Goal: Information Seeking & Learning: Learn about a topic

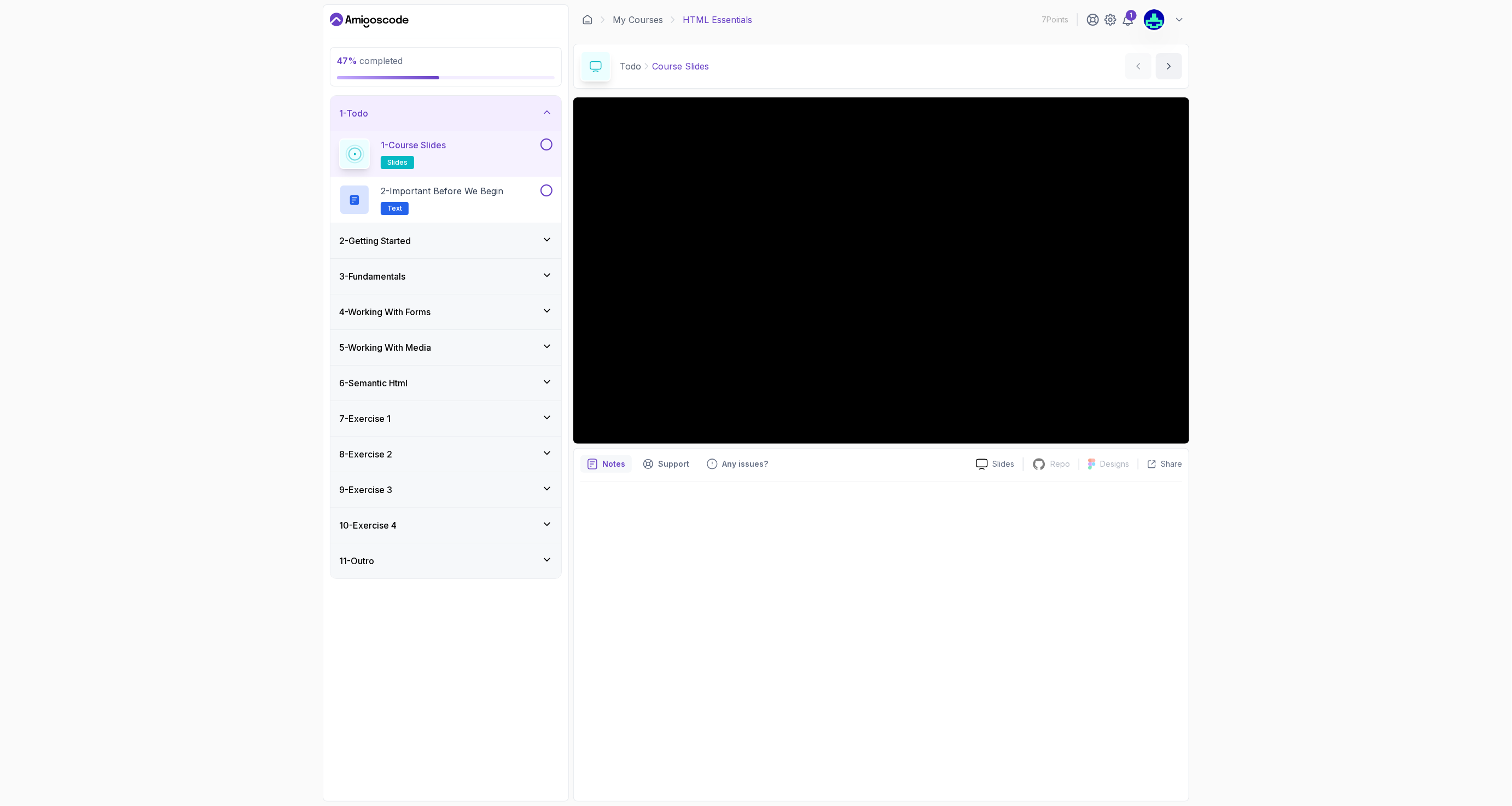
click at [392, 243] on h3 "2 - Getting Started" at bounding box center [375, 241] width 72 height 13
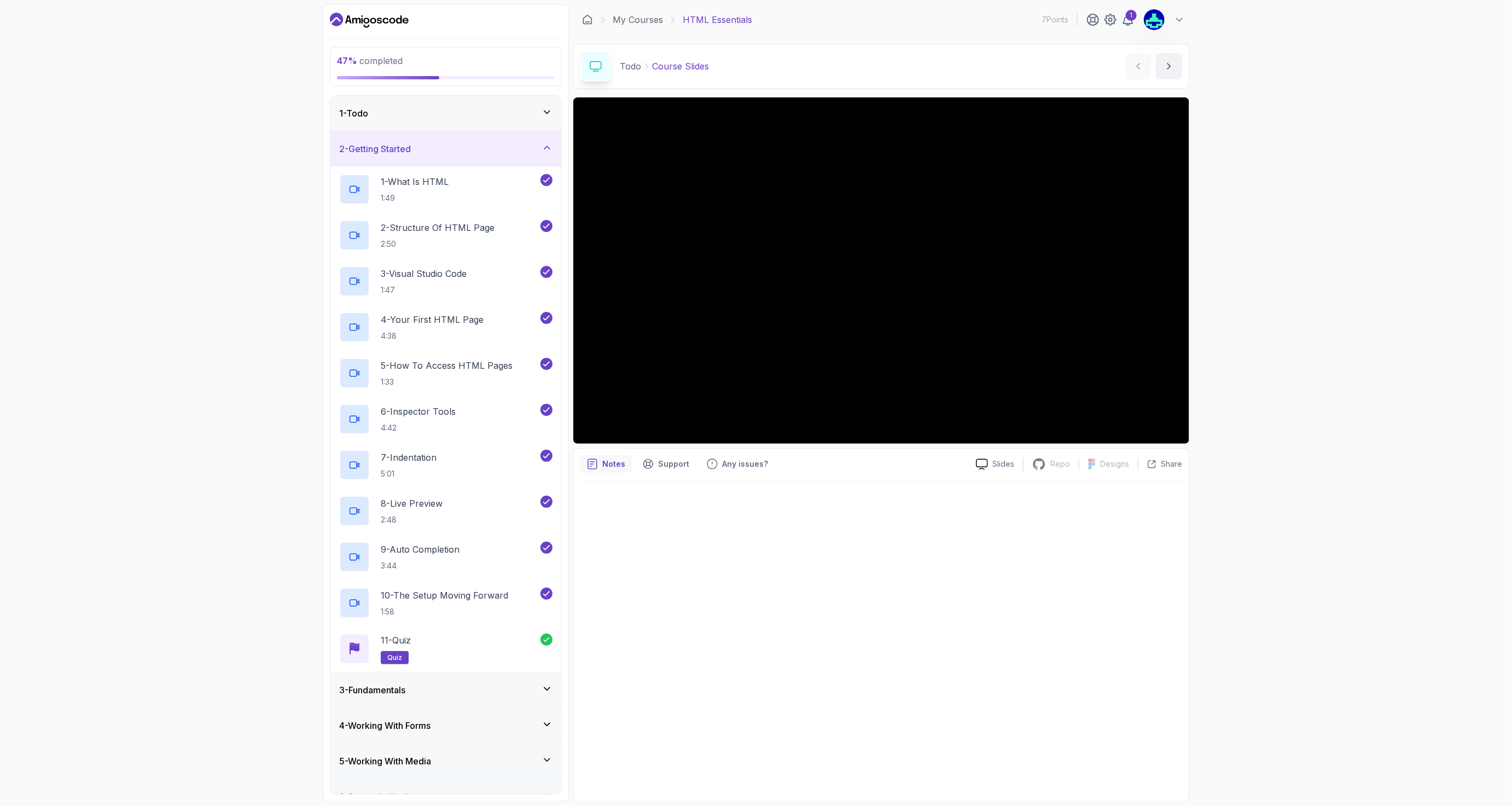
click at [405, 694] on h3 "3 - Fundamentals" at bounding box center [372, 690] width 66 height 13
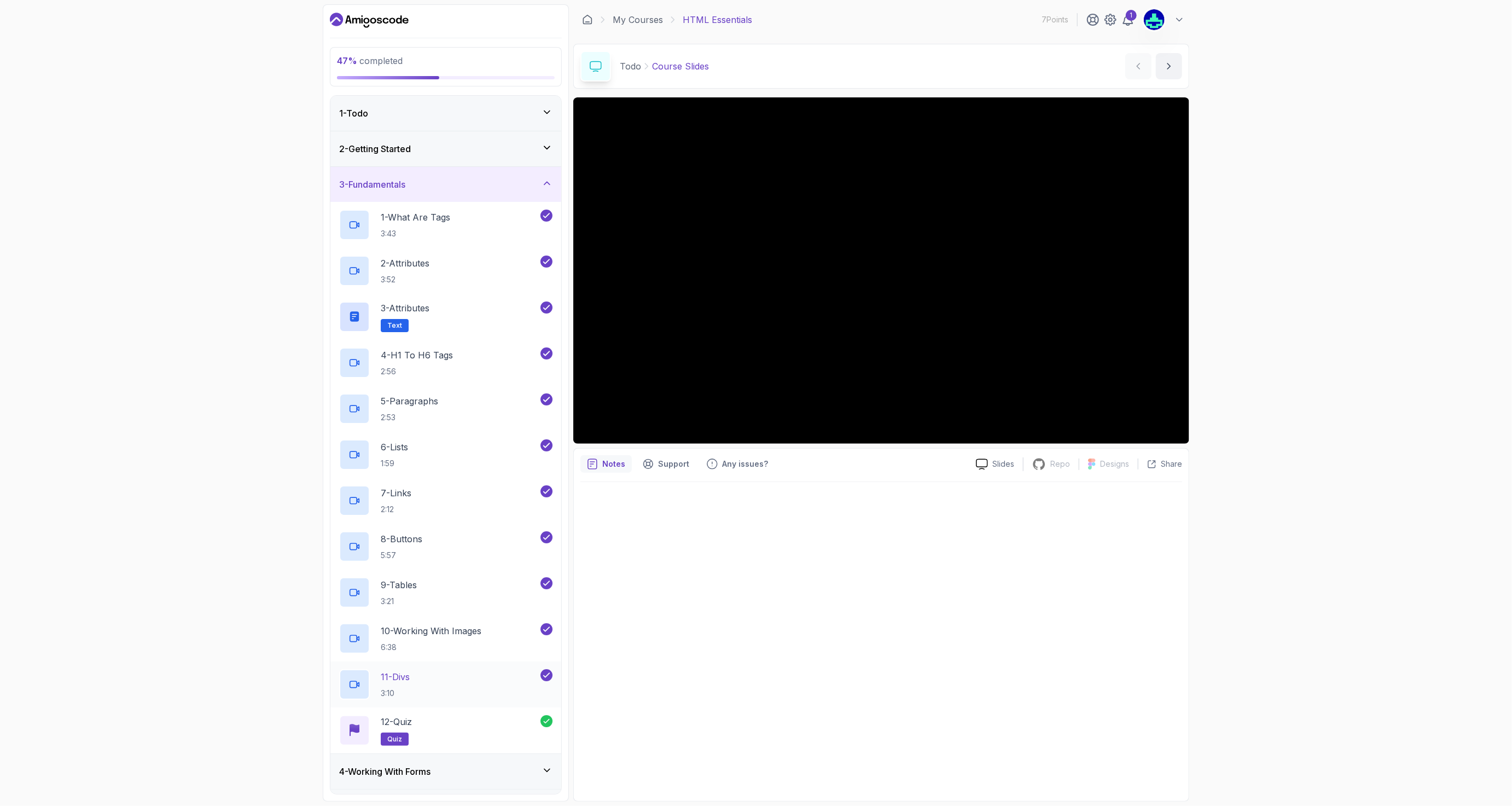
scroll to position [72, 0]
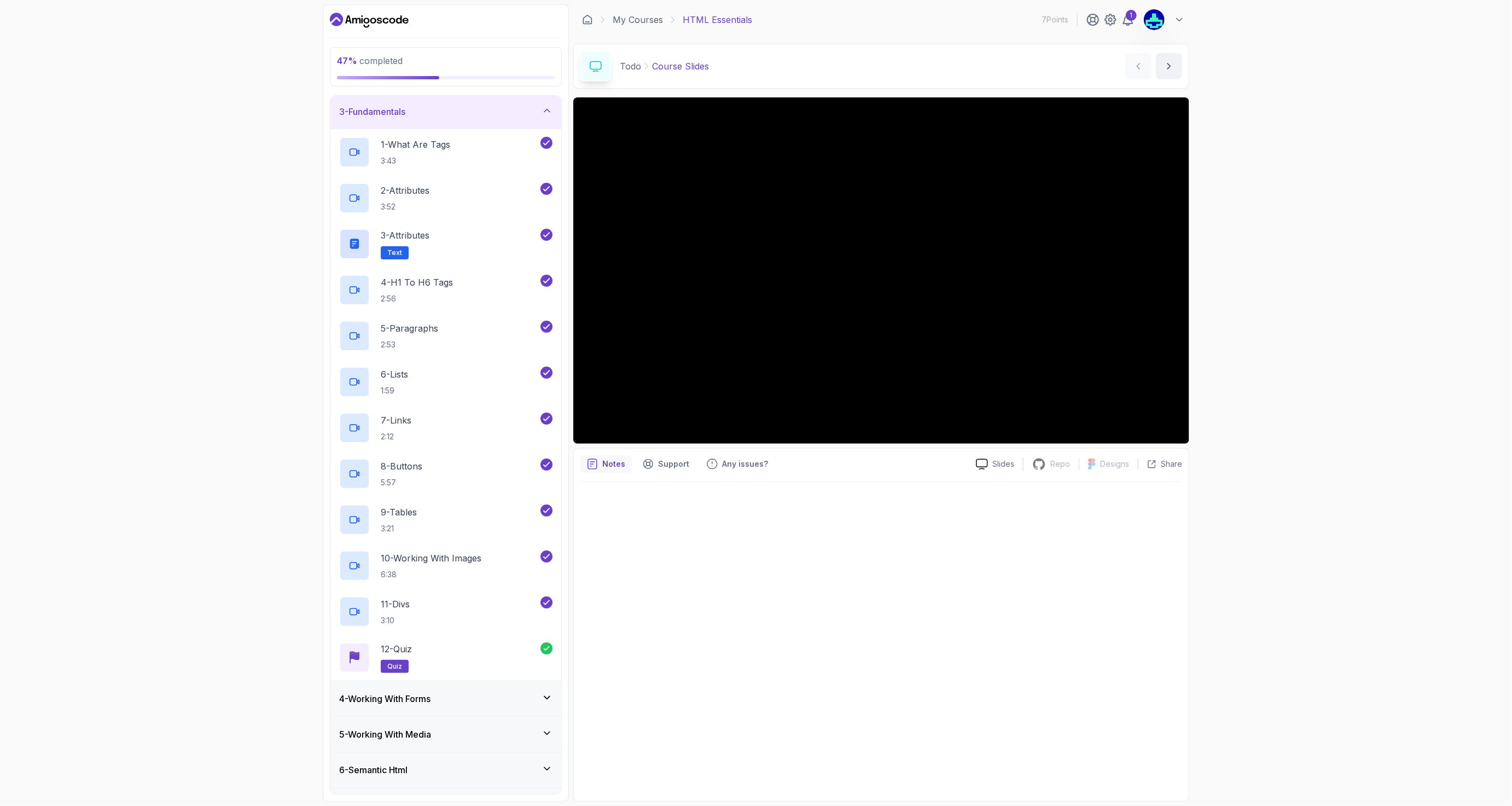
click at [423, 706] on div "4 - Working With Forms" at bounding box center [446, 699] width 231 height 35
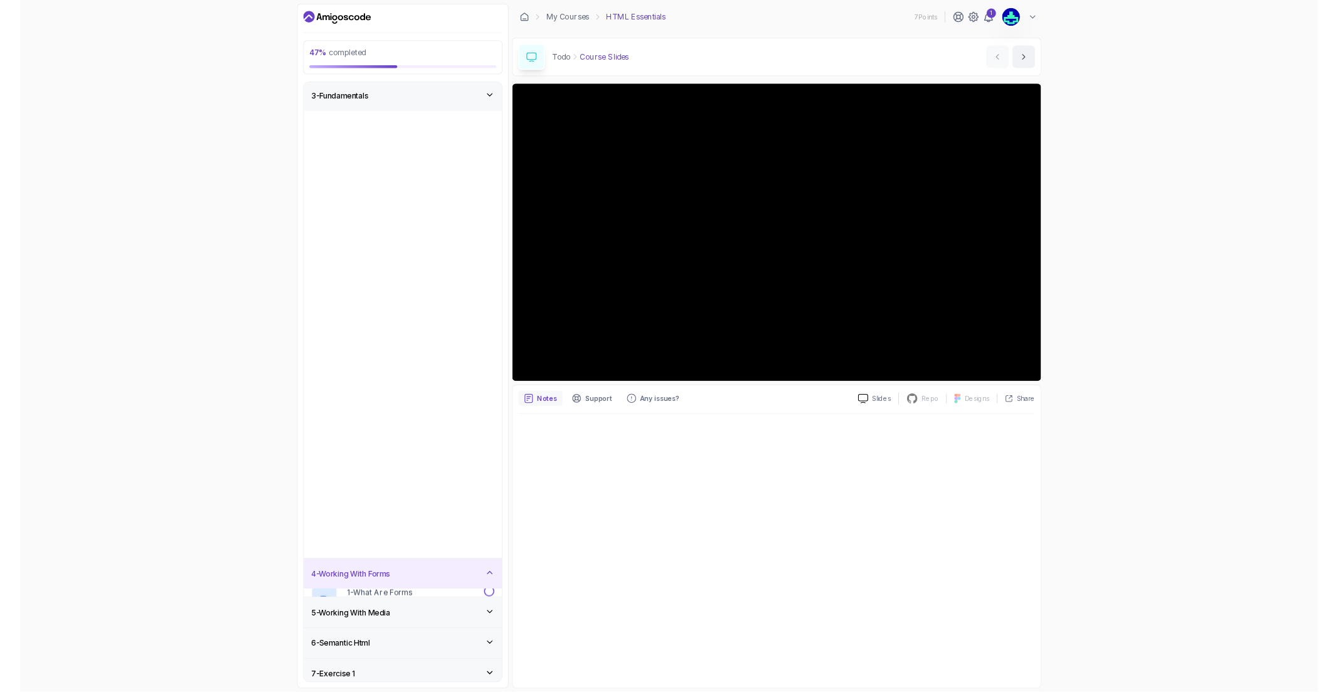
scroll to position [0, 0]
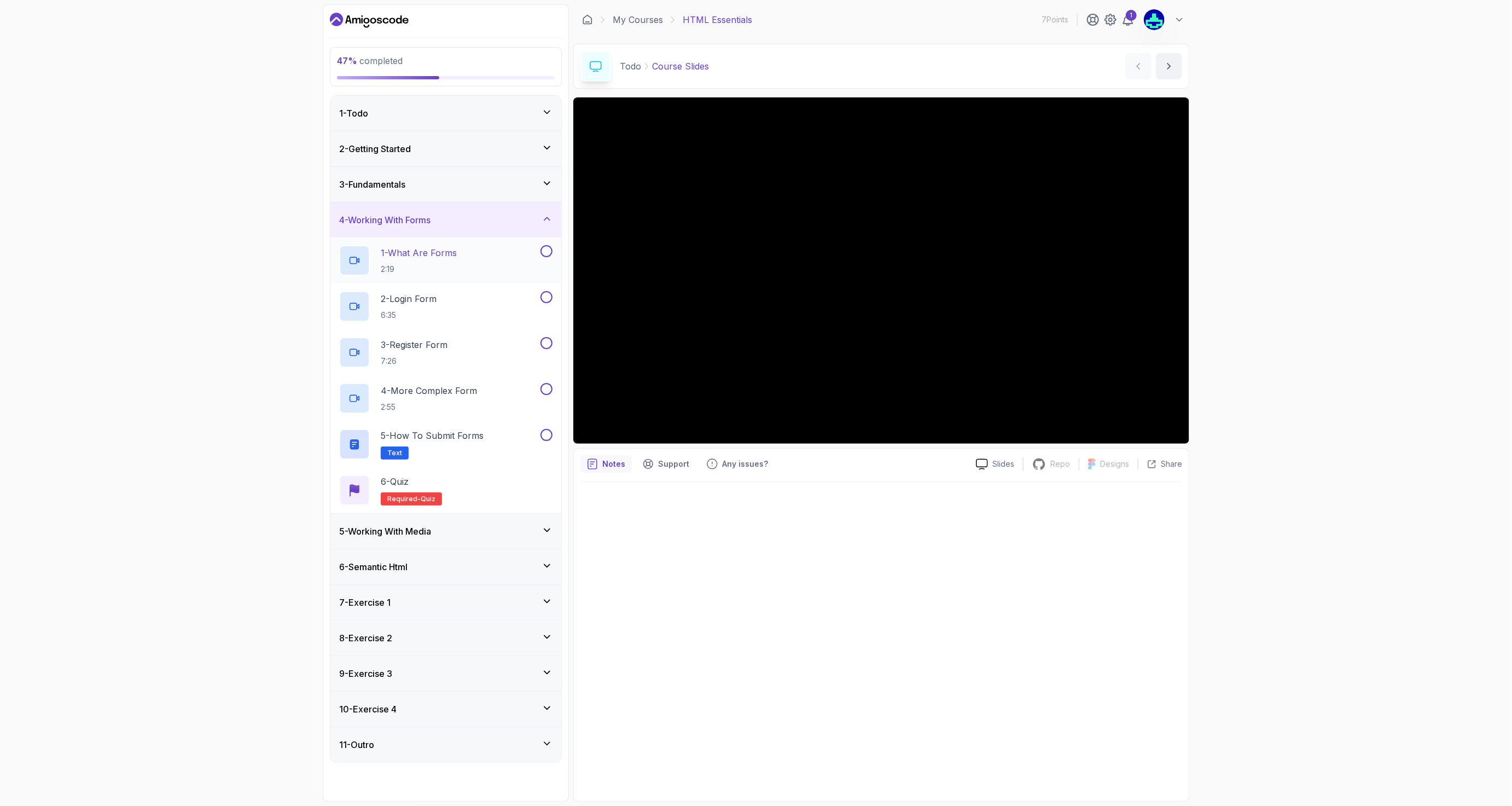
click at [412, 265] on p "2:19" at bounding box center [419, 269] width 76 height 11
click at [865, 274] on icon at bounding box center [882, 271] width 42 height 42
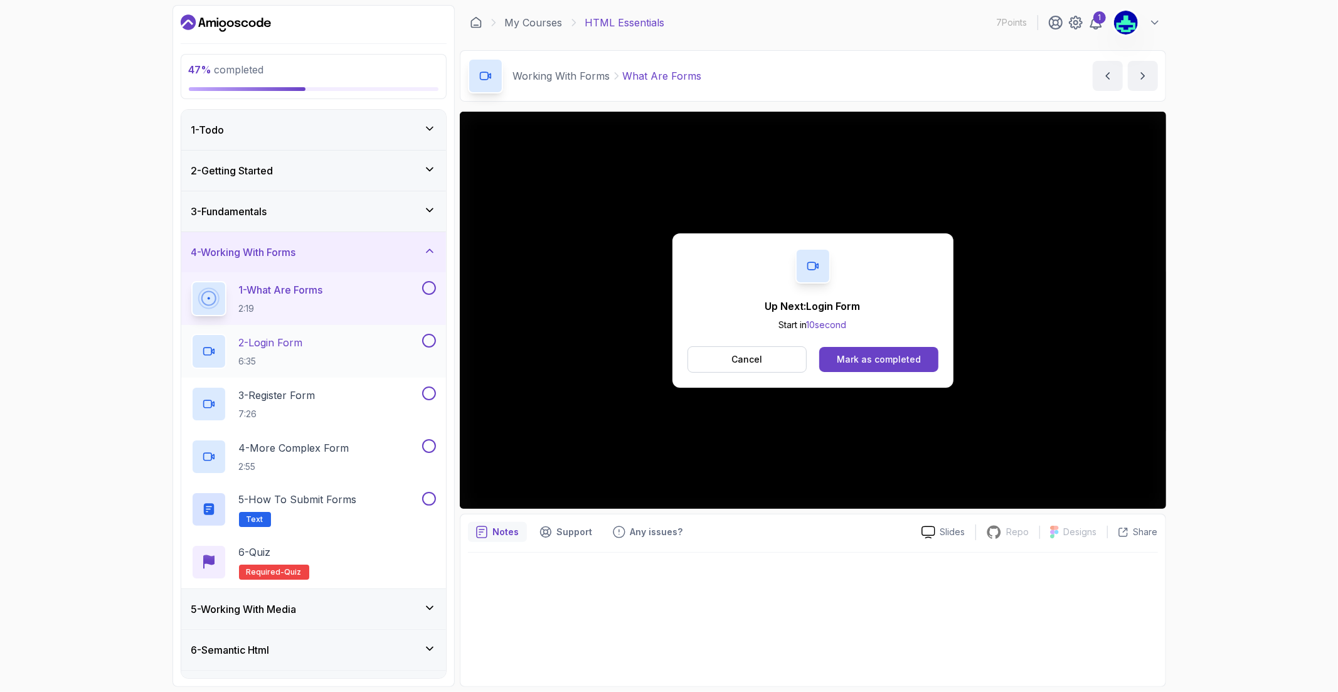
click at [397, 363] on div "2 - Login Form 6:35" at bounding box center [305, 351] width 228 height 35
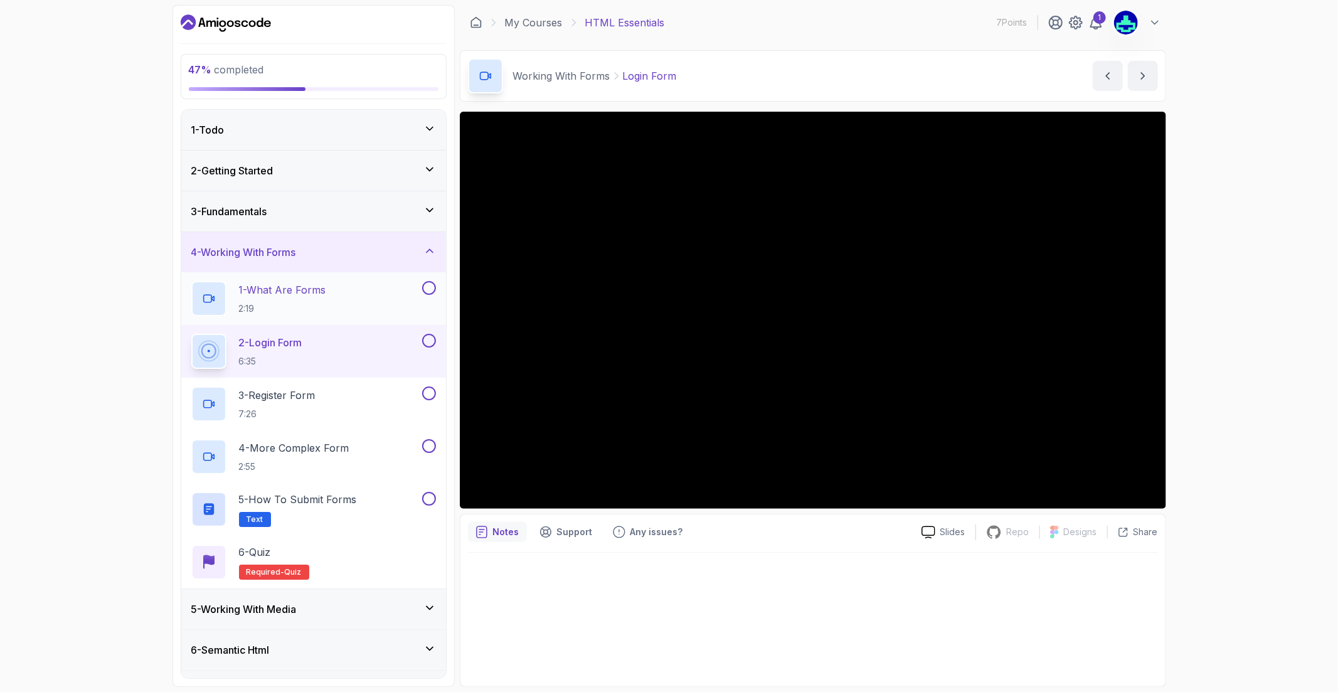
click at [390, 317] on div "1 - What Are Forms 2:19" at bounding box center [313, 298] width 265 height 53
click at [430, 295] on div at bounding box center [428, 288] width 16 height 14
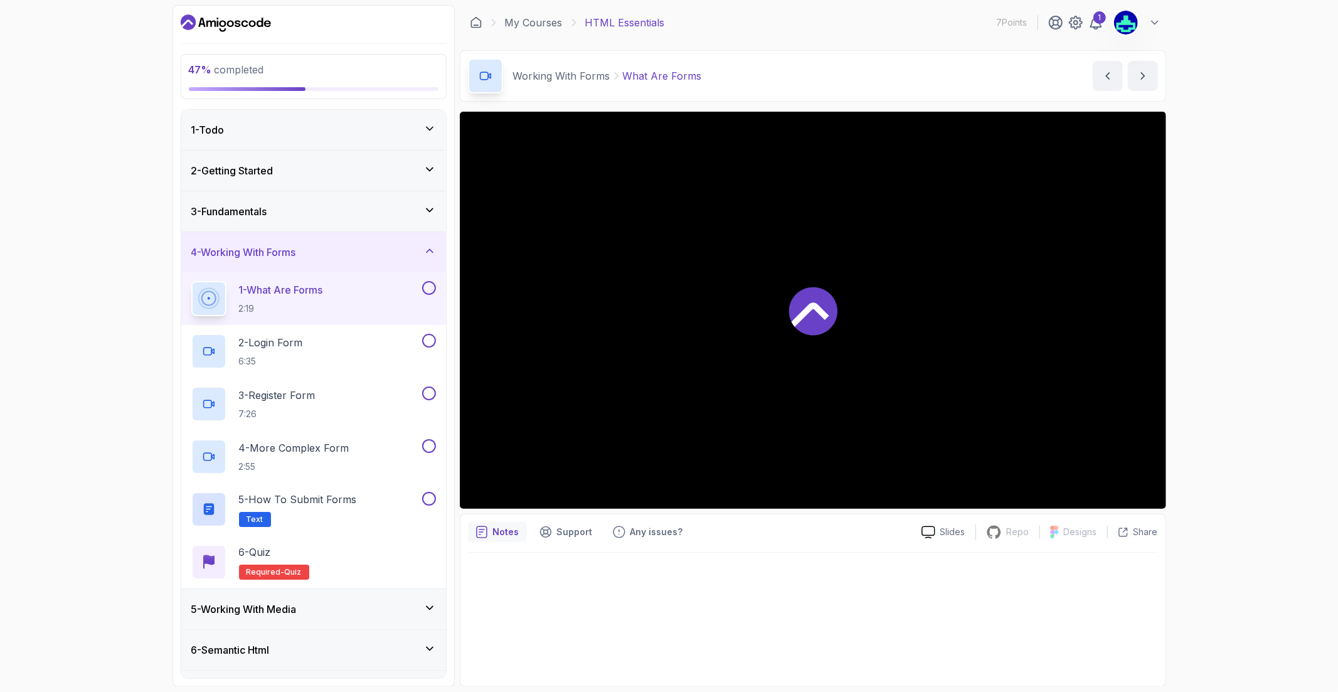
click at [429, 291] on button at bounding box center [429, 288] width 14 height 14
click at [377, 352] on div "2 - Login Form 6:35" at bounding box center [305, 351] width 228 height 35
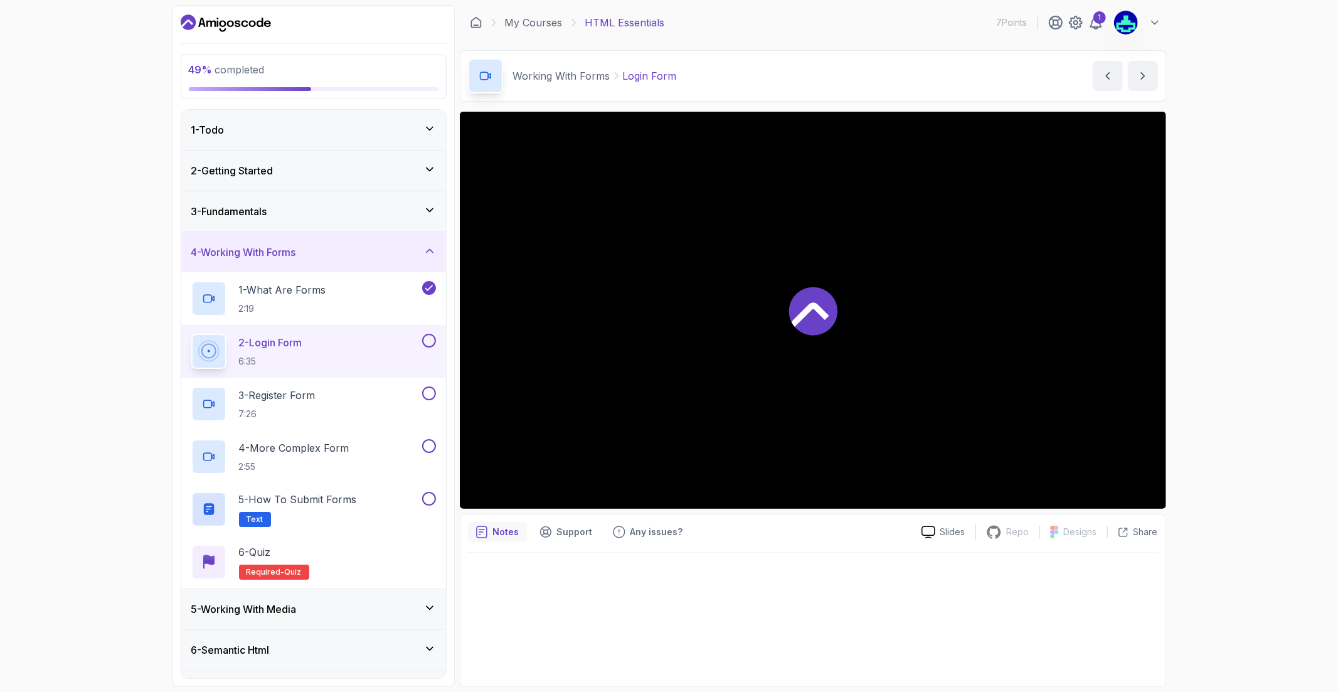
click at [813, 348] on div at bounding box center [813, 310] width 707 height 397
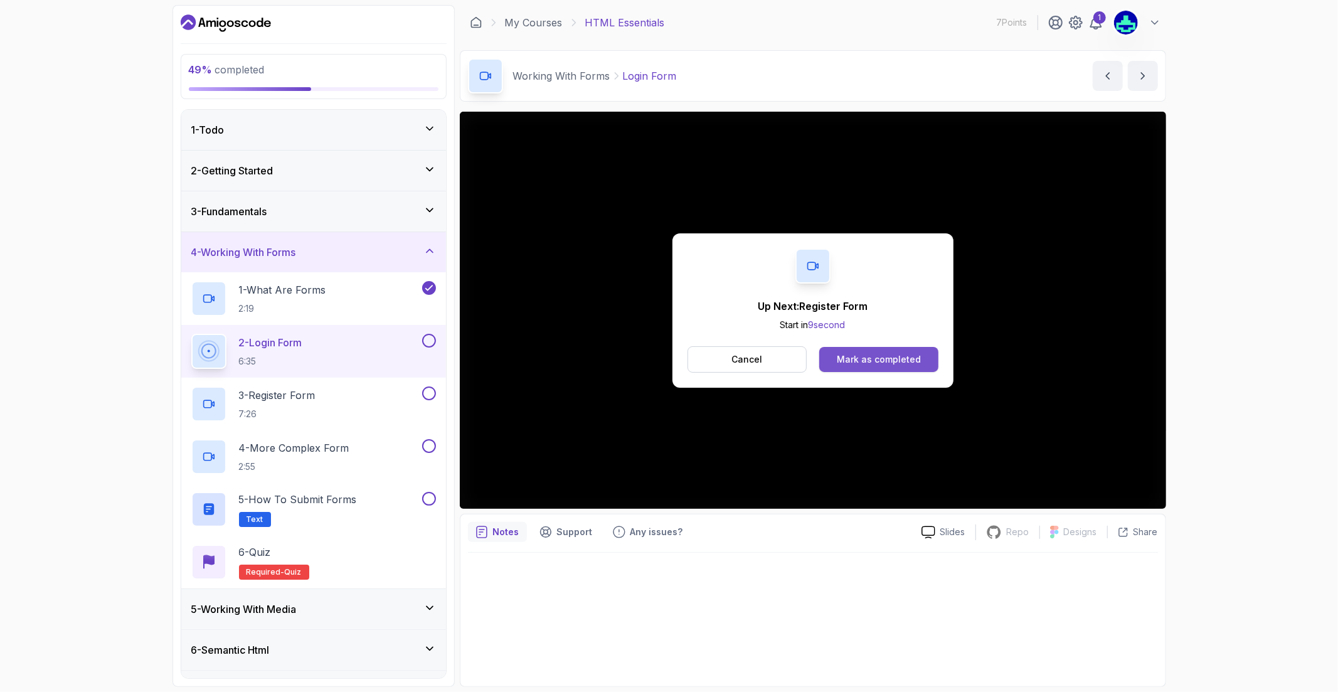
click at [848, 356] on div "Mark as completed" at bounding box center [879, 359] width 84 height 13
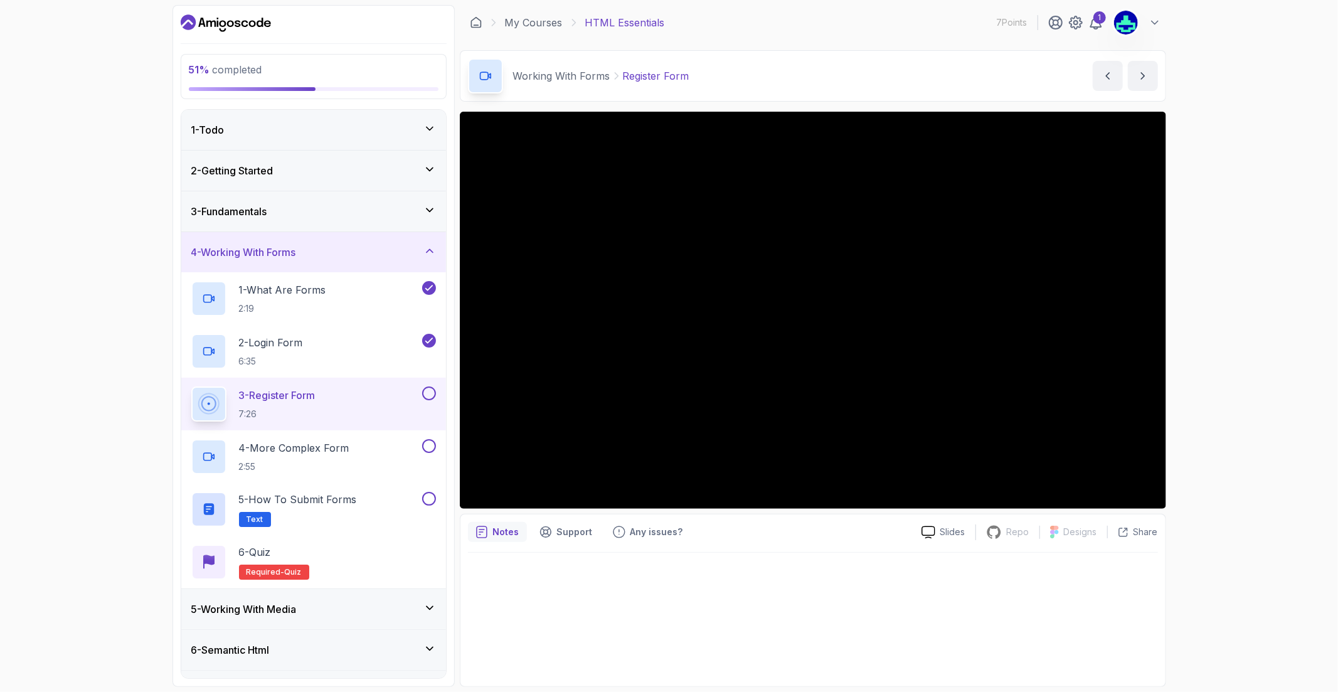
click at [484, 538] on icon "notes button" at bounding box center [482, 532] width 10 height 11
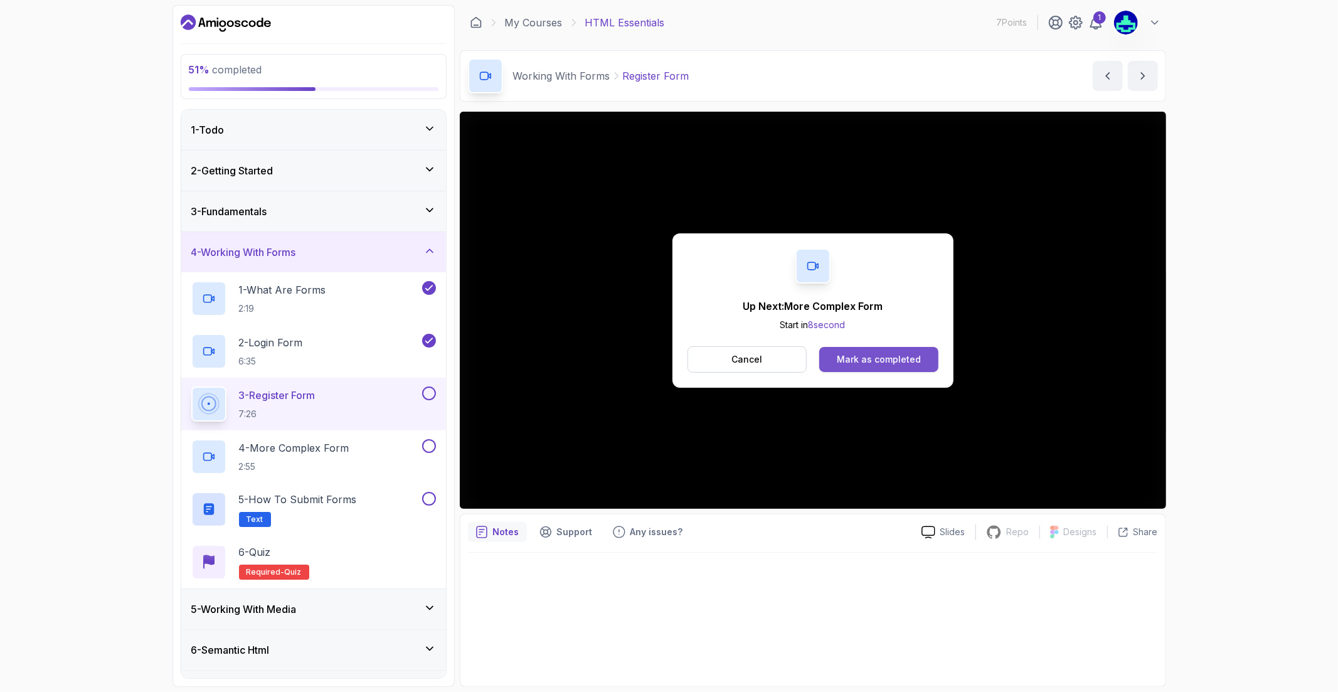
click at [842, 365] on div "Mark as completed" at bounding box center [879, 359] width 84 height 13
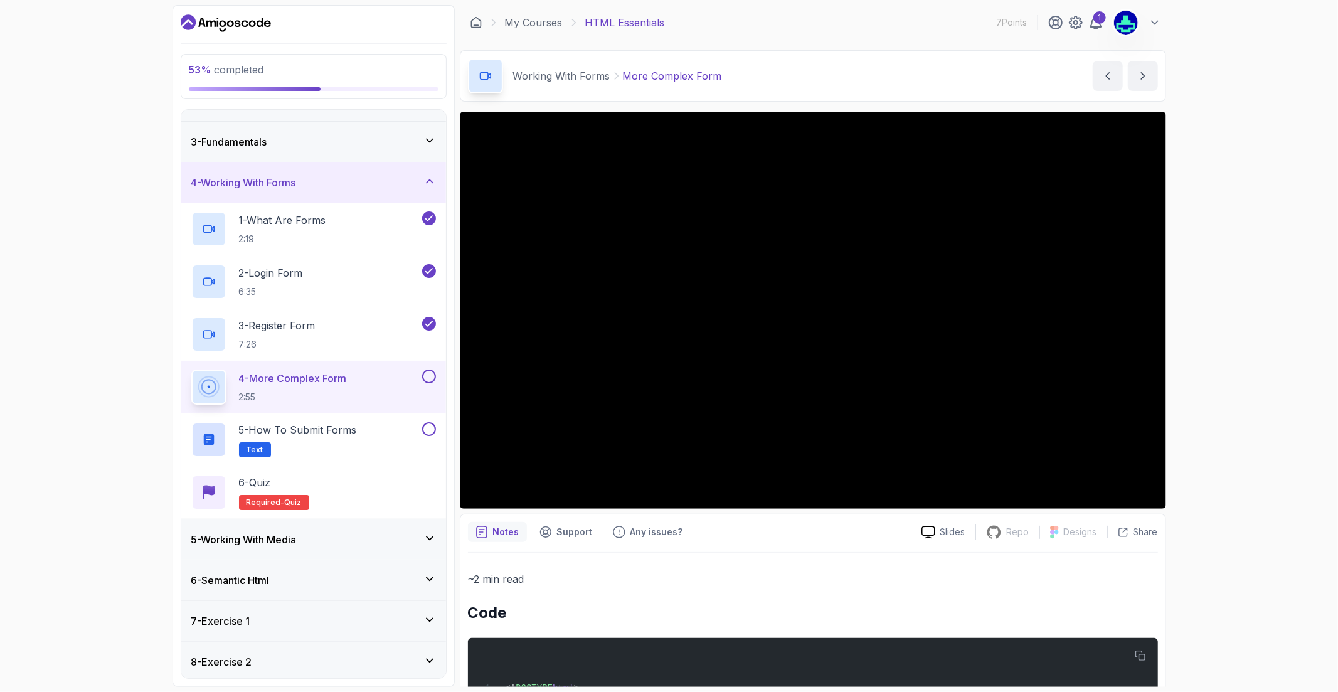
scroll to position [167, 0]
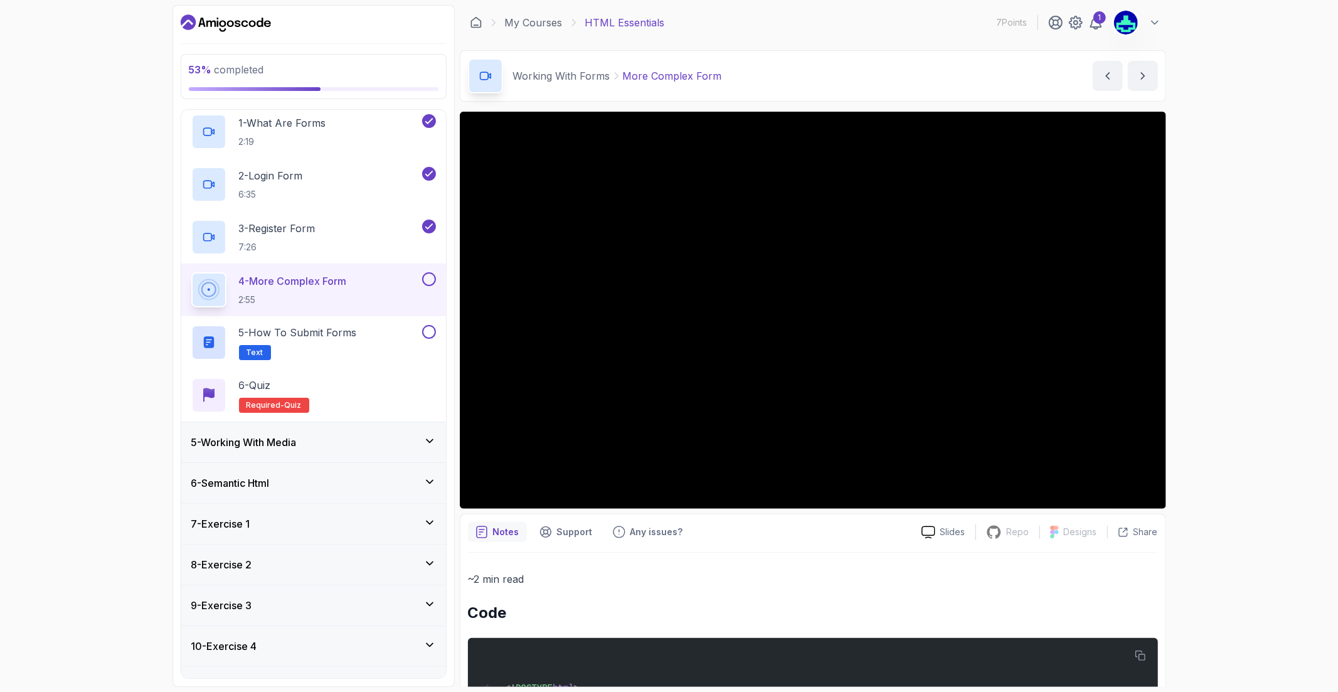
click at [306, 518] on div "7 - Exercise 1" at bounding box center [313, 523] width 245 height 15
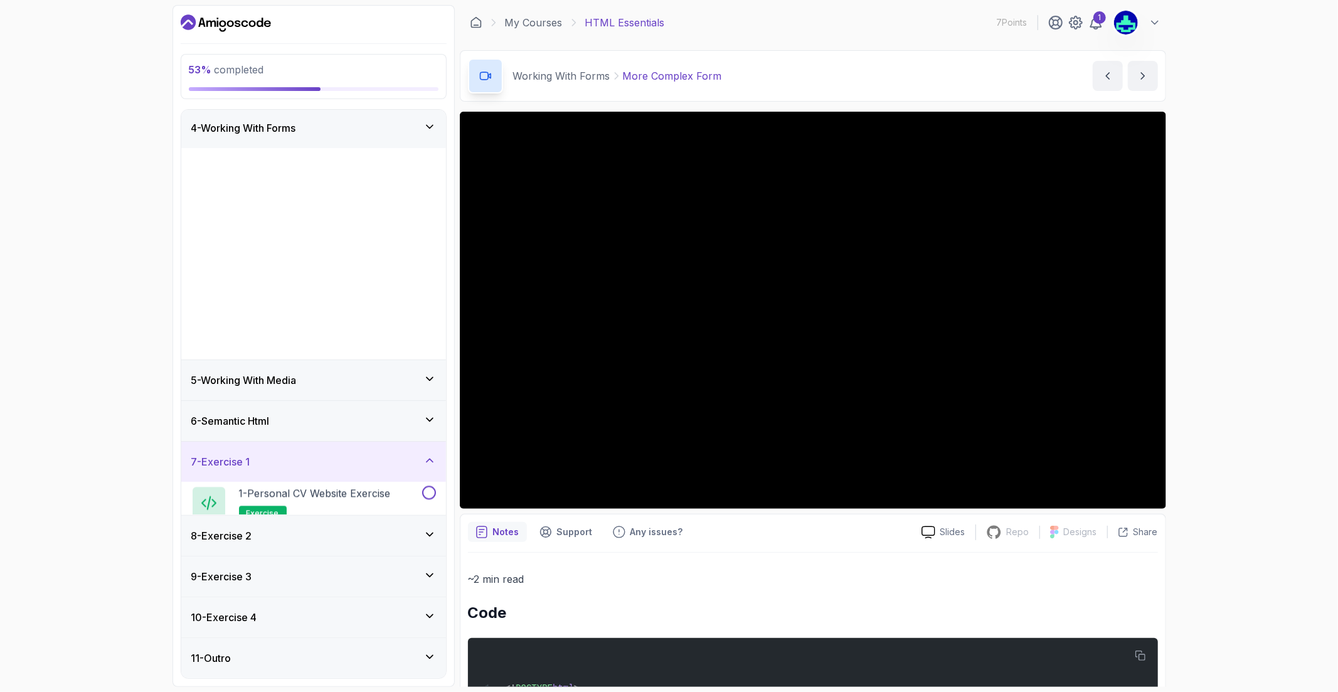
scroll to position [0, 0]
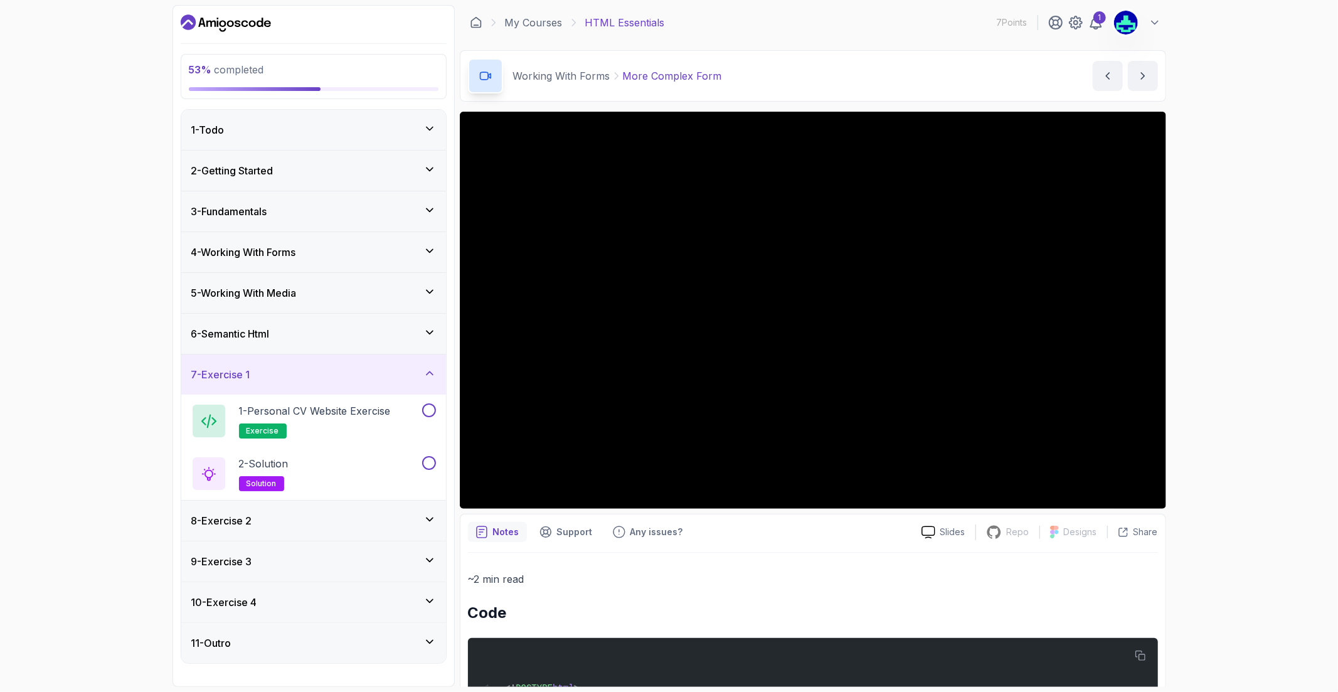
click at [310, 374] on div "7 - Exercise 1" at bounding box center [313, 374] width 245 height 15
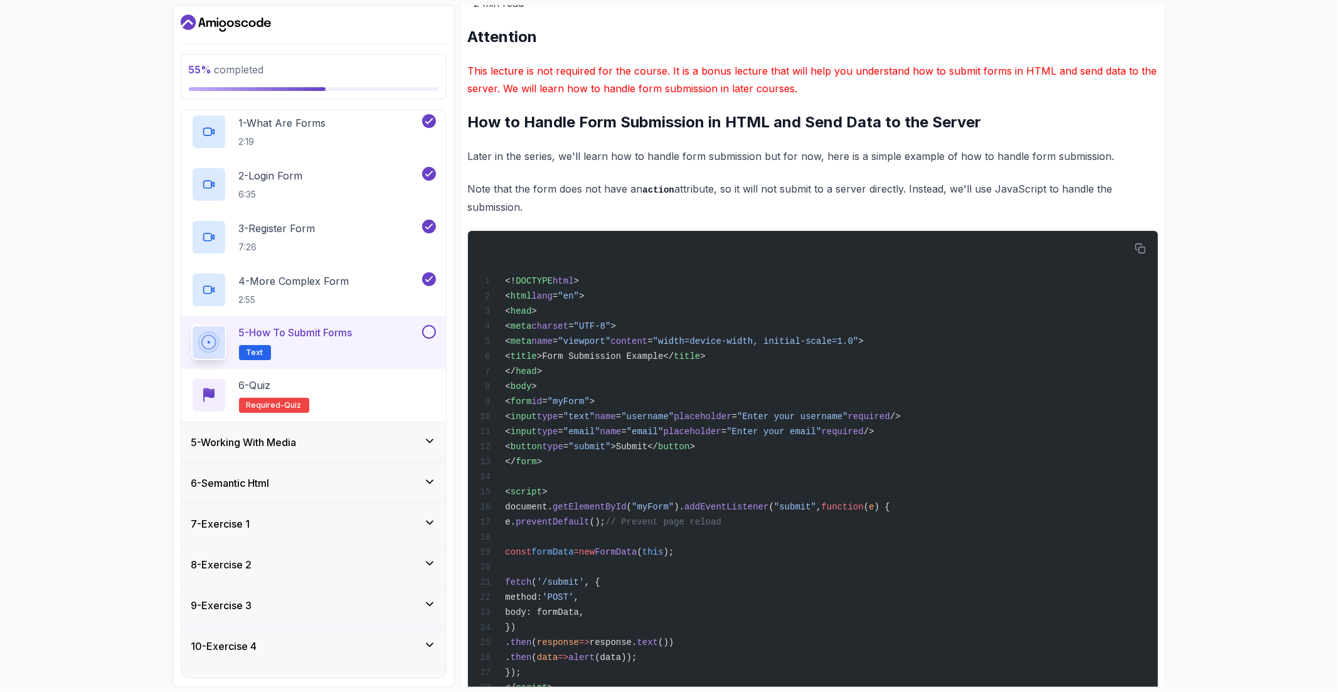
scroll to position [267, 0]
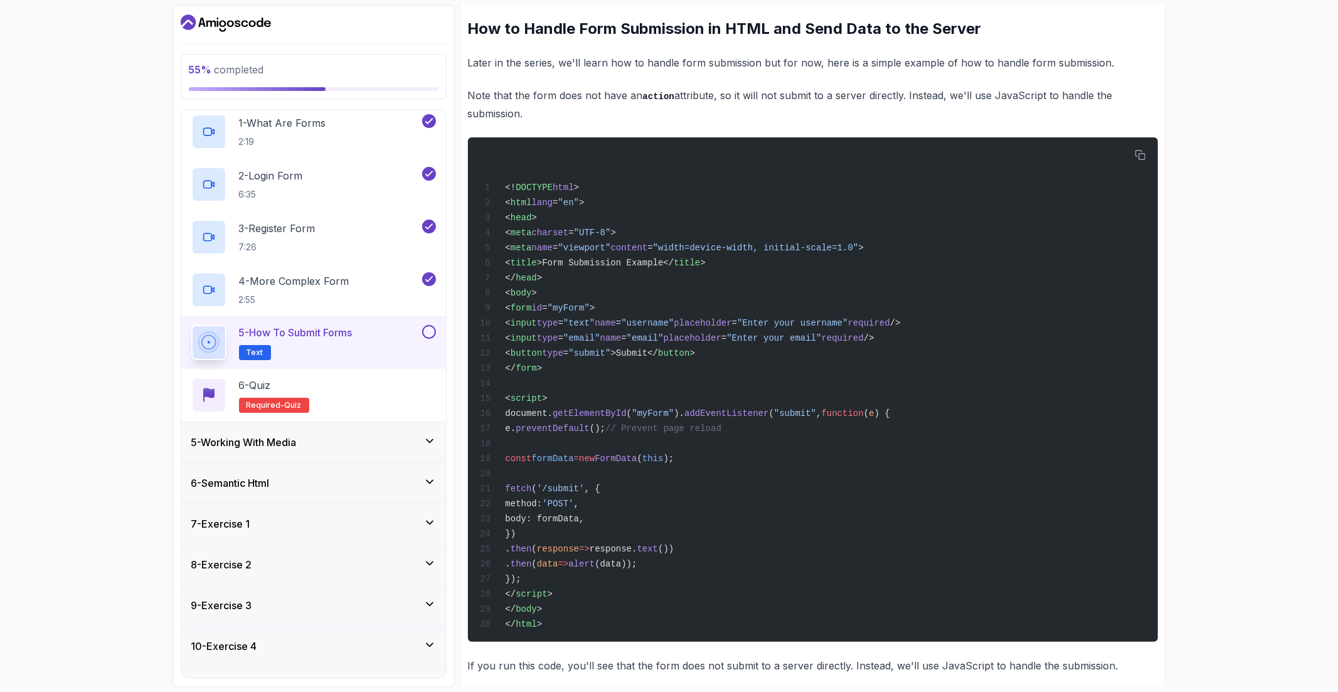
click at [427, 329] on button at bounding box center [429, 332] width 14 height 14
click at [311, 390] on div "6 - Quiz Required- quiz" at bounding box center [313, 395] width 245 height 35
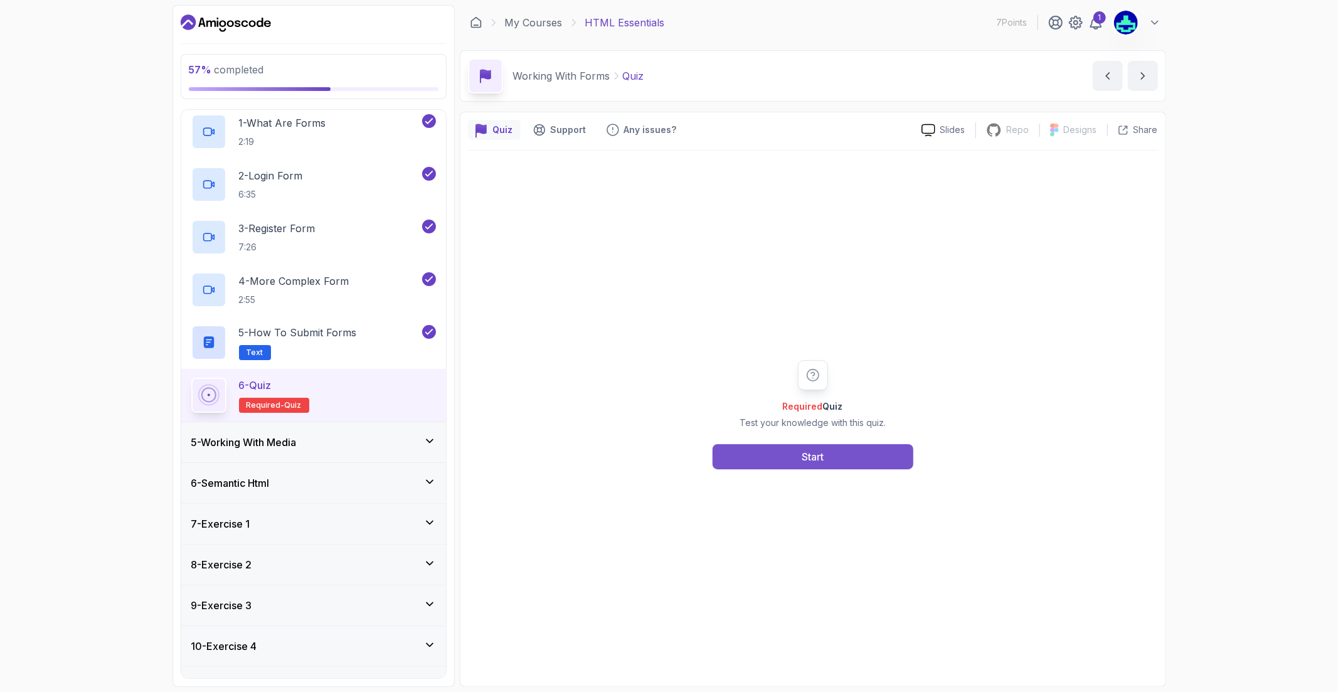
click at [783, 467] on button "Start" at bounding box center [813, 456] width 201 height 25
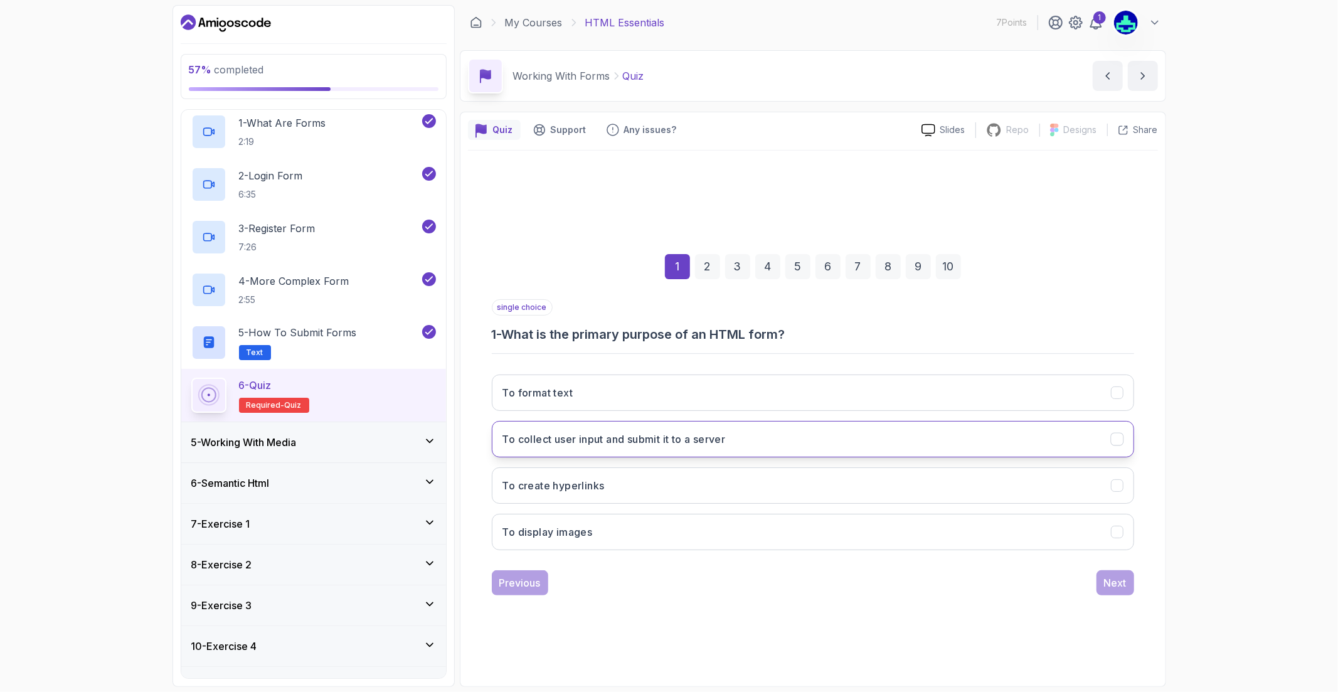
click at [661, 442] on h3 "To collect user input and submit it to a server" at bounding box center [614, 439] width 223 height 15
click at [1108, 594] on button "Next" at bounding box center [1116, 582] width 38 height 25
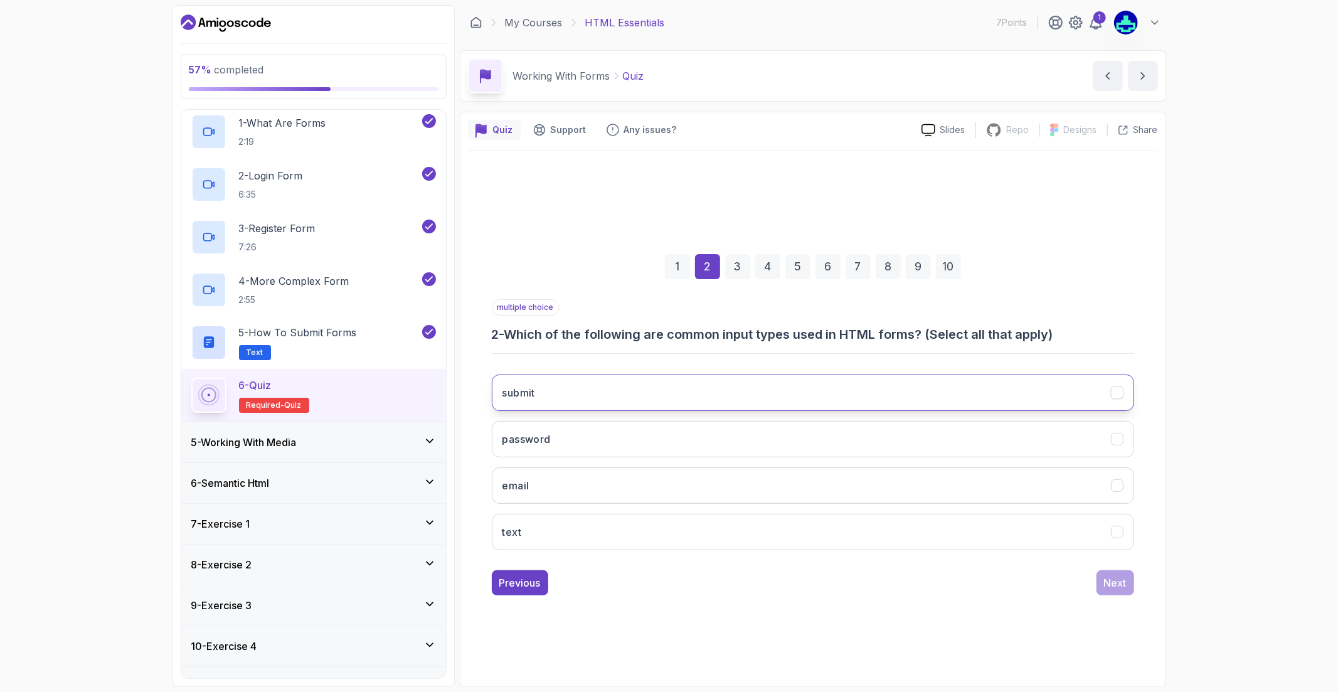
click at [691, 409] on button "submit" at bounding box center [813, 393] width 643 height 36
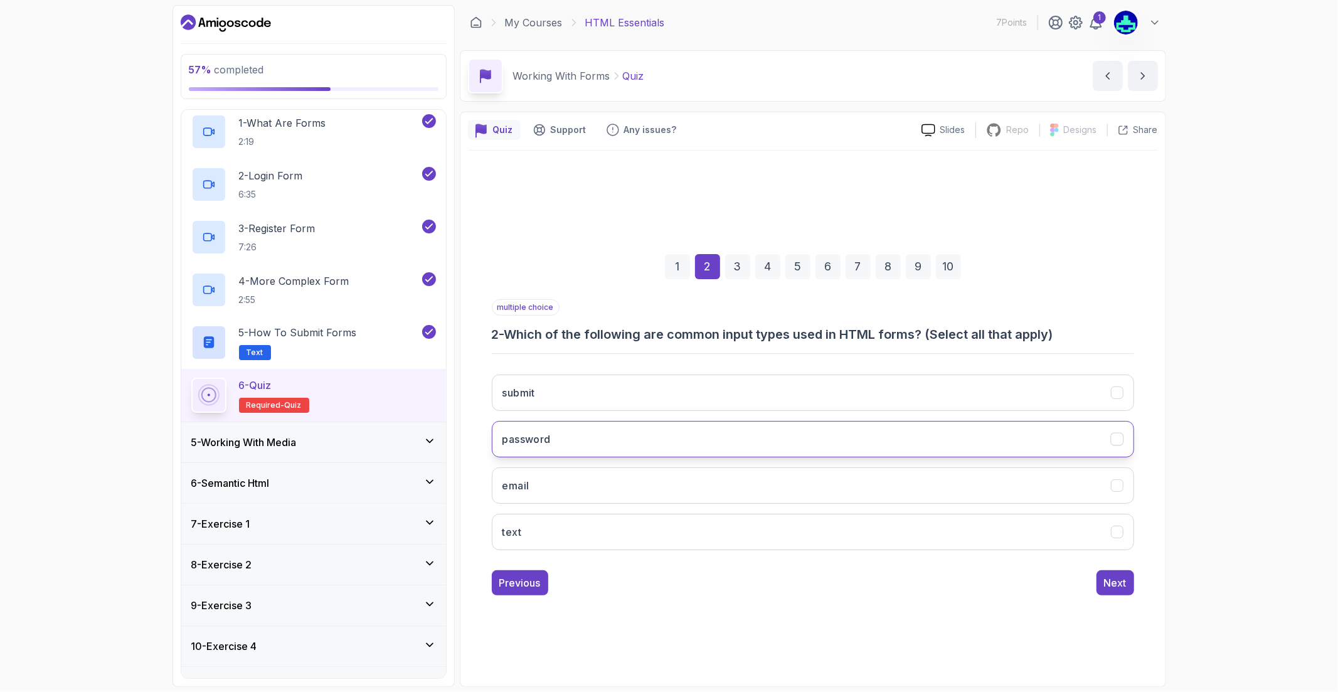
click at [675, 438] on button "password" at bounding box center [813, 439] width 643 height 36
click at [656, 476] on button "email" at bounding box center [813, 486] width 643 height 36
click at [641, 541] on button "text" at bounding box center [813, 532] width 643 height 36
click at [1108, 582] on div "Next" at bounding box center [1115, 582] width 23 height 15
click at [821, 446] on button "action" at bounding box center [813, 439] width 643 height 36
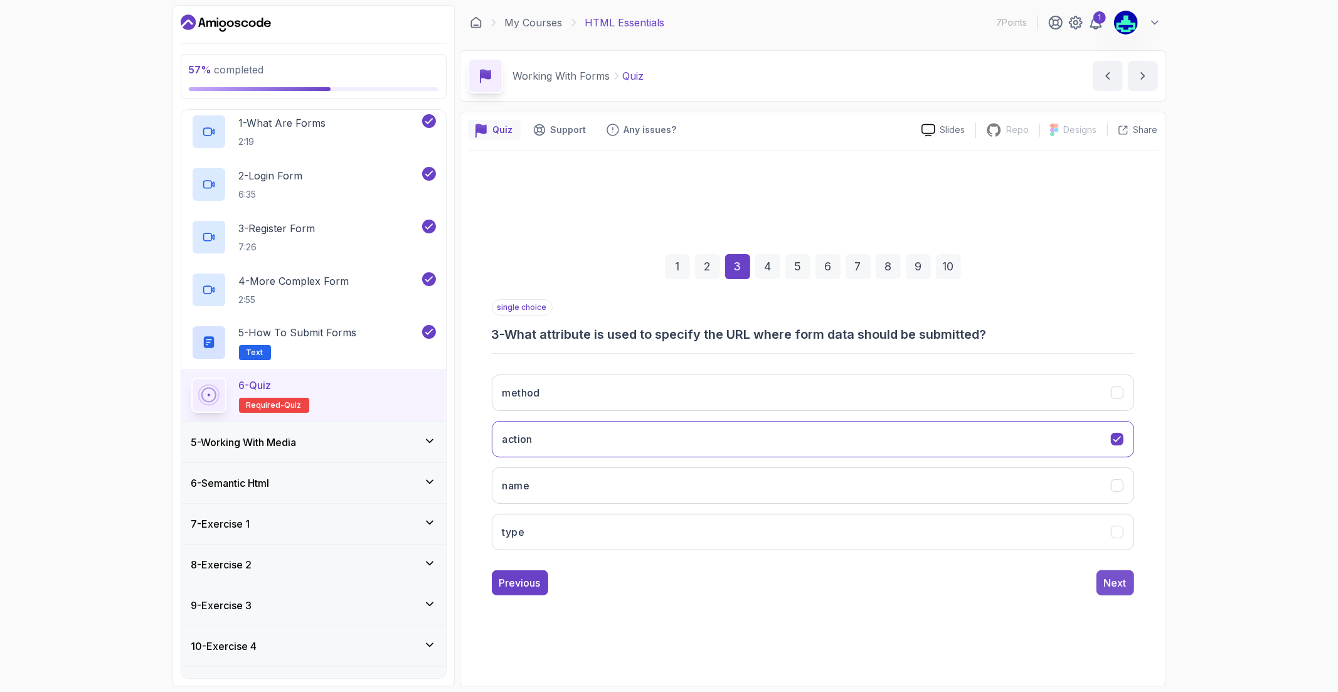
click at [1099, 586] on button "Next" at bounding box center [1116, 582] width 38 height 25
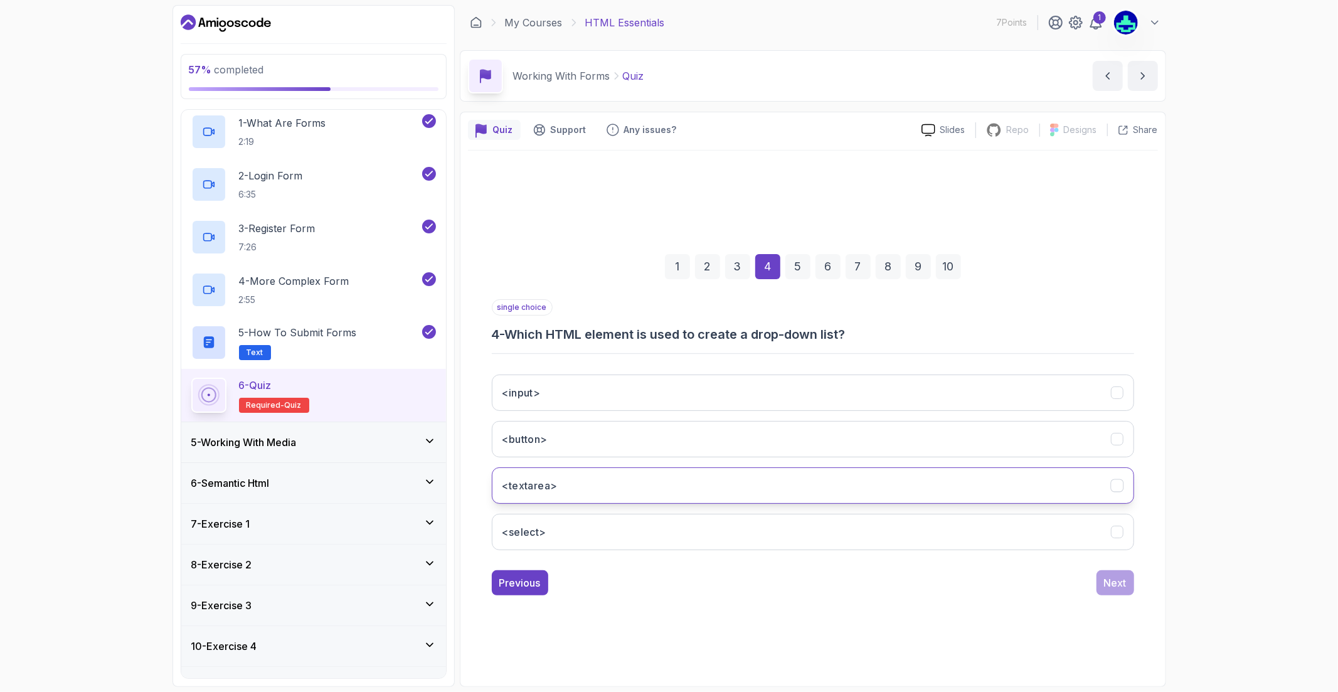
click at [889, 494] on button "<textarea>" at bounding box center [813, 486] width 643 height 36
click at [908, 496] on button "<textarea>" at bounding box center [813, 486] width 643 height 36
click at [819, 549] on button "<select>" at bounding box center [813, 532] width 643 height 36
click at [1096, 582] on div "Previous Next" at bounding box center [813, 582] width 643 height 25
click at [1107, 587] on div "Next" at bounding box center [1115, 582] width 23 height 15
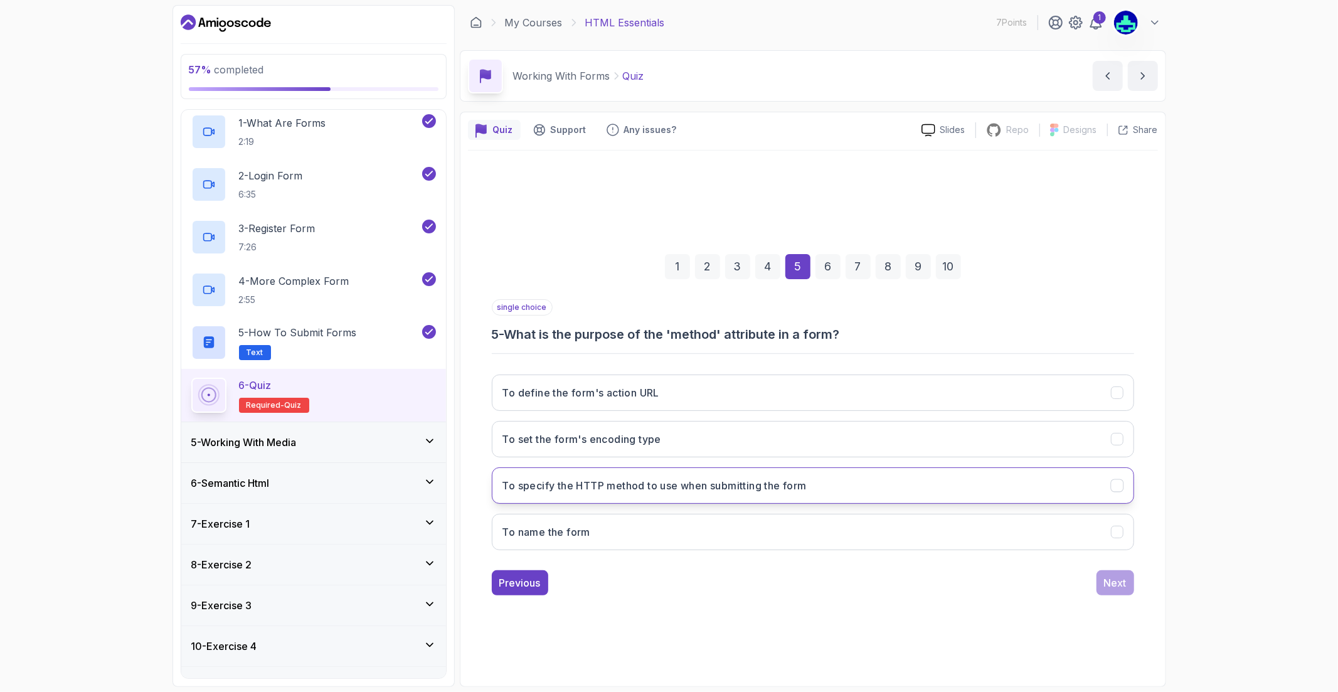
click at [926, 484] on button "To specify the HTTP method to use when submitting the form" at bounding box center [813, 486] width 643 height 36
click at [1118, 590] on div "Next" at bounding box center [1115, 582] width 23 height 15
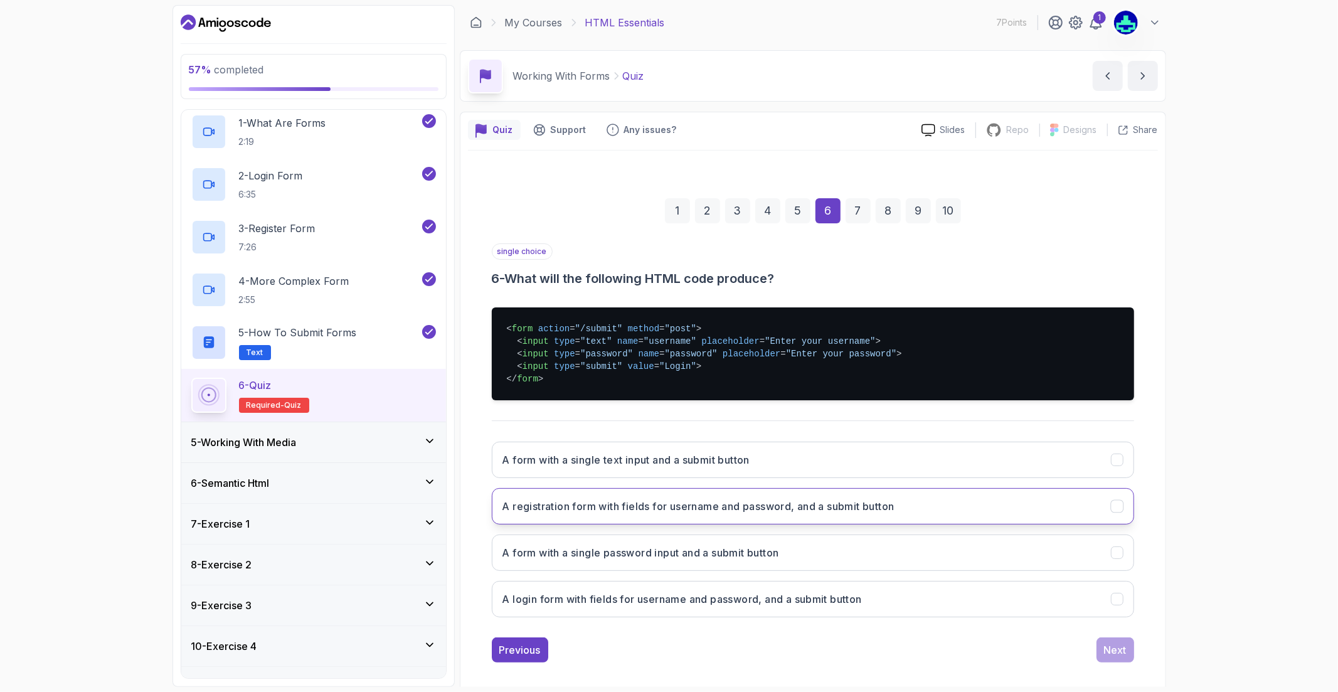
click at [586, 497] on button "A registration form with fields for username and password, and a submit button" at bounding box center [813, 506] width 643 height 36
click at [662, 599] on h3 "A login form with fields for username and password, and a submit button" at bounding box center [683, 599] width 360 height 15
click at [1101, 654] on button "Next" at bounding box center [1116, 650] width 38 height 25
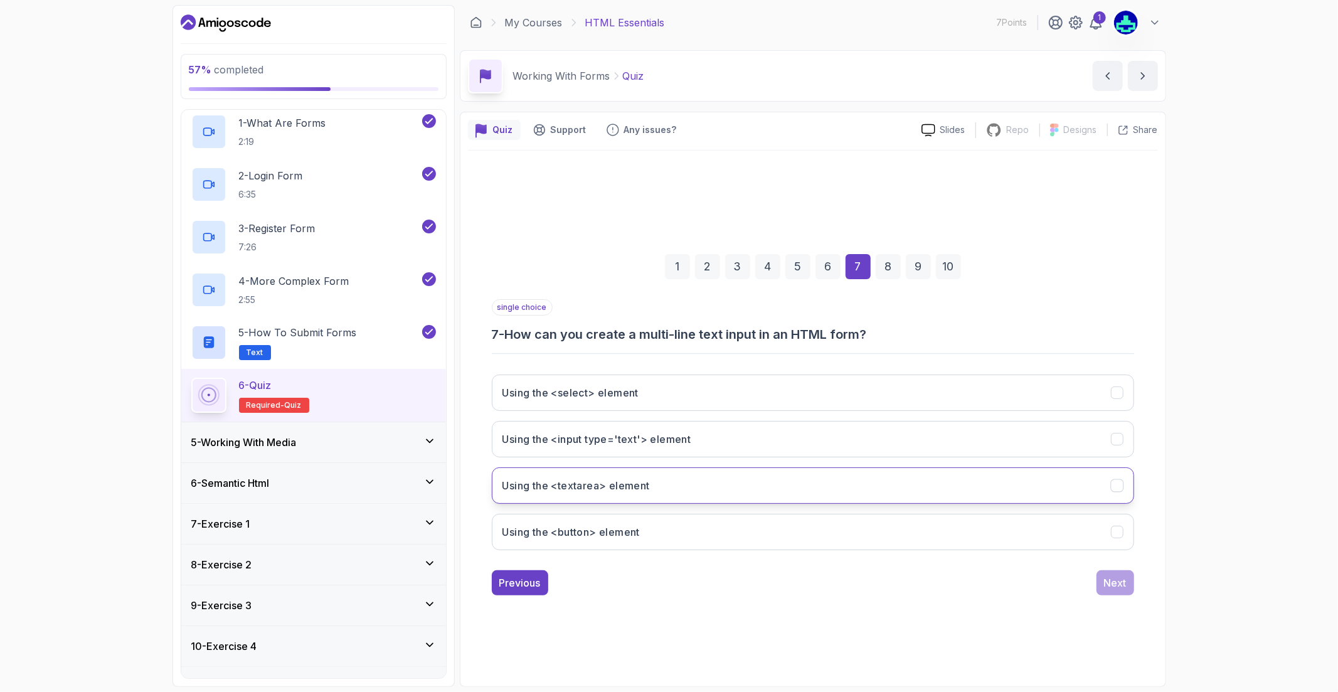
click at [622, 478] on button "Using the <textarea> element" at bounding box center [813, 486] width 643 height 36
click at [1113, 585] on div "Next" at bounding box center [1115, 582] width 23 height 15
click at [624, 481] on h3 "To provide a hint to the user about what to enter in the field" at bounding box center [650, 485] width 294 height 15
click at [1109, 578] on div "Next" at bounding box center [1115, 582] width 23 height 15
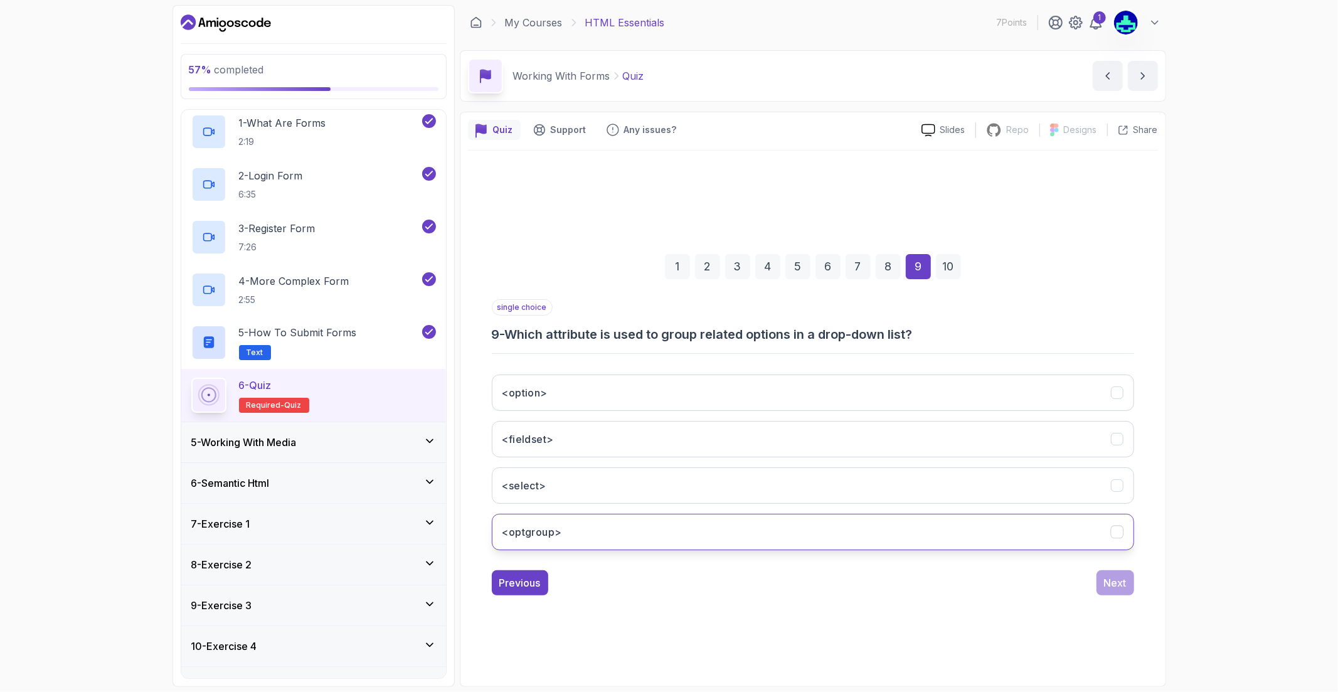
click at [538, 541] on button "<optgroup>" at bounding box center [813, 532] width 643 height 36
click at [1108, 587] on div "Next" at bounding box center [1115, 582] width 23 height 15
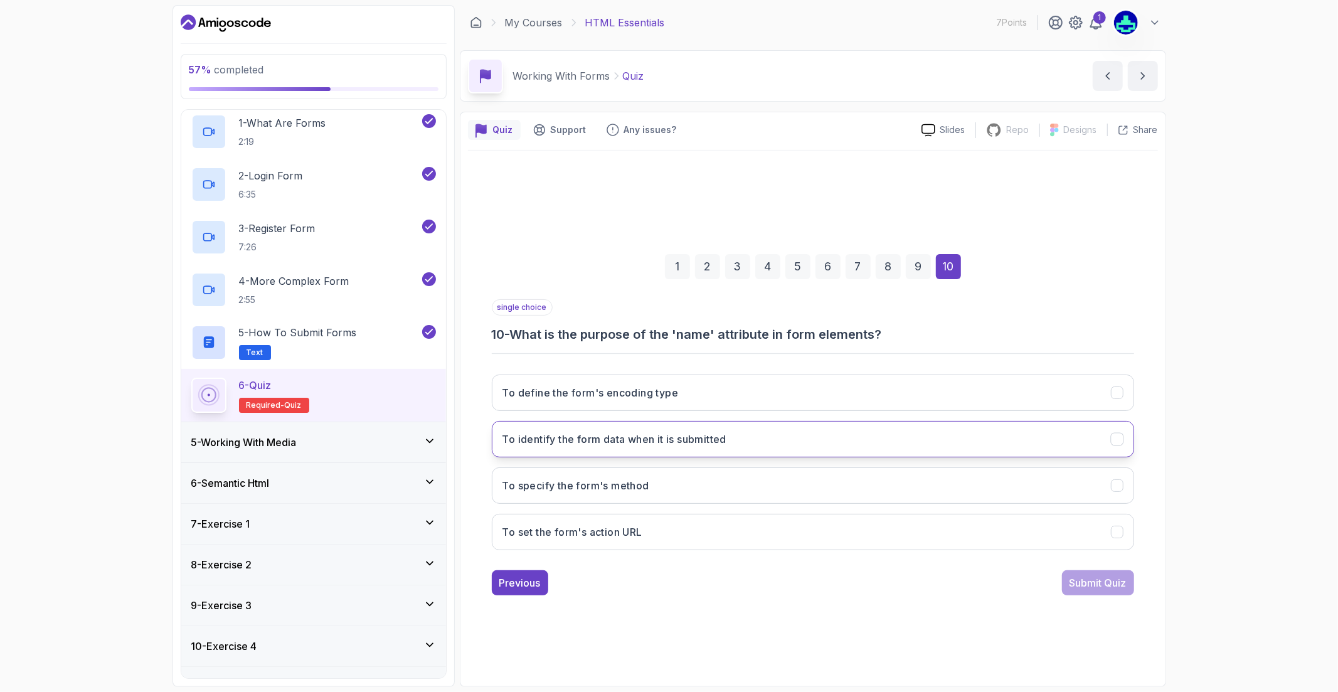
click at [587, 449] on button "To identify the form data when it is submitted" at bounding box center [813, 439] width 643 height 36
click at [1095, 581] on div "Submit Quiz" at bounding box center [1098, 582] width 57 height 15
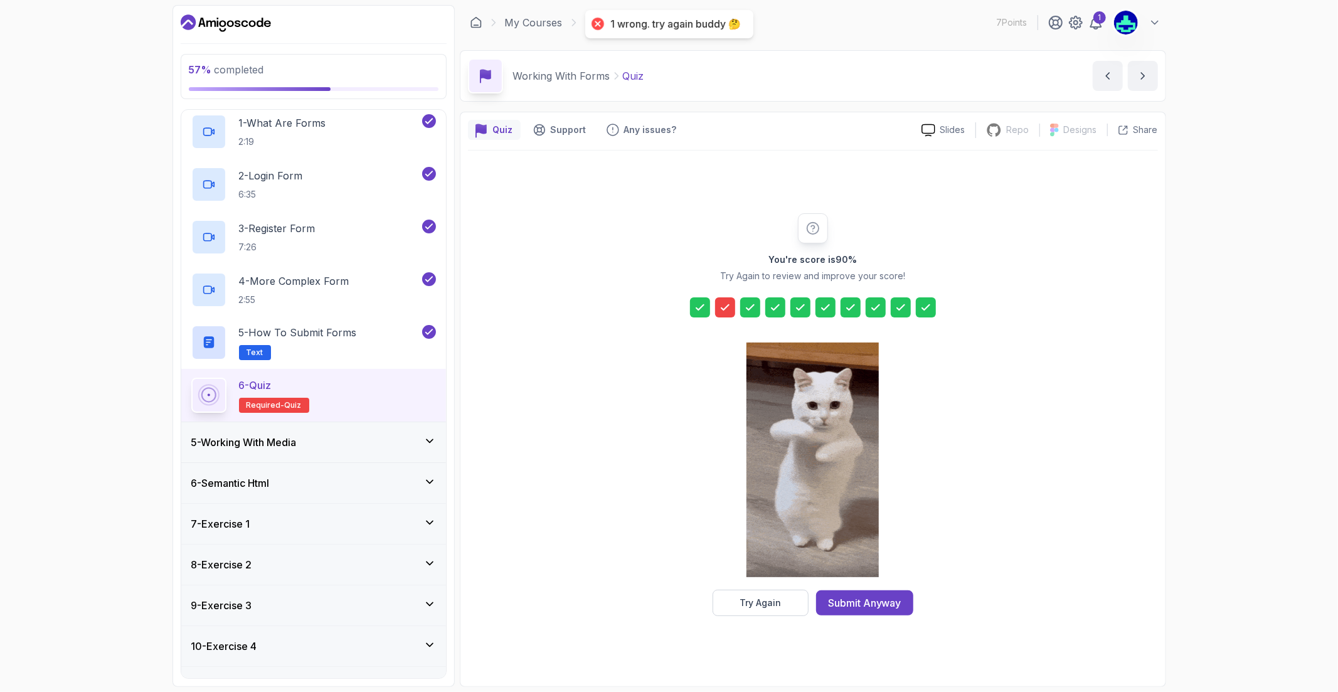
click at [725, 306] on icon at bounding box center [725, 307] width 13 height 13
click at [723, 307] on icon at bounding box center [725, 307] width 13 height 13
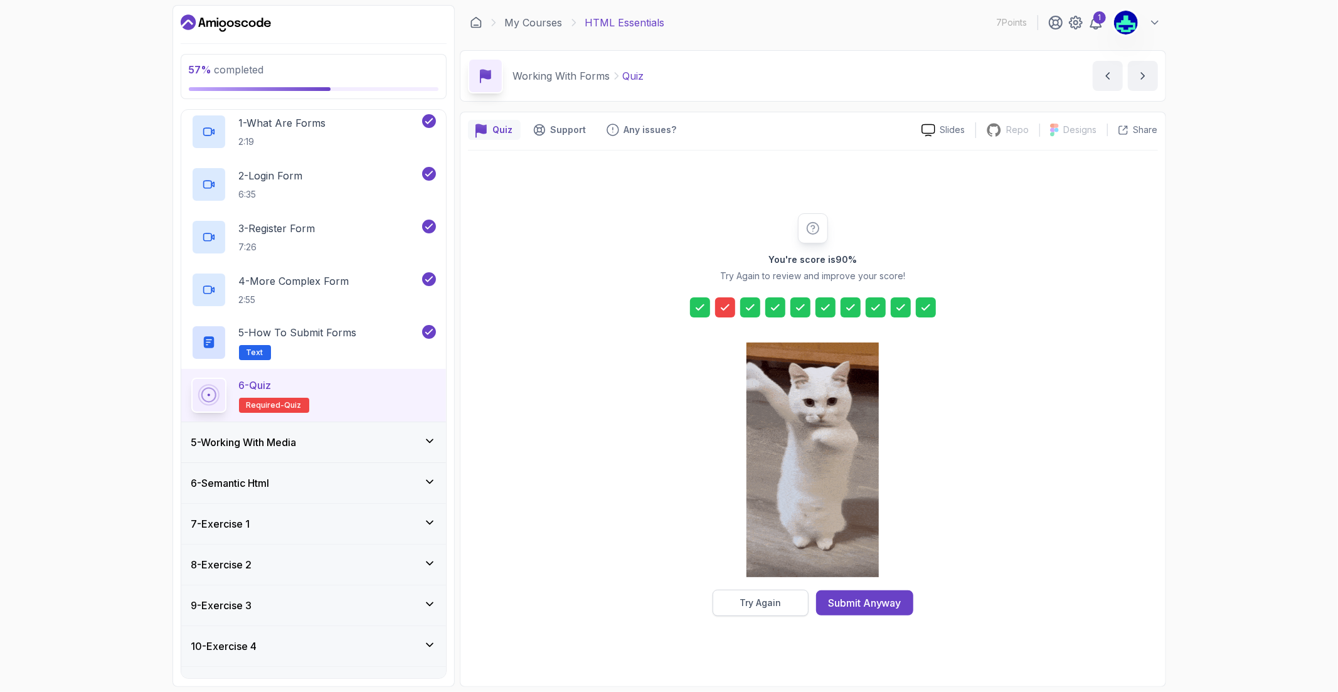
click at [745, 610] on button "Try Again" at bounding box center [761, 603] width 96 height 26
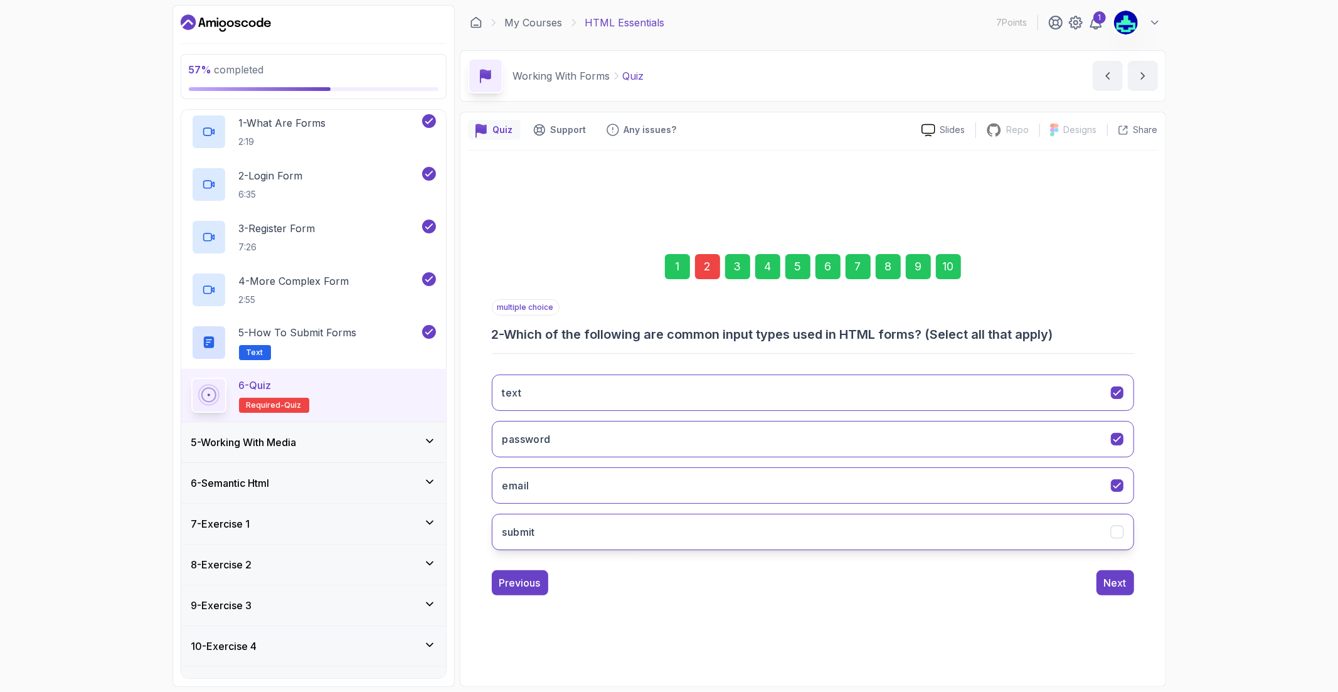
click at [675, 540] on button "submit" at bounding box center [813, 532] width 643 height 36
click at [1108, 589] on div "Next" at bounding box center [1115, 582] width 23 height 15
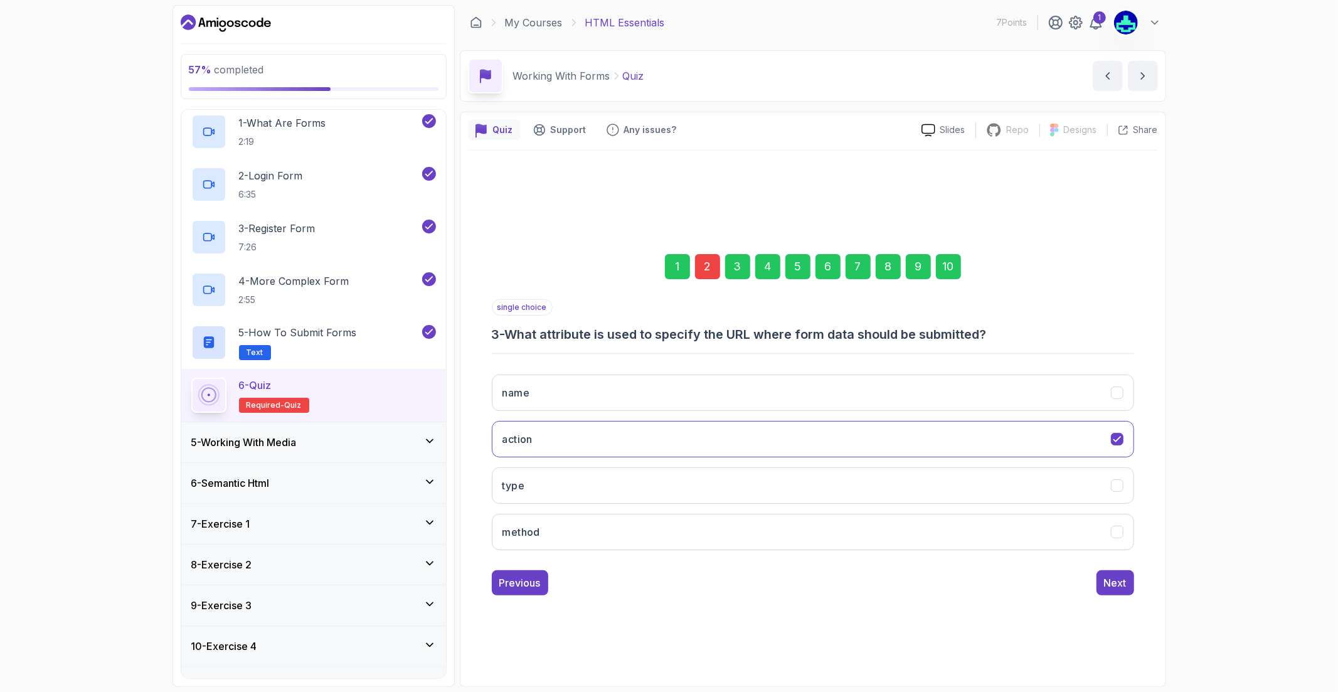
click at [1114, 598] on div "1 2 3 4 5 6 7 8 9 10 single choice 3 - What attribute is used to specify the UR…" at bounding box center [813, 415] width 690 height 382
click at [1116, 596] on div "1 2 3 4 5 6 7 8 9 10 single choice 3 - What attribute is used to specify the UR…" at bounding box center [813, 415] width 690 height 382
click at [1113, 579] on div "Next" at bounding box center [1115, 582] width 23 height 15
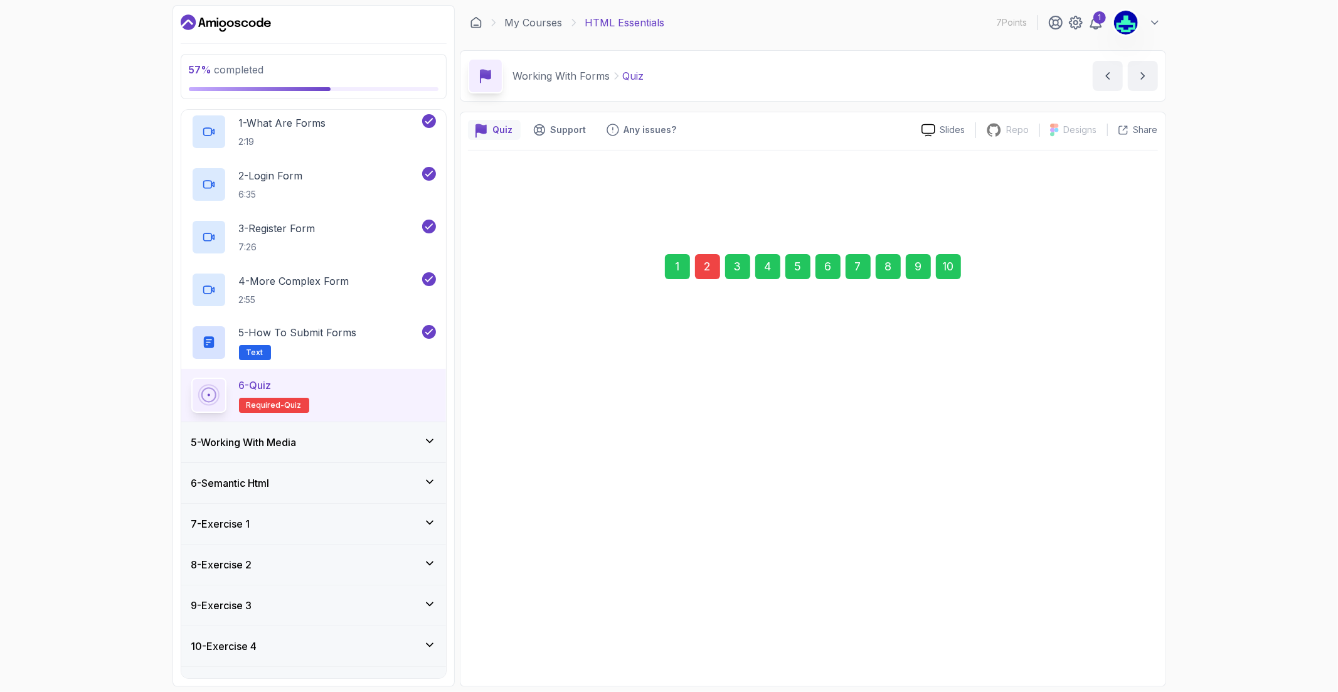
click at [1113, 579] on div "Next" at bounding box center [1115, 582] width 23 height 15
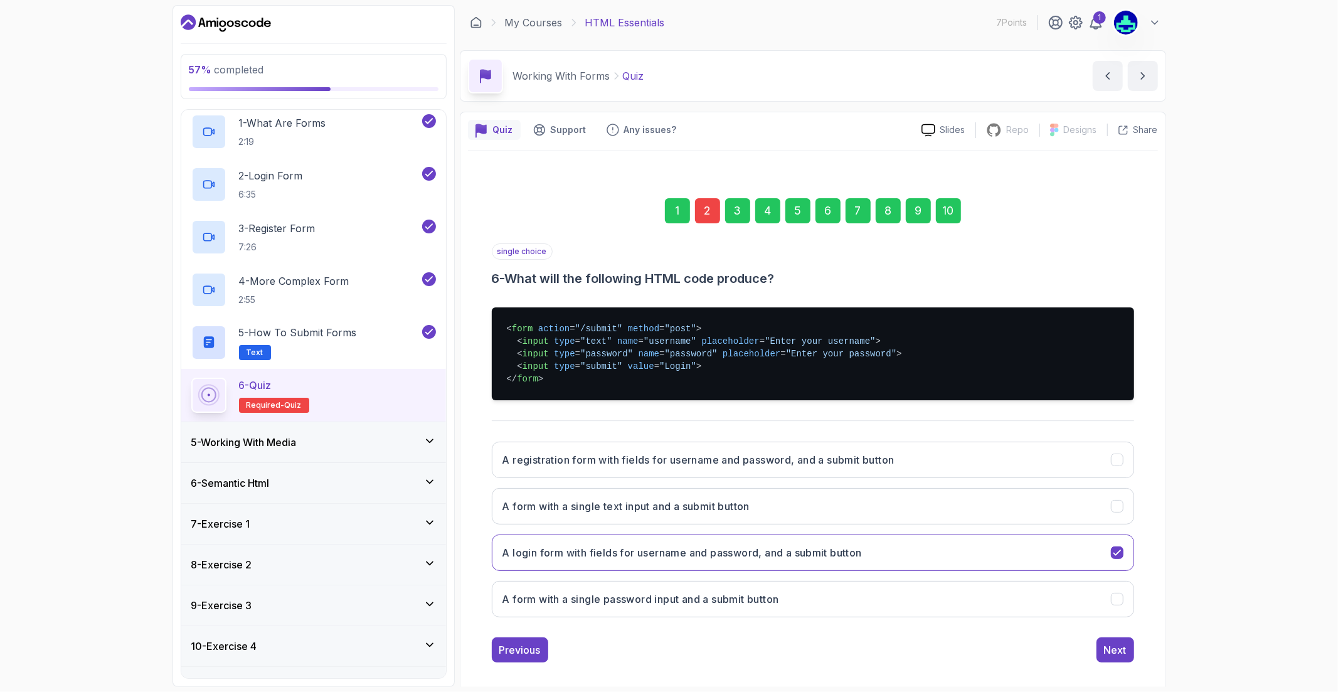
click at [949, 220] on div "10" at bounding box center [948, 210] width 25 height 25
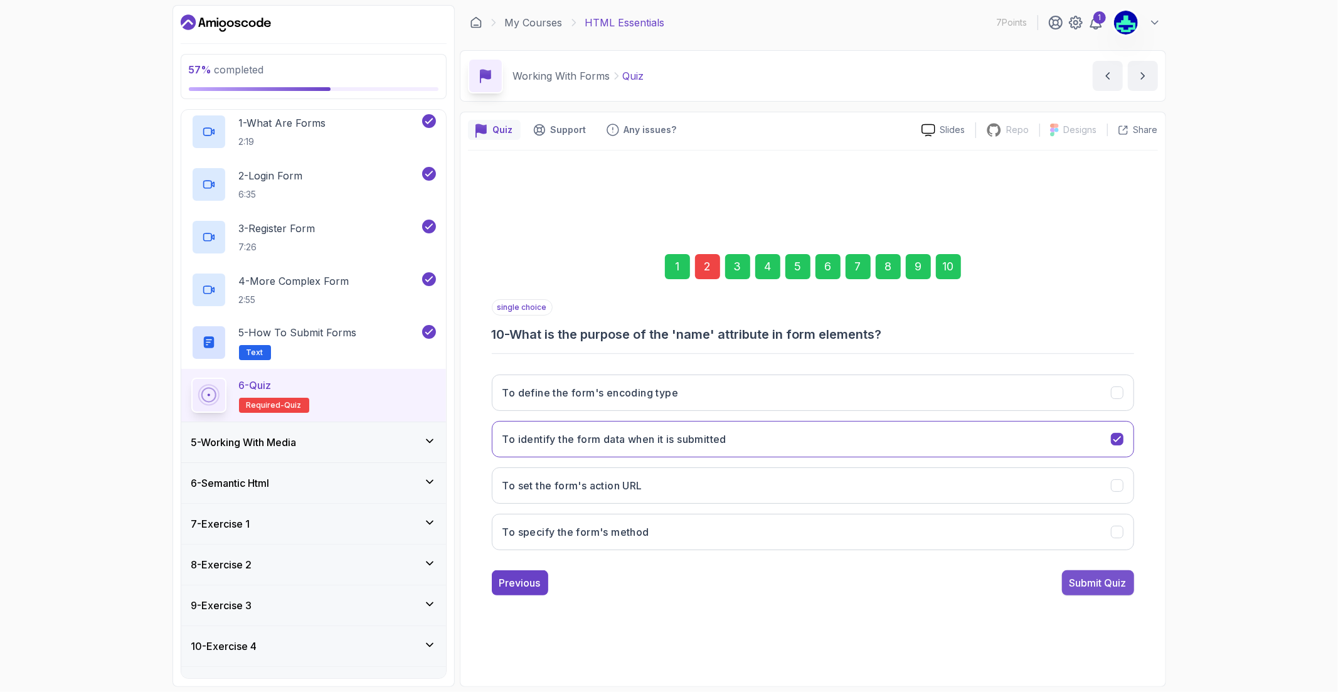
click at [1080, 586] on div "Submit Quiz" at bounding box center [1098, 582] width 57 height 15
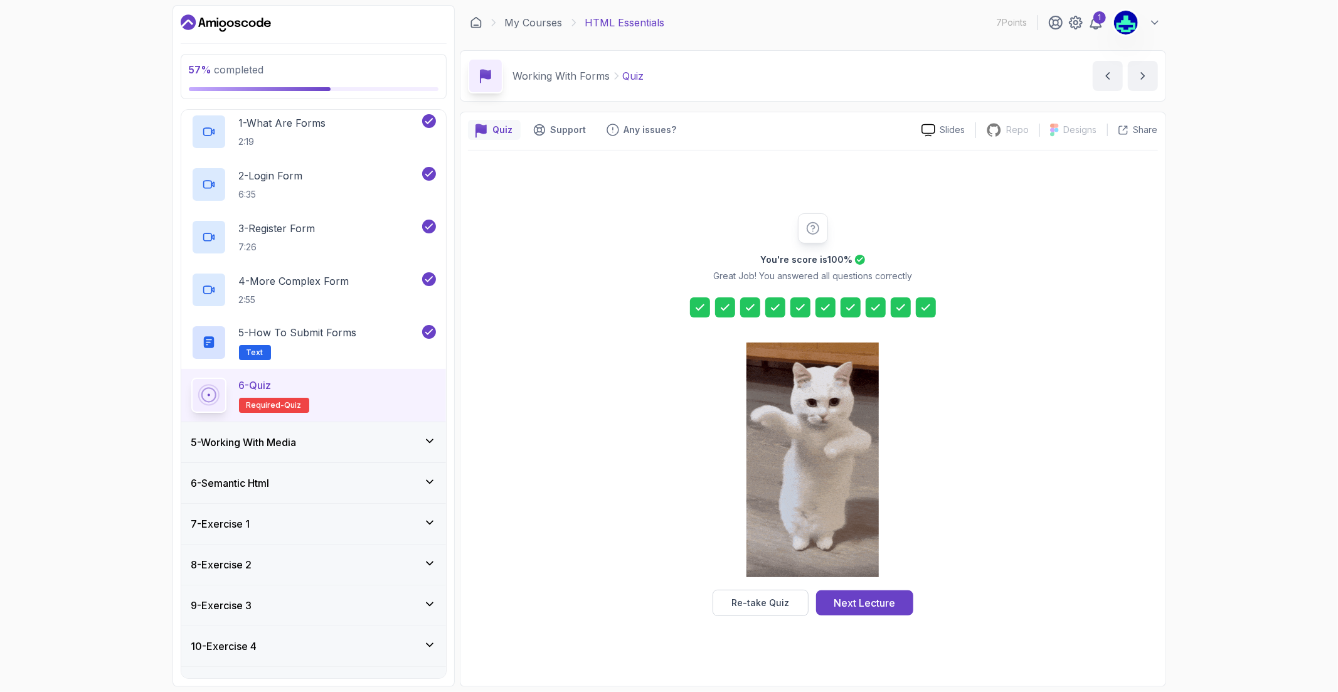
click at [728, 303] on icon at bounding box center [725, 307] width 13 height 13
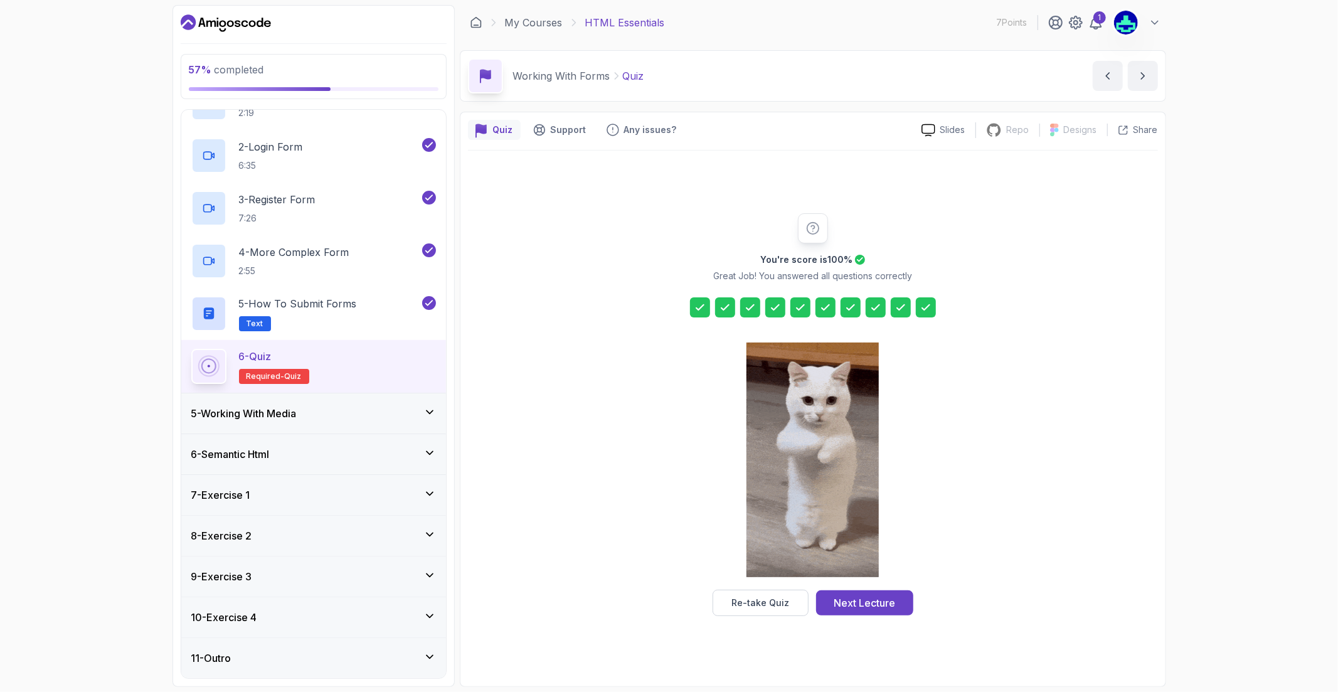
click at [396, 418] on div "5 - Working With Media" at bounding box center [313, 413] width 245 height 15
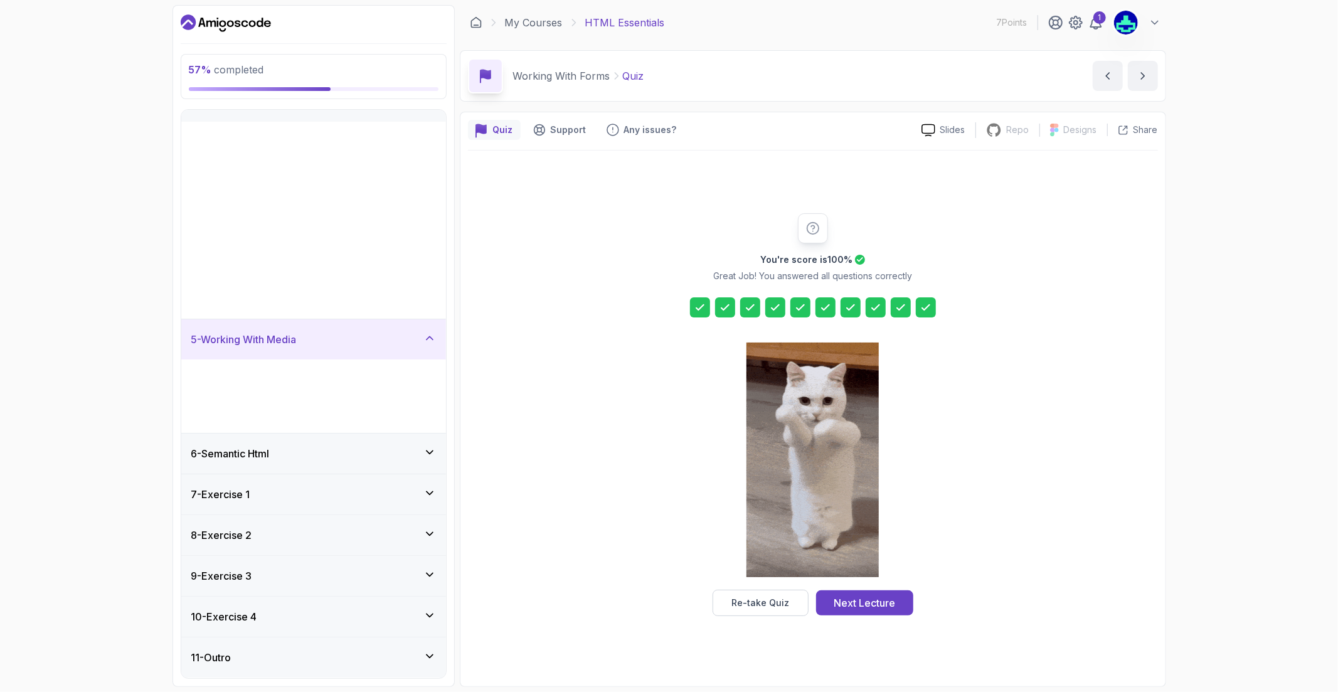
scroll to position [0, 0]
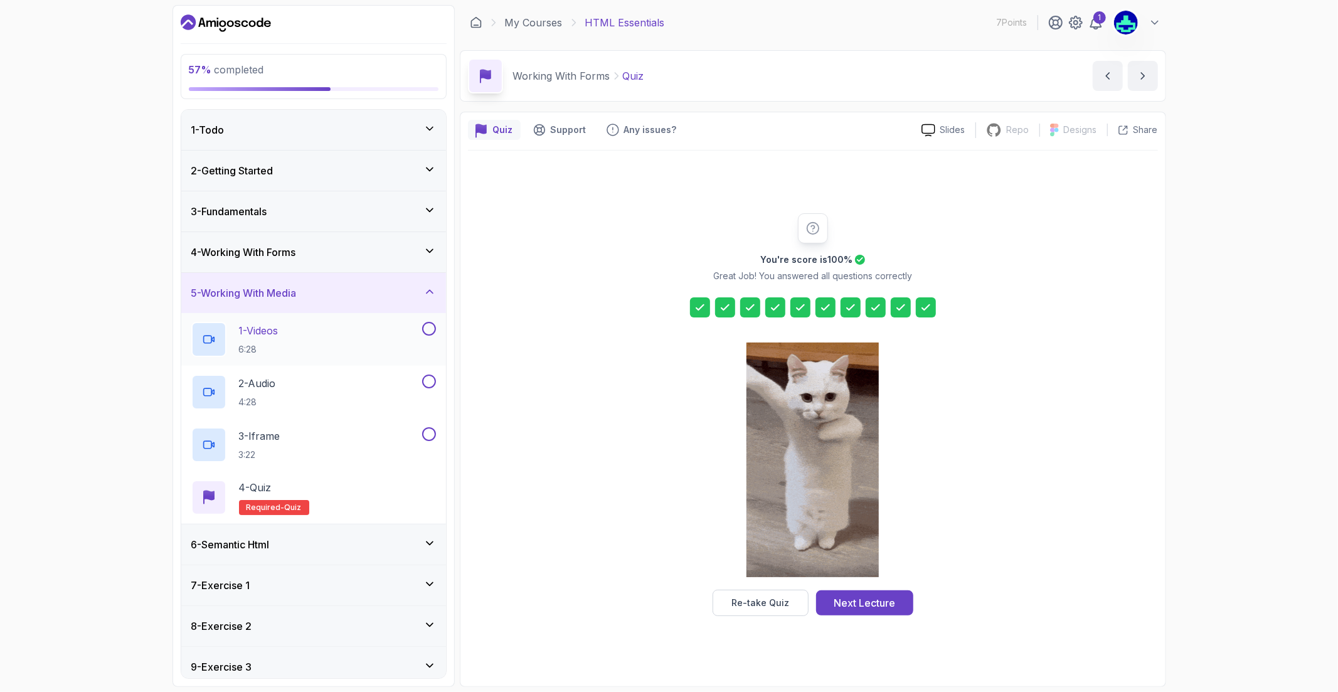
click at [316, 335] on div "1 - Videos 6:28" at bounding box center [305, 339] width 228 height 35
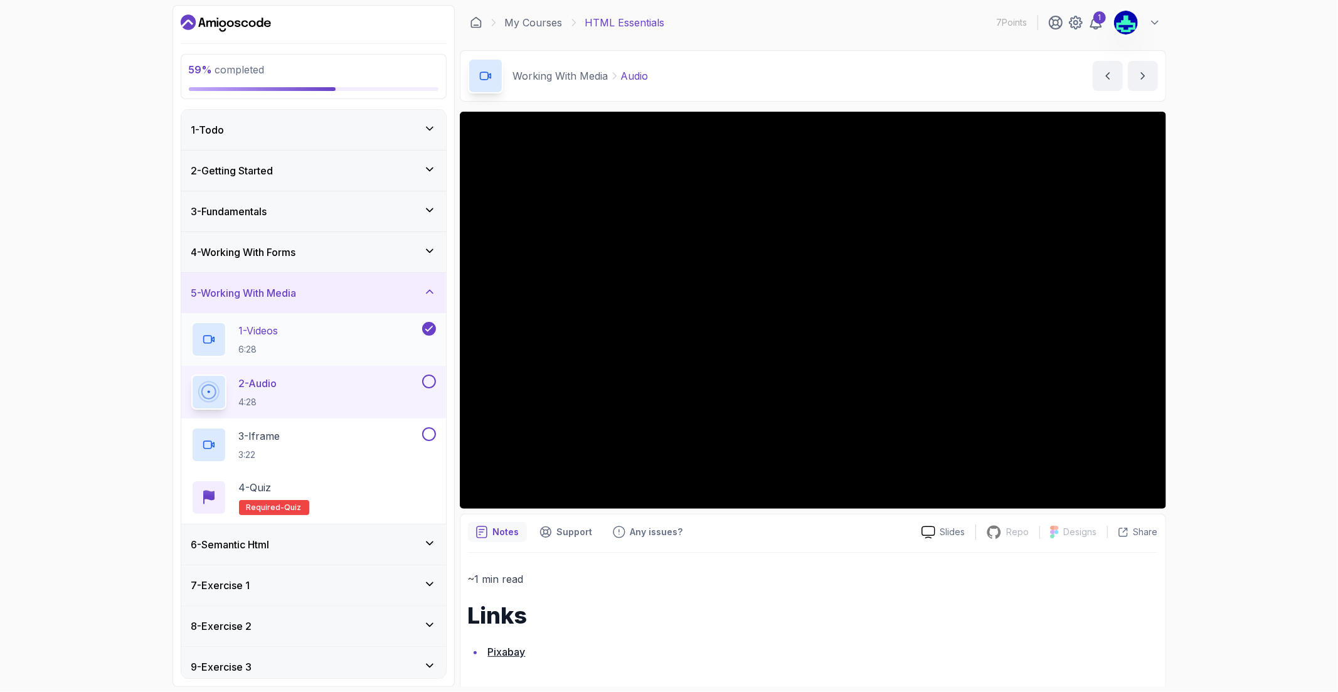
click at [320, 350] on div "1 - Videos 6:28" at bounding box center [305, 339] width 228 height 35
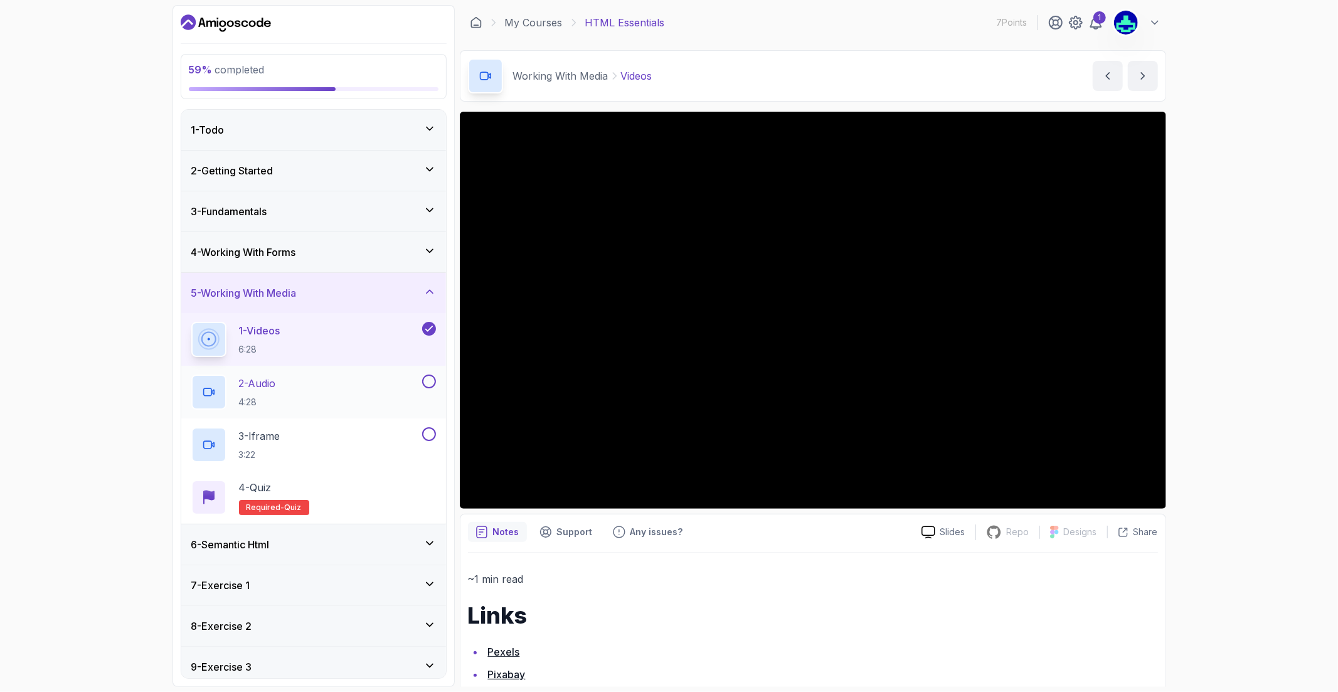
click at [312, 392] on div "2 - Audio 4:28" at bounding box center [305, 392] width 228 height 35
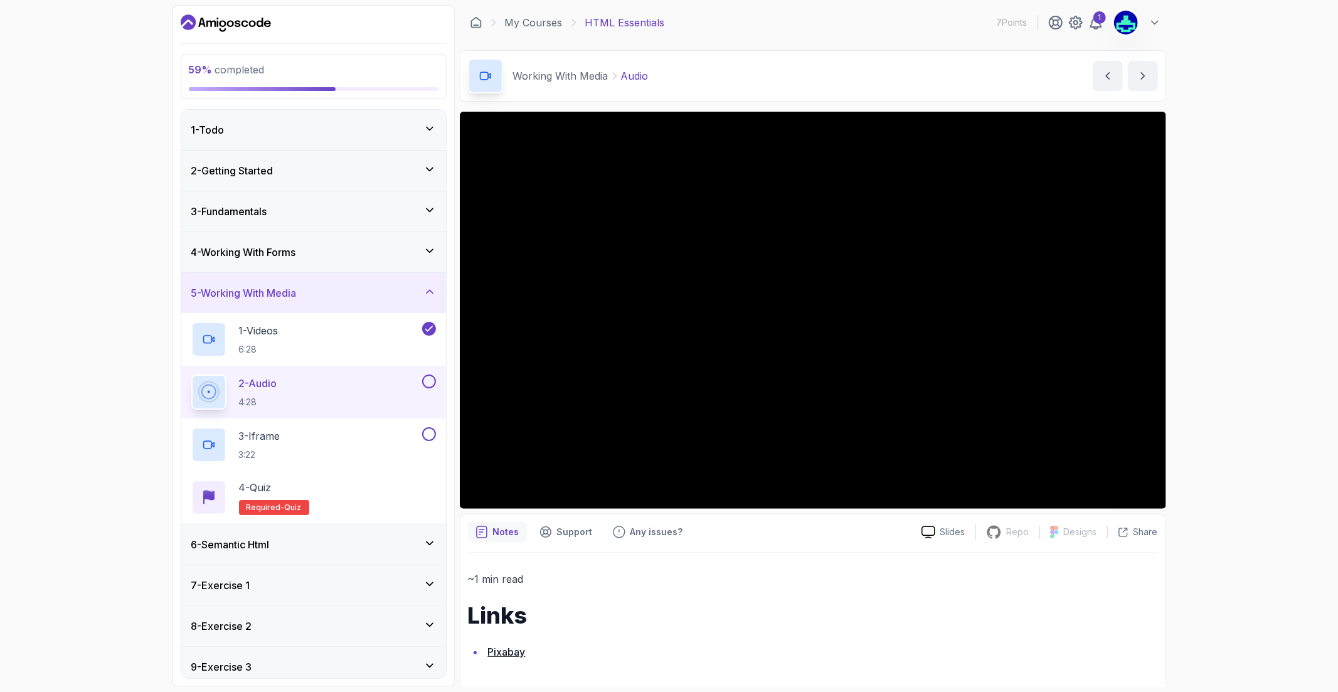
scroll to position [4, 0]
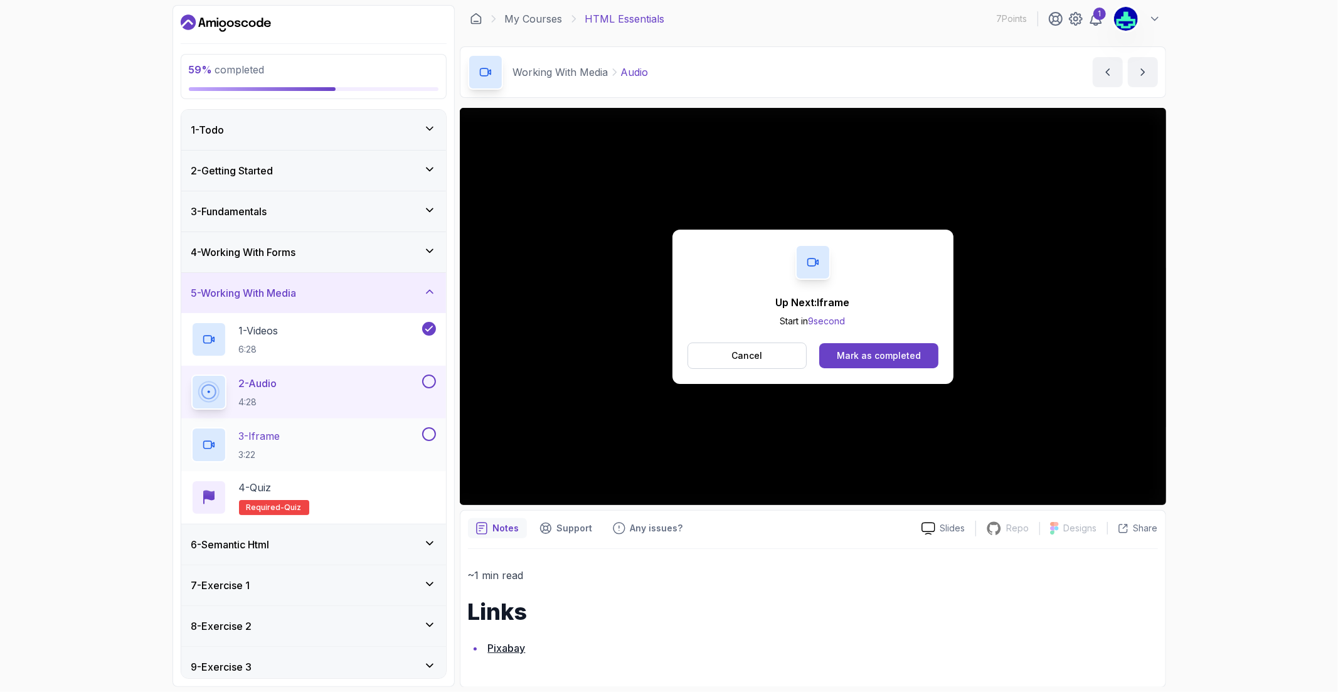
click at [344, 420] on div "3 - Iframe 3:22" at bounding box center [313, 445] width 265 height 53
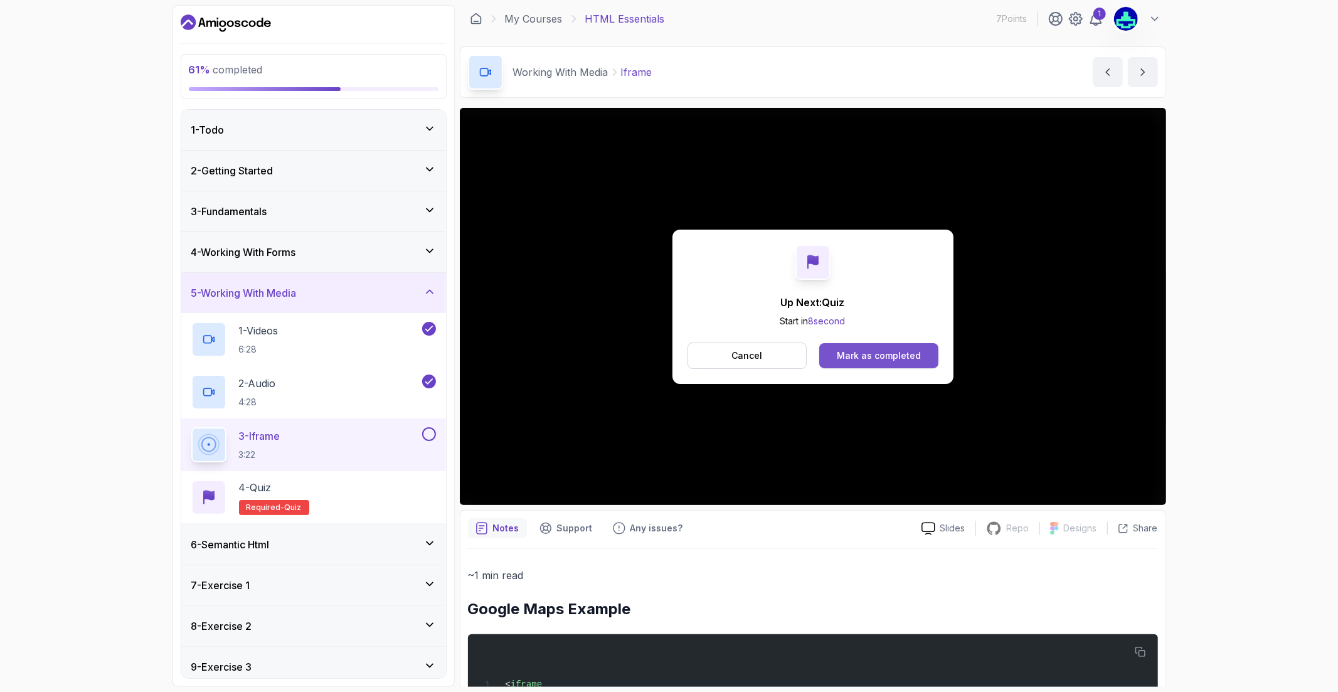
click at [863, 362] on button "Mark as completed" at bounding box center [879, 355] width 119 height 25
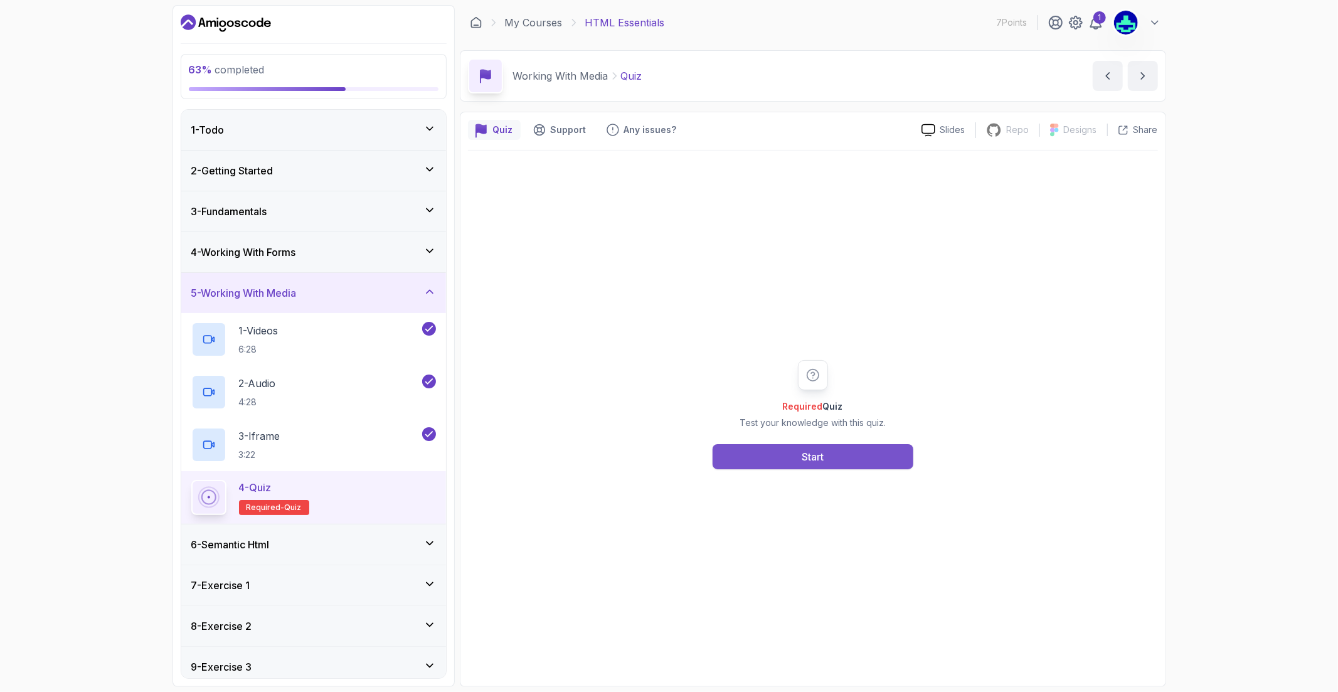
click at [791, 450] on button "Start" at bounding box center [813, 456] width 201 height 25
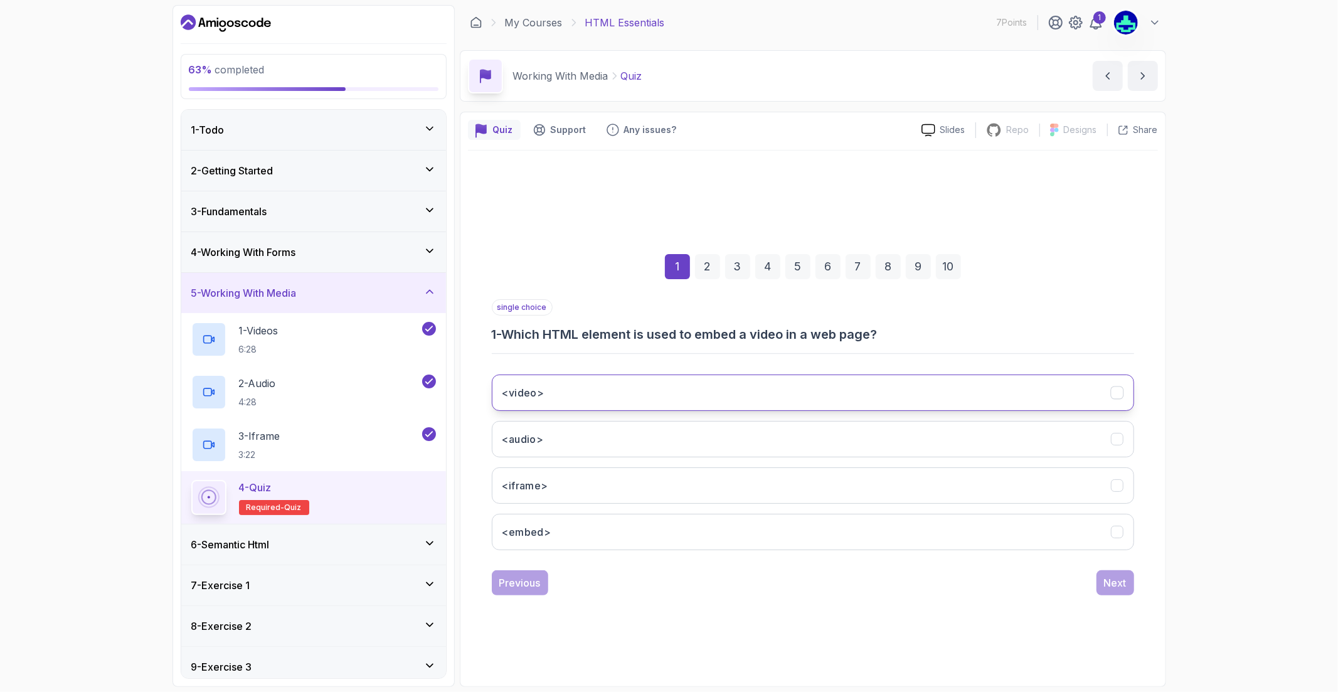
click at [584, 393] on button "<video>" at bounding box center [813, 393] width 643 height 36
click at [1106, 597] on div "1 2 3 4 5 6 7 8 9 10 single choice 1 - Which HTML element is used to embed a vi…" at bounding box center [813, 415] width 690 height 382
click at [1109, 586] on div "Next" at bounding box center [1115, 582] width 23 height 15
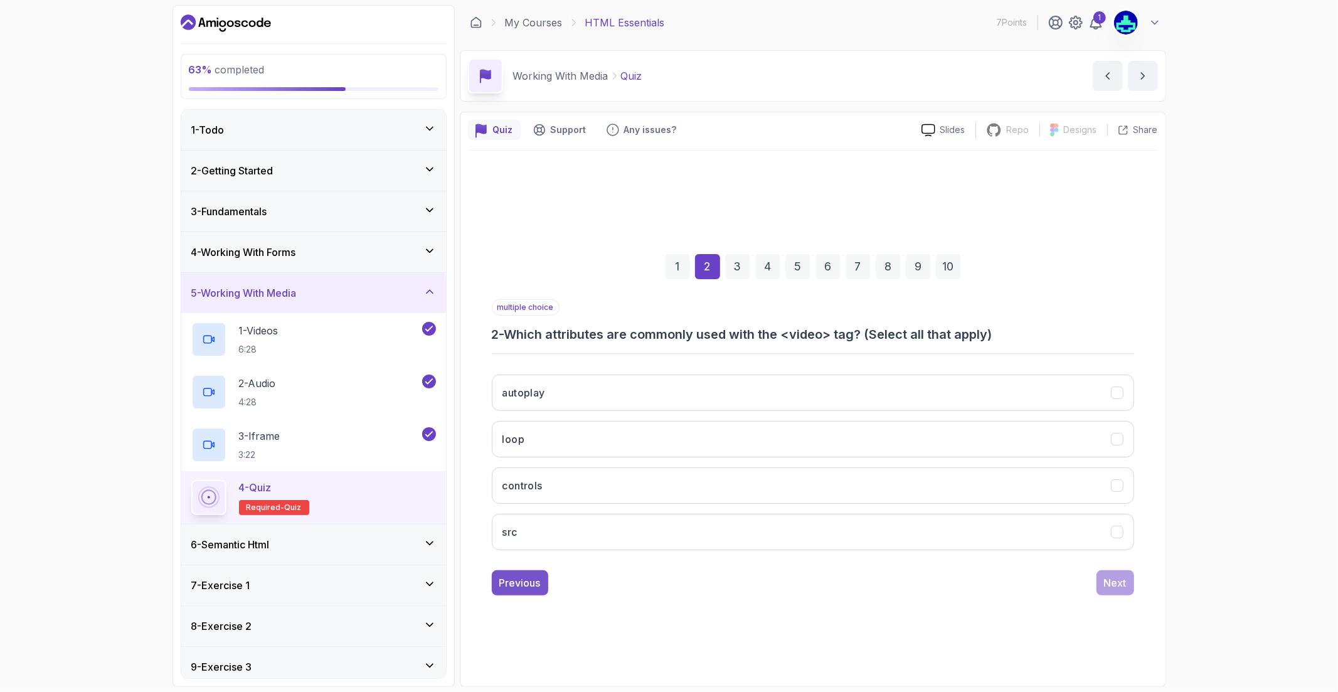
click at [538, 587] on div "Previous" at bounding box center [520, 582] width 41 height 15
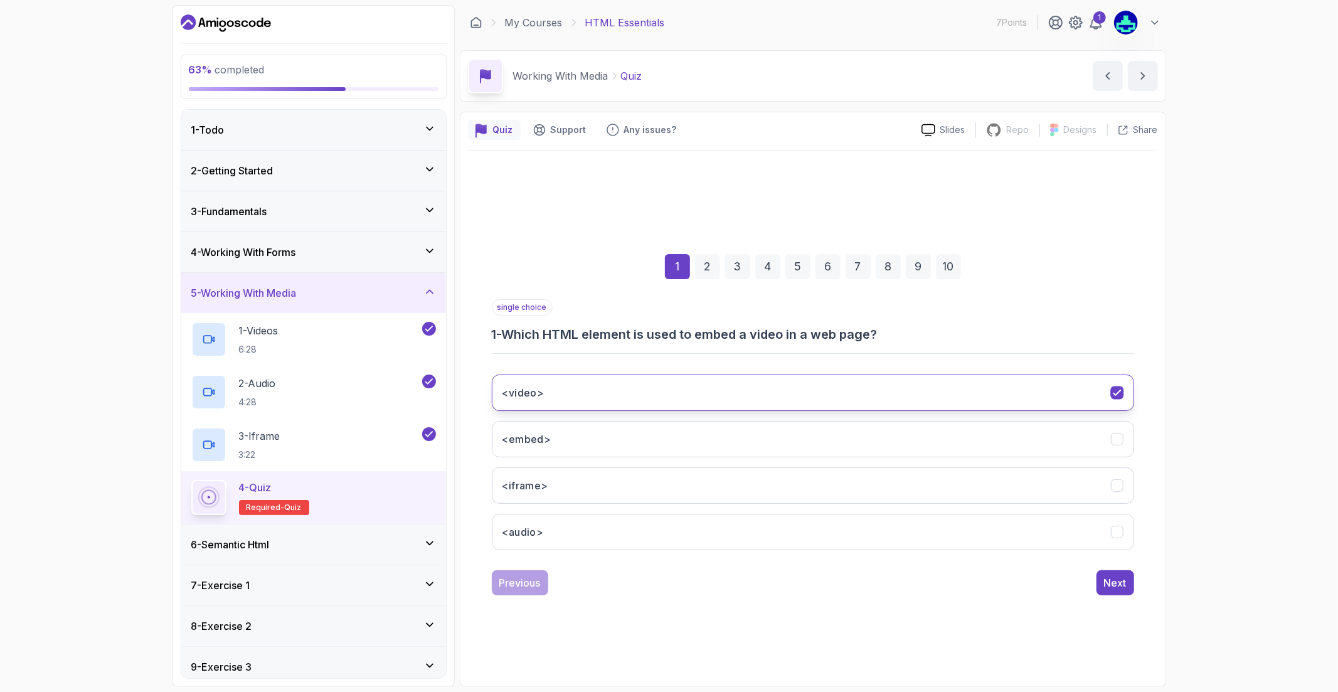
click at [562, 382] on button "<video>" at bounding box center [813, 393] width 643 height 36
click at [1121, 571] on button "Next" at bounding box center [1116, 582] width 38 height 25
click at [718, 402] on button "autoplay" at bounding box center [813, 393] width 643 height 36
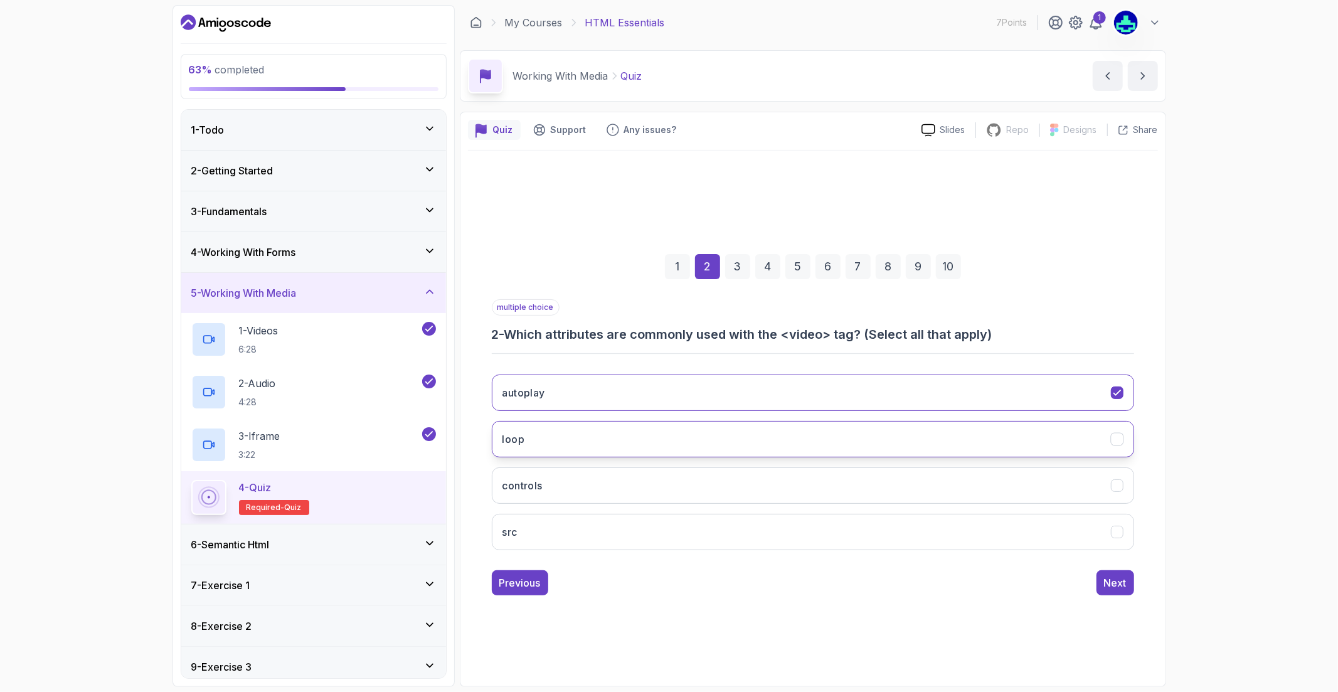
click at [675, 429] on button "loop" at bounding box center [813, 439] width 643 height 36
click at [638, 474] on button "controls" at bounding box center [813, 486] width 643 height 36
click at [609, 537] on button "src" at bounding box center [813, 532] width 643 height 36
click at [1121, 590] on div "Next" at bounding box center [1115, 582] width 23 height 15
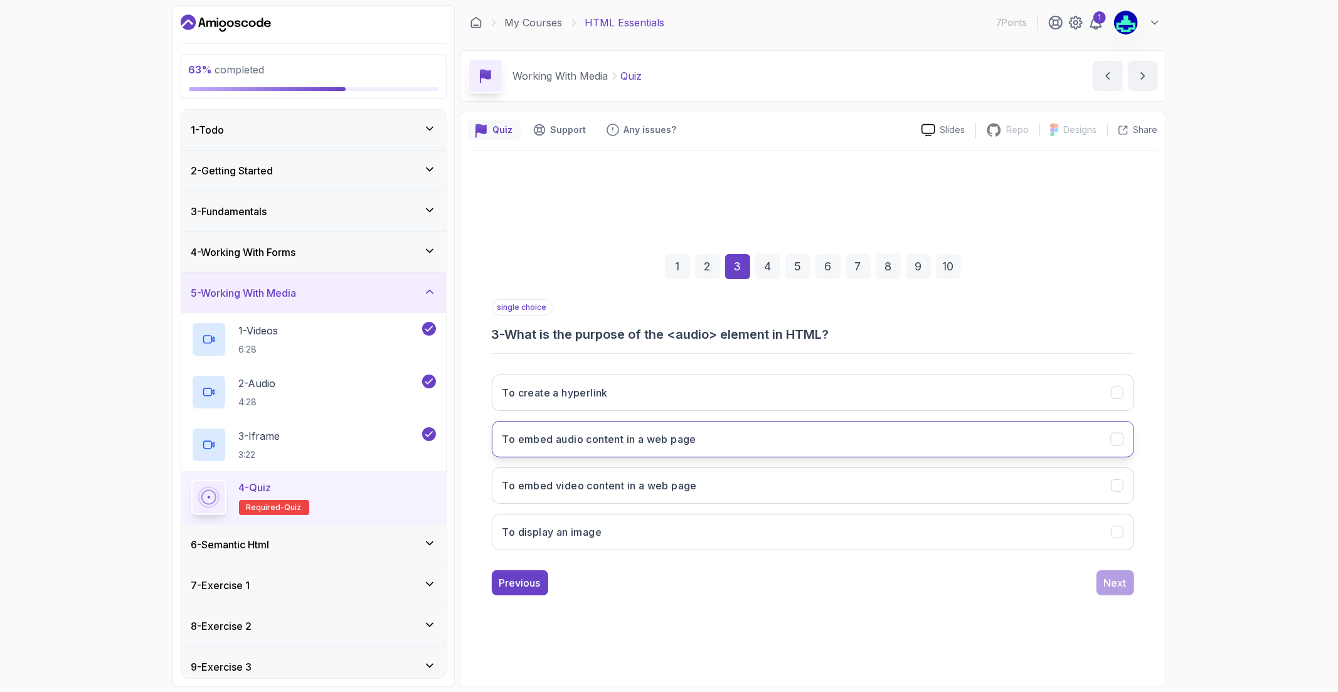
click at [728, 429] on button "To embed audio content in a web page" at bounding box center [813, 439] width 643 height 36
click at [1111, 585] on div "Next" at bounding box center [1115, 582] width 23 height 15
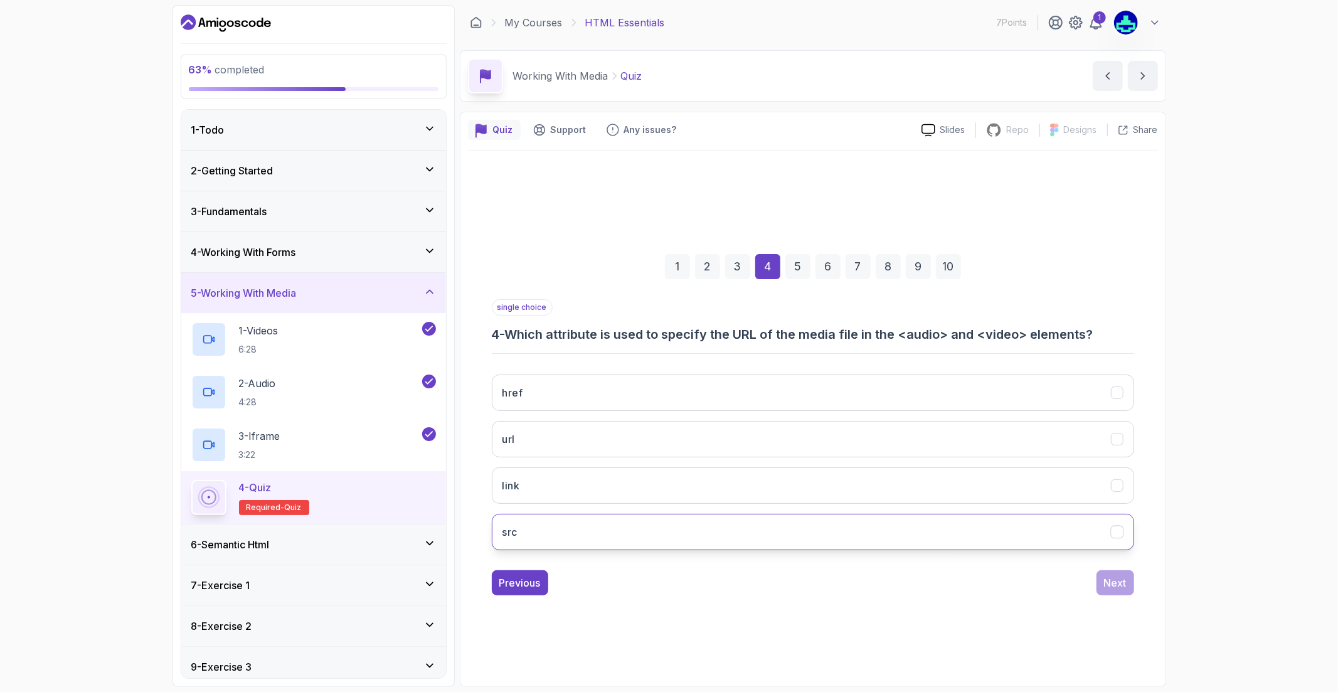
click at [628, 525] on button "src" at bounding box center [813, 532] width 643 height 36
click at [1128, 593] on button "Next" at bounding box center [1116, 582] width 38 height 25
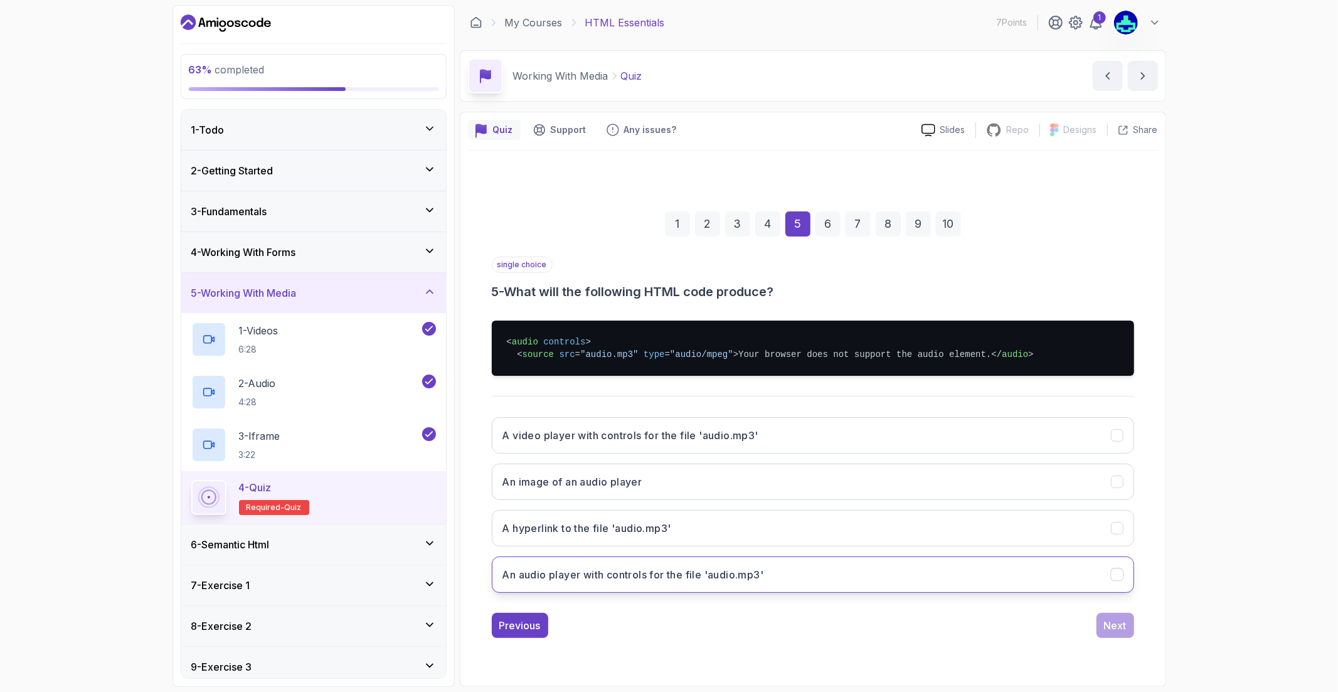
click at [626, 593] on button "An audio player with controls for the file 'audio.mp3'" at bounding box center [813, 575] width 643 height 36
click at [1128, 635] on button "Next" at bounding box center [1116, 625] width 38 height 25
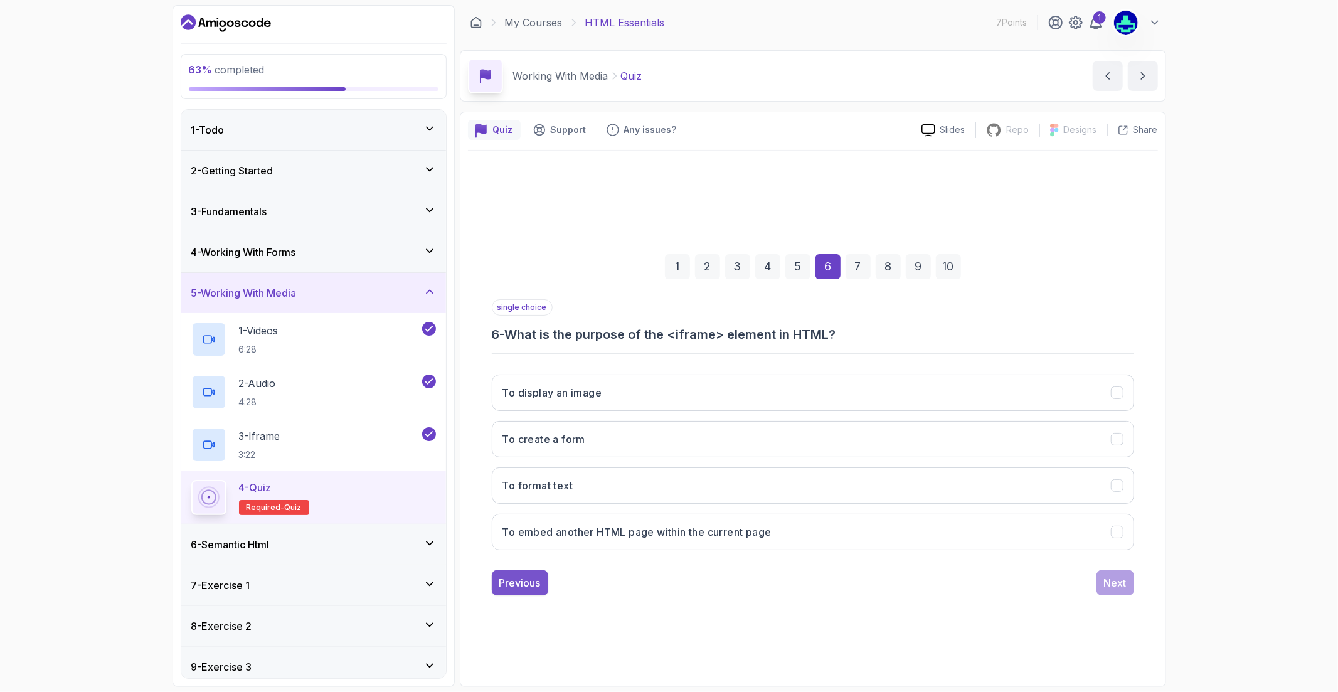
click at [538, 591] on button "Previous" at bounding box center [520, 582] width 56 height 25
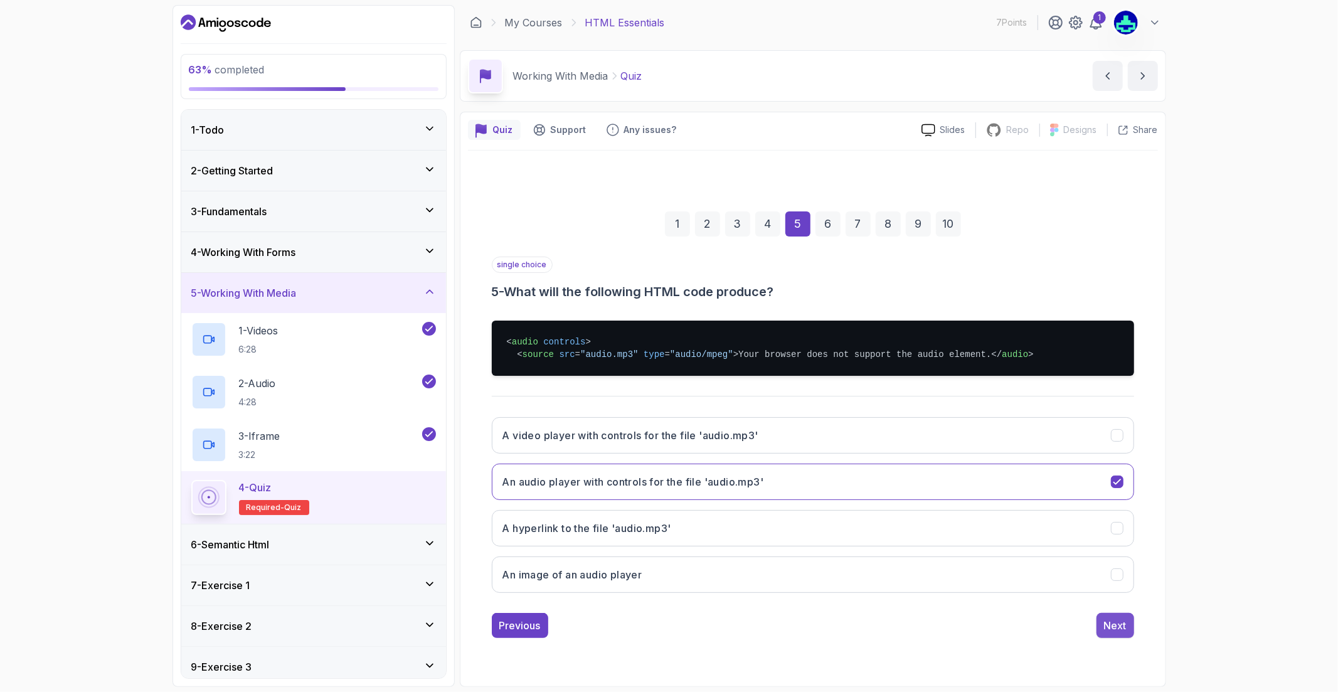
click at [1120, 633] on div "Next" at bounding box center [1115, 625] width 23 height 15
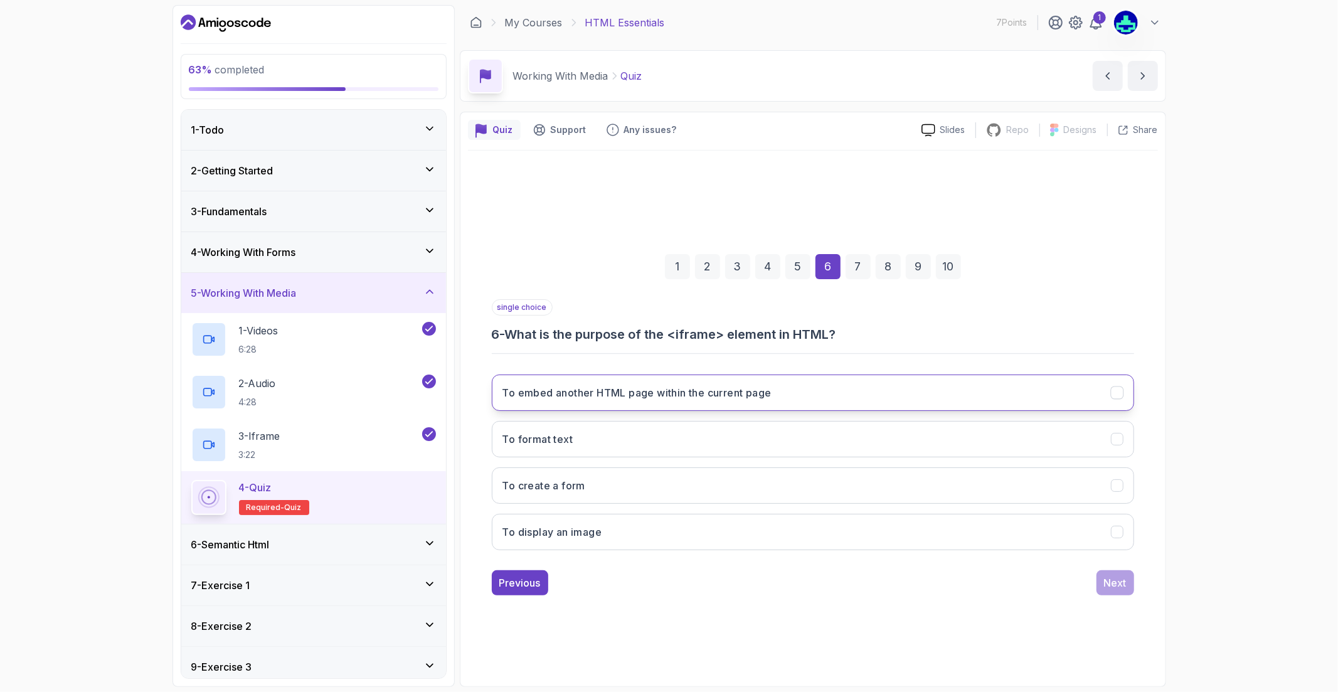
click at [818, 394] on button "To embed another HTML page within the current page" at bounding box center [813, 393] width 643 height 36
click at [1111, 572] on button "Next" at bounding box center [1116, 582] width 38 height 25
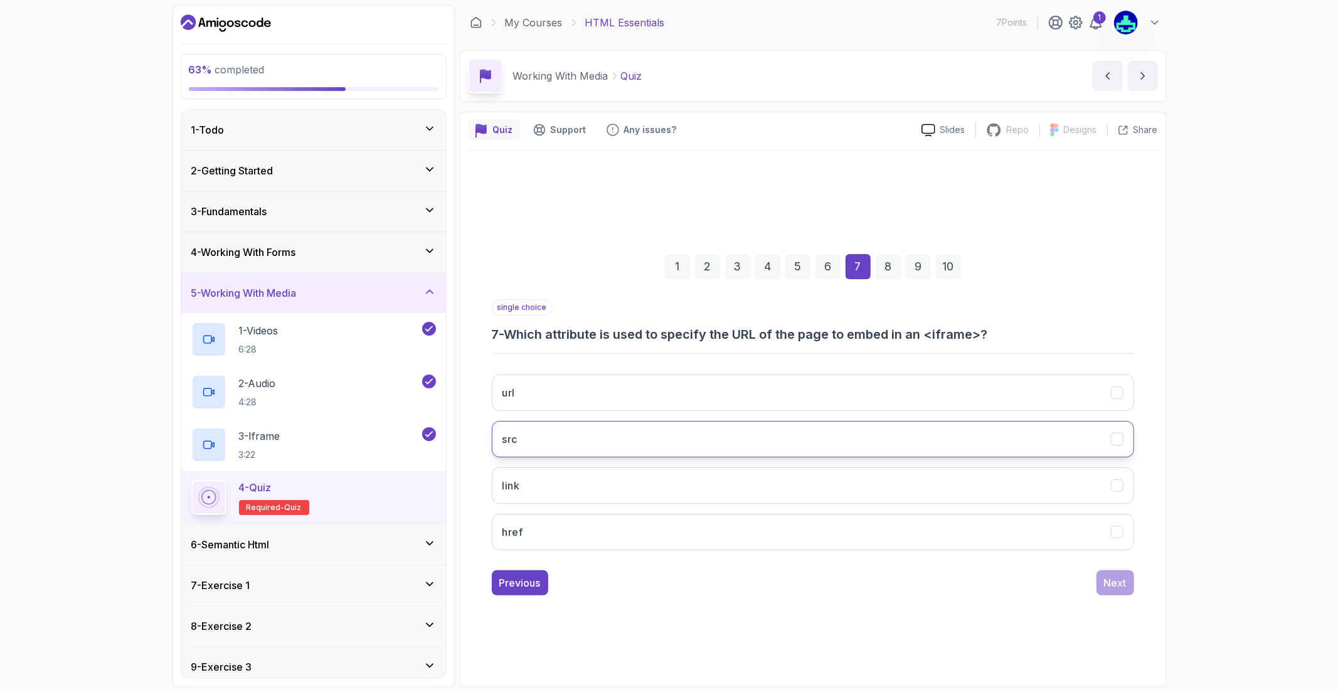
click at [763, 453] on button "src" at bounding box center [813, 439] width 643 height 36
click at [1119, 594] on button "Next" at bounding box center [1116, 582] width 38 height 25
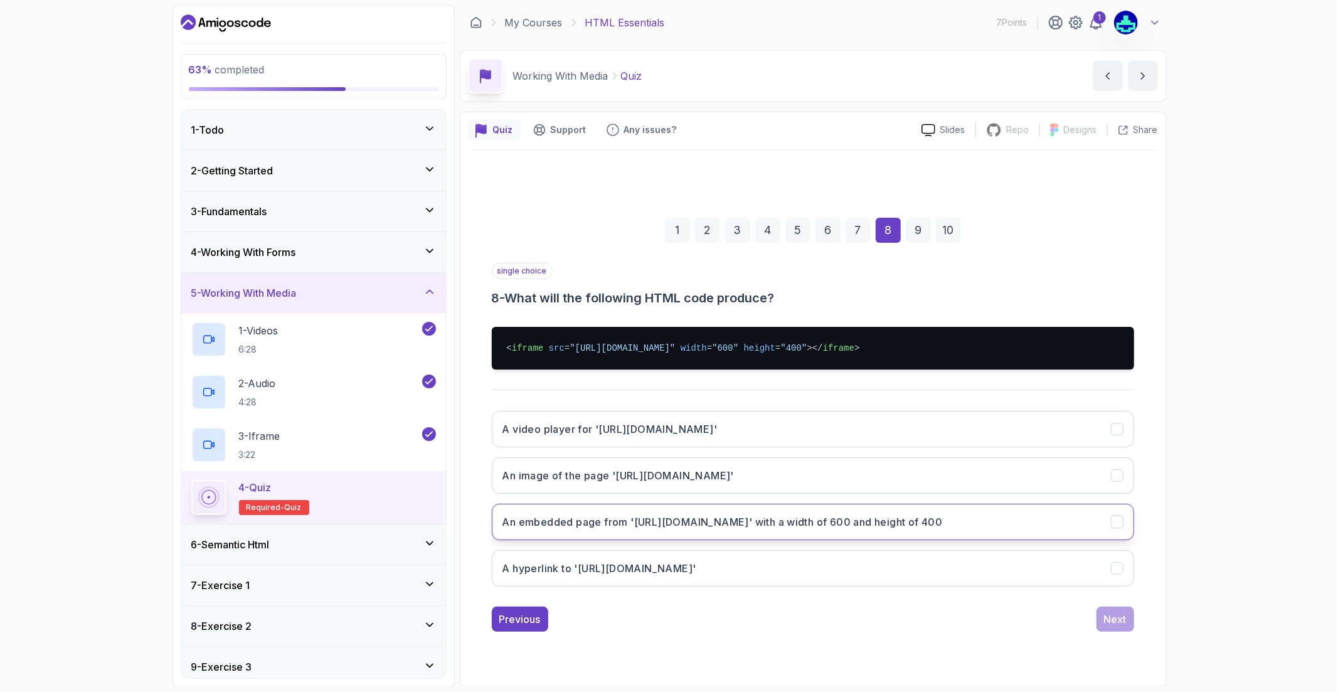
click at [648, 522] on h3 "An embedded page from 'https://example.com' with a width of 600 and height of 4…" at bounding box center [723, 522] width 441 height 15
click at [1133, 622] on button "Next" at bounding box center [1116, 619] width 38 height 25
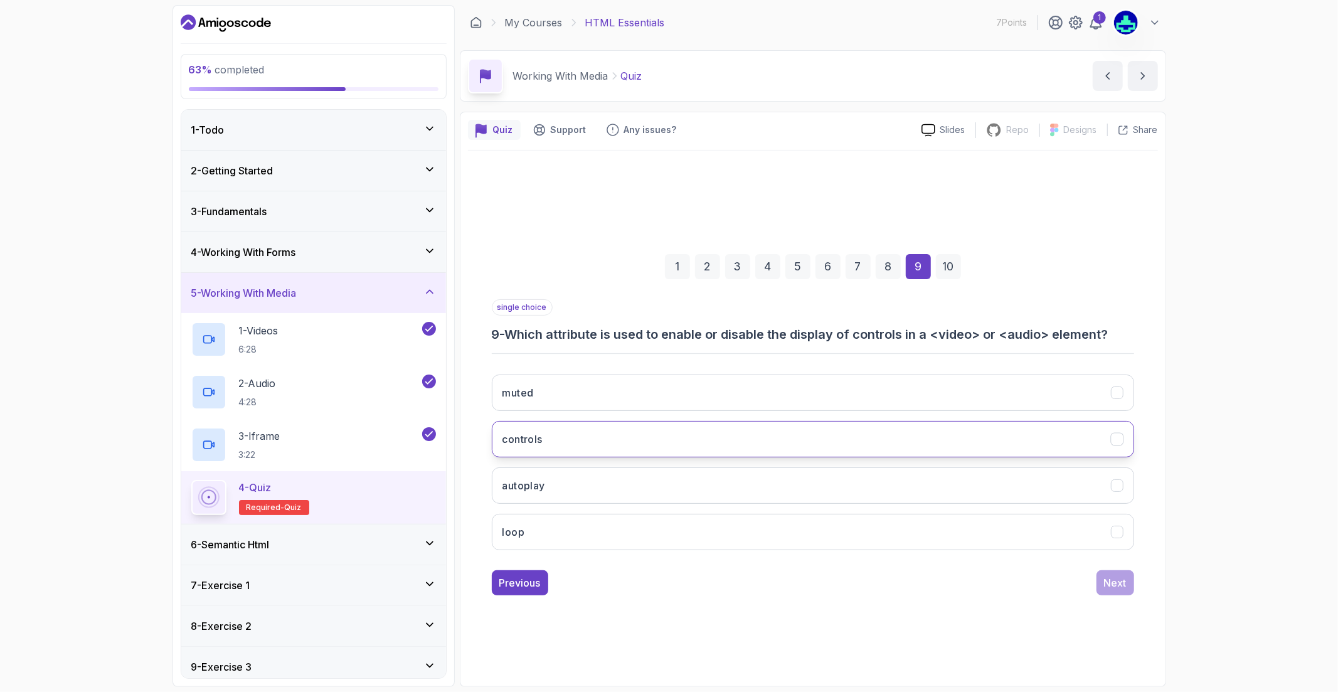
click at [824, 429] on button "controls" at bounding box center [813, 439] width 643 height 36
click at [1113, 584] on div "Next" at bounding box center [1115, 582] width 23 height 15
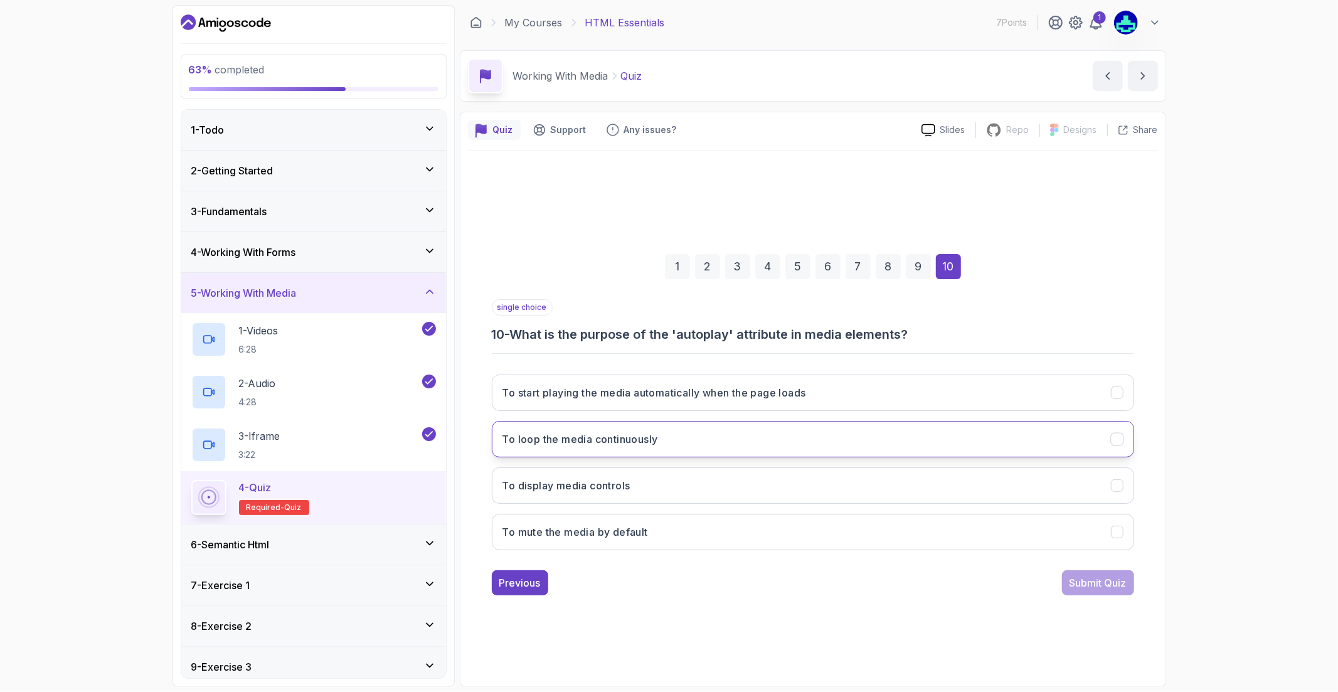
click at [702, 442] on button "To loop the media continuously" at bounding box center [813, 439] width 643 height 36
click at [707, 409] on button "To start playing the media automatically when the page loads" at bounding box center [813, 393] width 643 height 36
click at [1098, 587] on div "Submit Quiz" at bounding box center [1098, 582] width 57 height 15
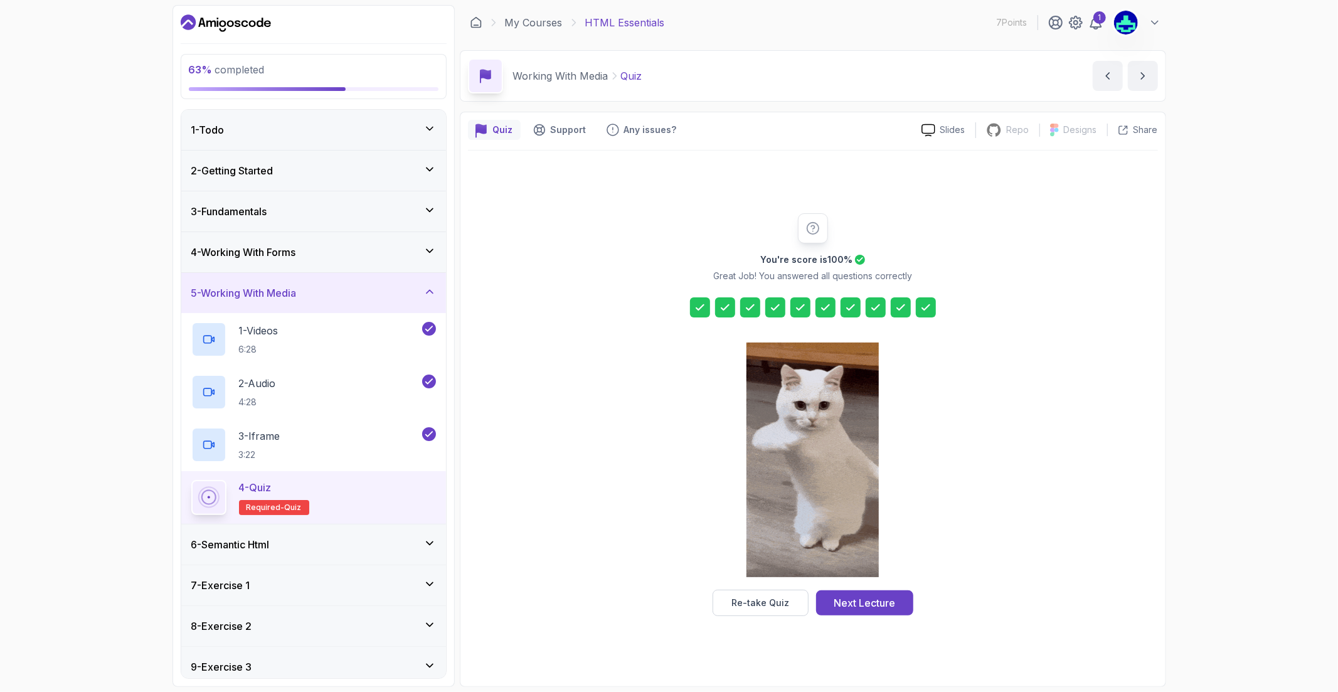
click at [328, 543] on div "6 - Semantic Html" at bounding box center [313, 544] width 245 height 15
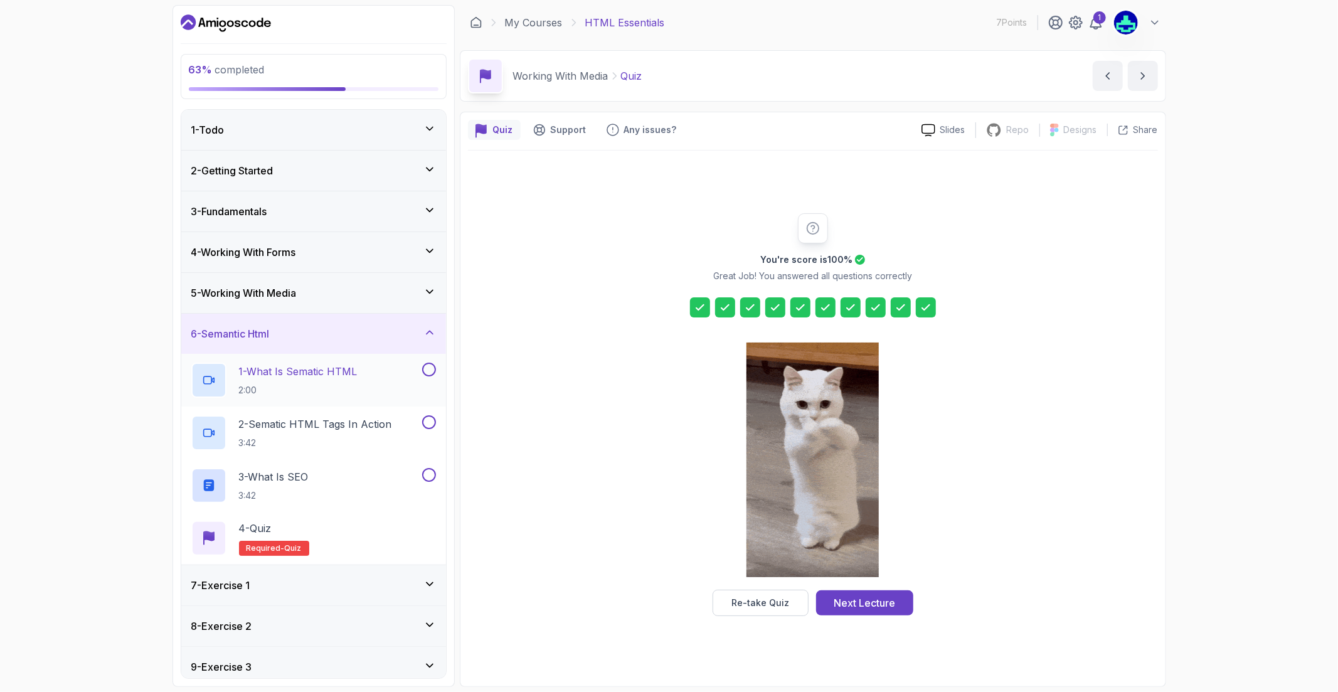
click at [339, 375] on p "1 - What Is Sematic HTML" at bounding box center [298, 371] width 119 height 15
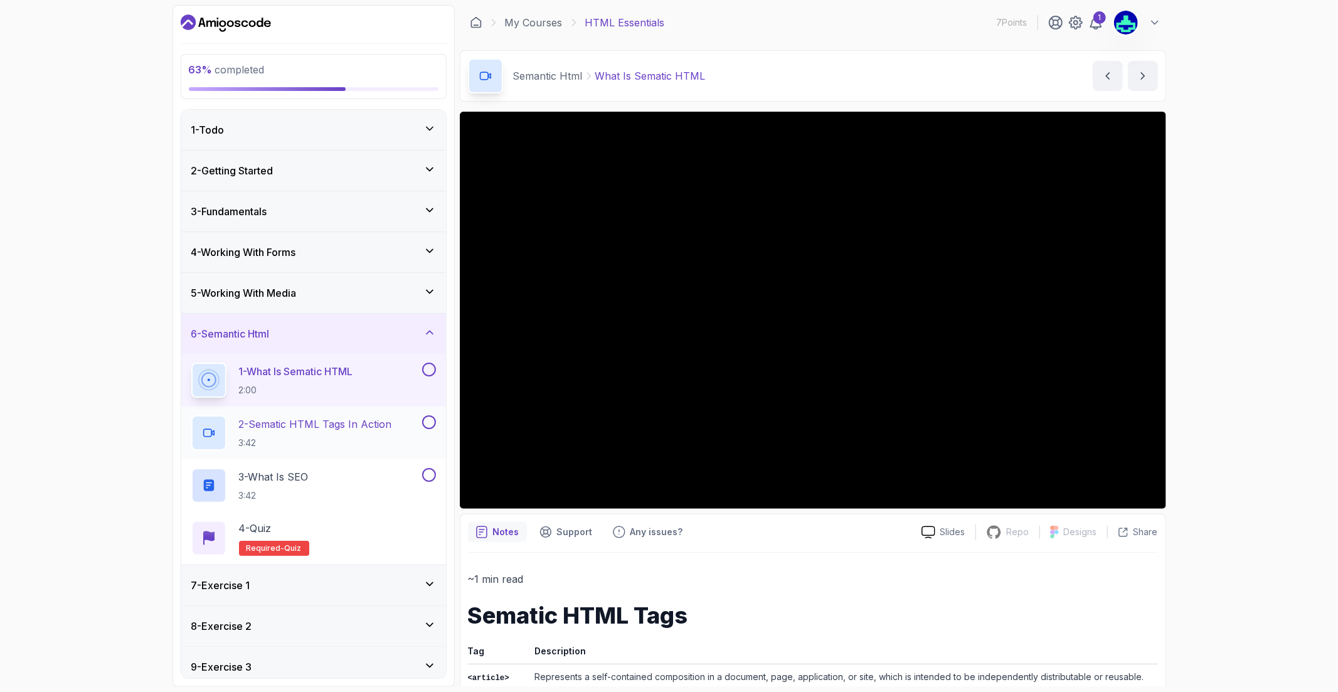
click at [334, 437] on p "3:42" at bounding box center [315, 443] width 153 height 13
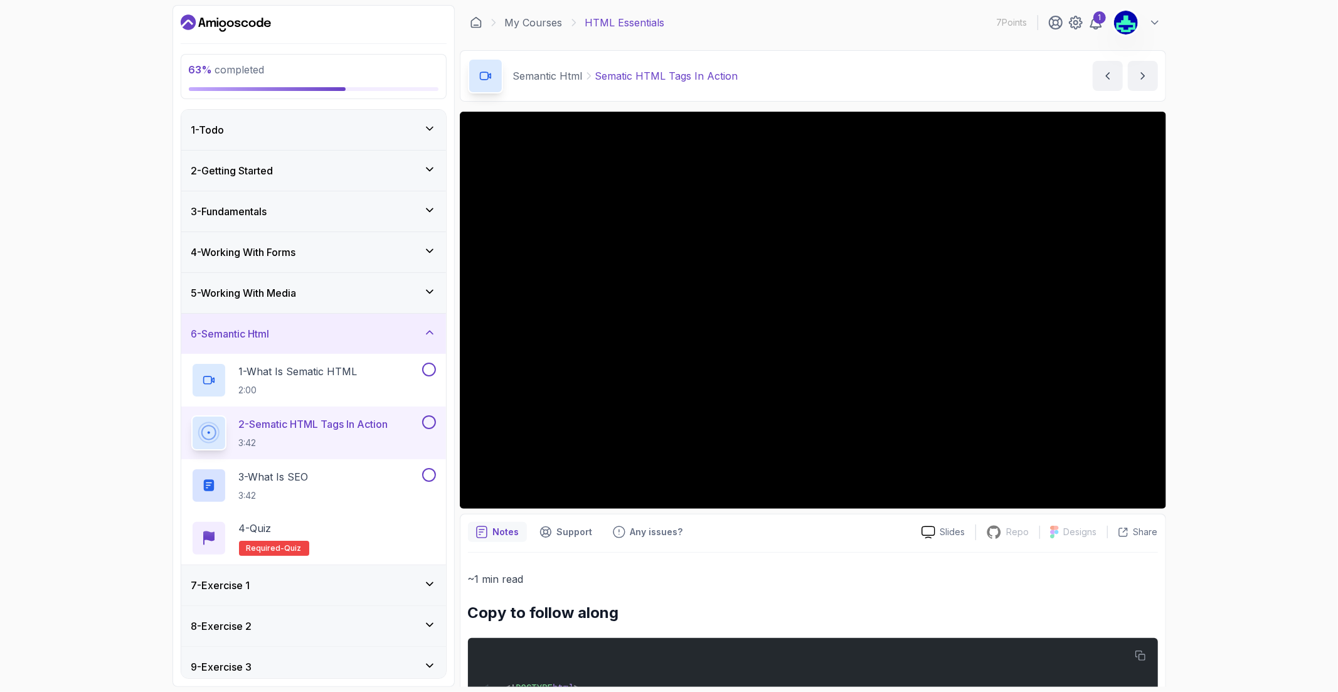
scroll to position [334, 0]
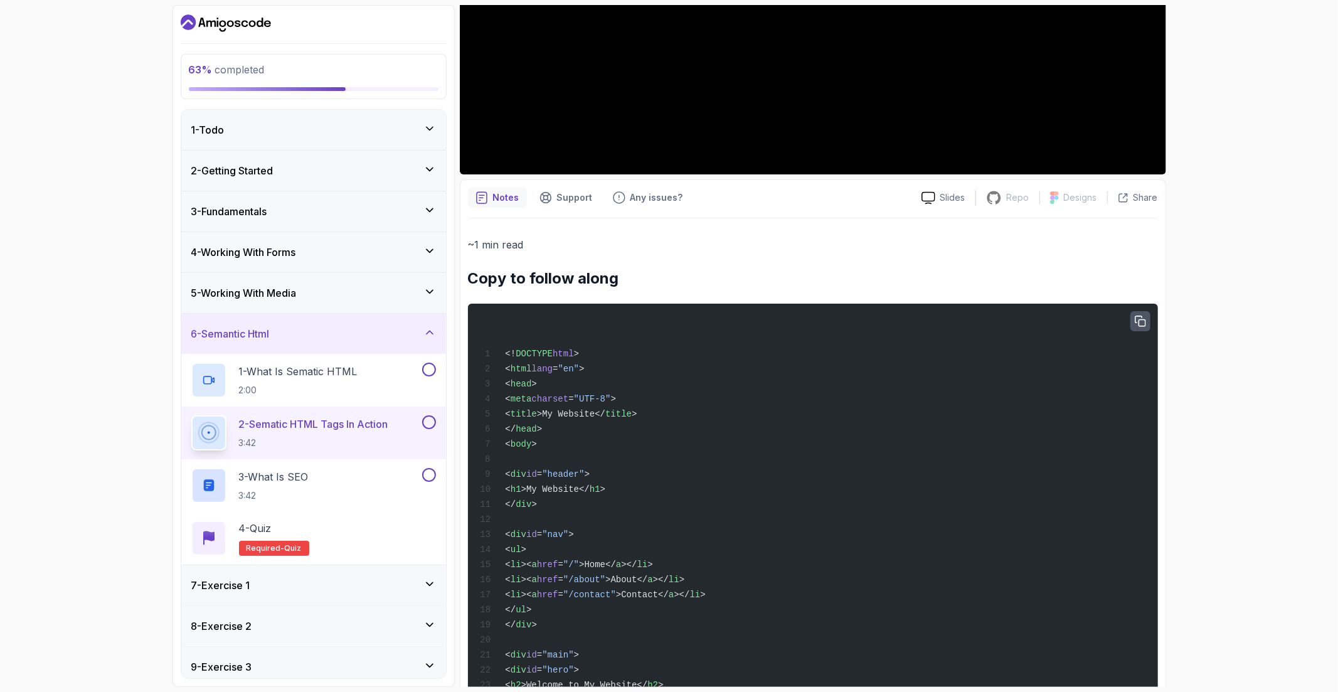
click at [1146, 322] on icon "button" at bounding box center [1141, 321] width 10 height 10
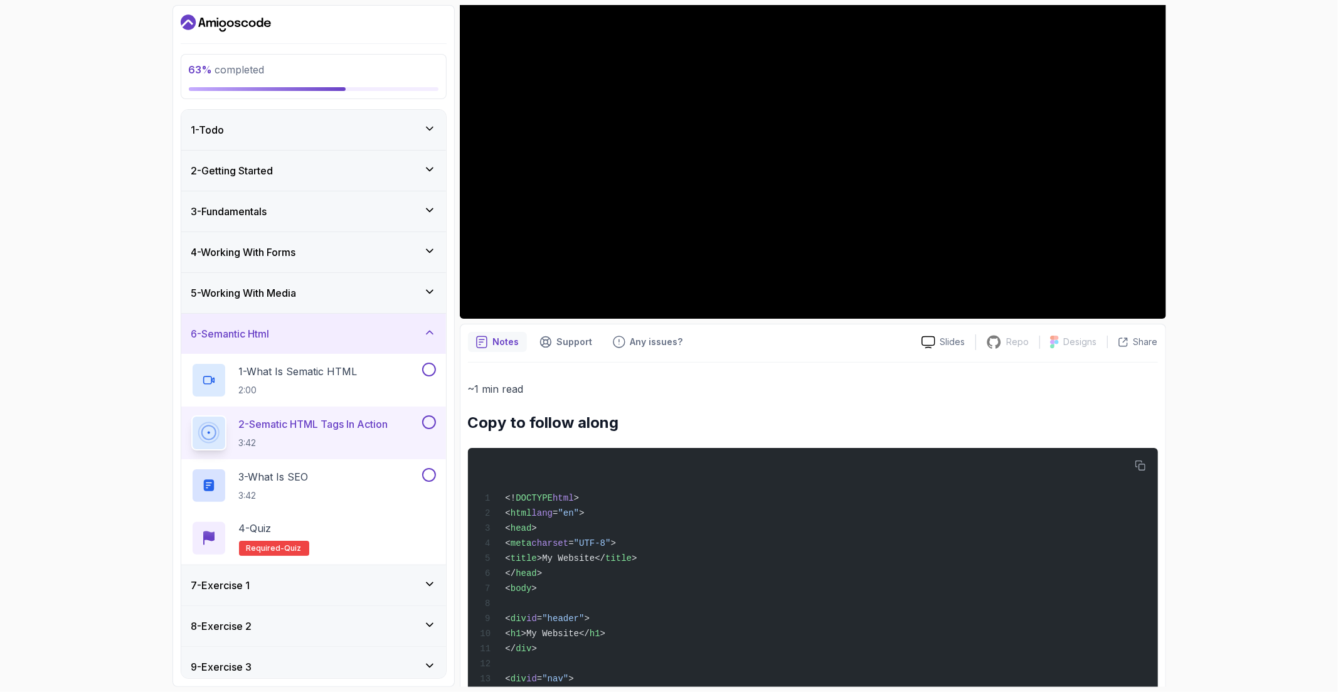
scroll to position [0, 0]
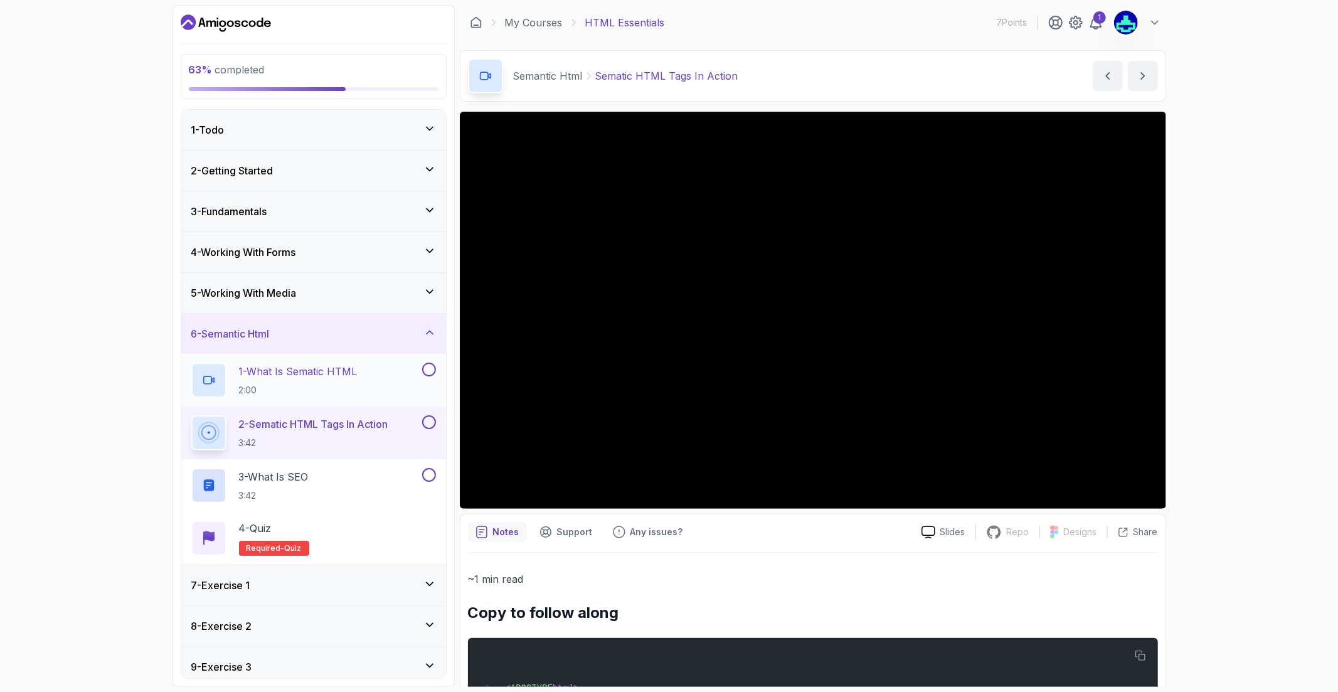
click at [274, 360] on div "1 - What Is Sematic HTML 2:00" at bounding box center [313, 380] width 265 height 53
click at [284, 488] on h2 "3 - What is SEO 3:42" at bounding box center [274, 485] width 70 height 33
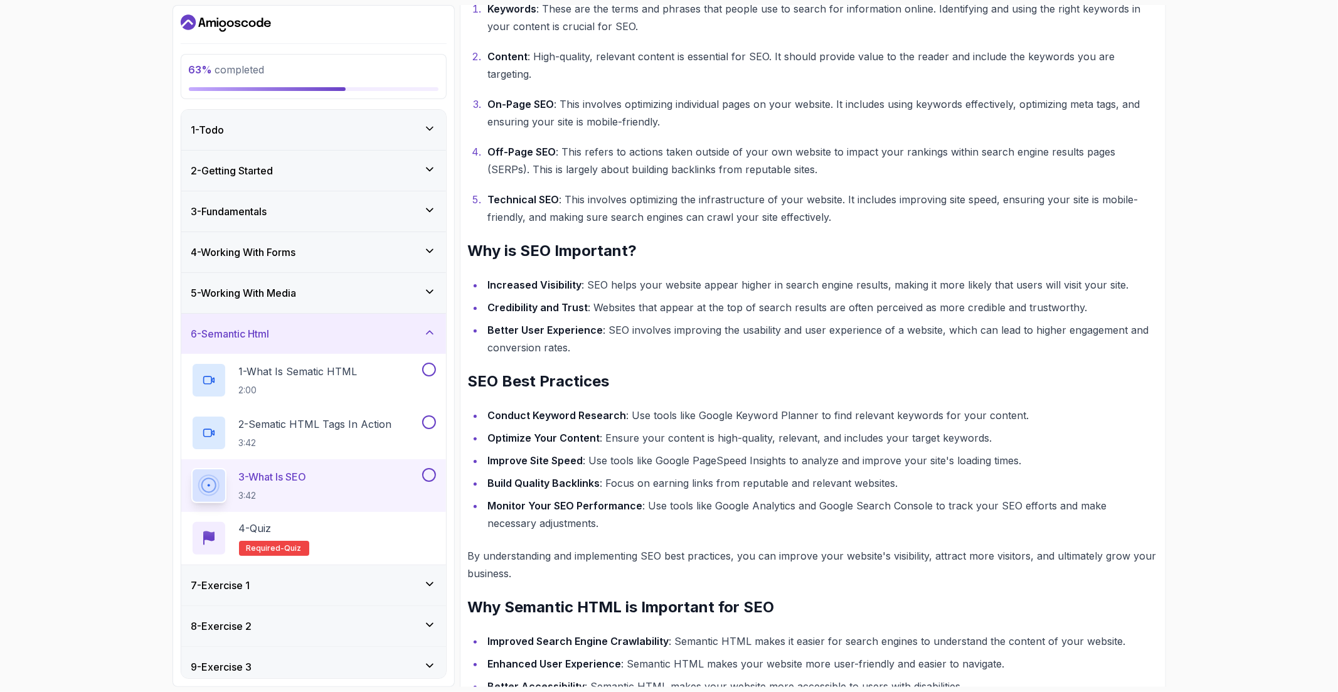
scroll to position [347, 0]
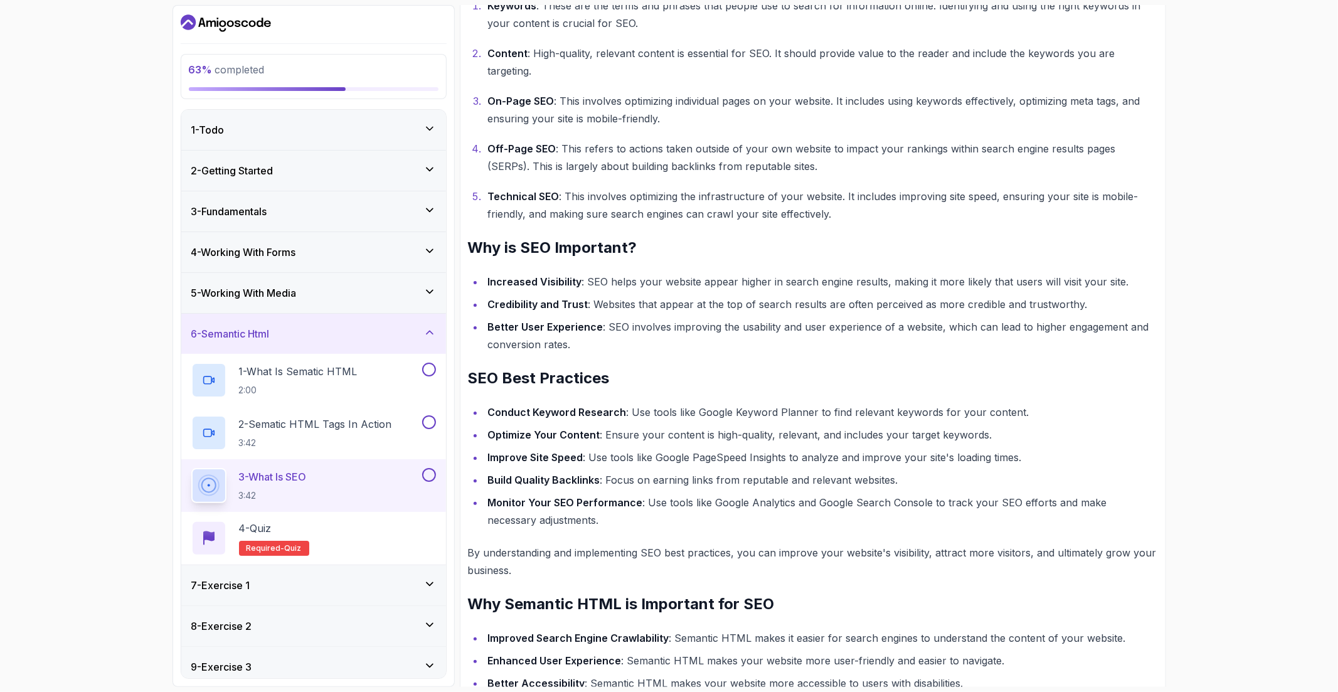
click at [430, 478] on button at bounding box center [429, 475] width 14 height 14
click at [427, 422] on button at bounding box center [429, 422] width 14 height 14
click at [425, 373] on button at bounding box center [429, 370] width 14 height 14
click at [378, 525] on div "4 - Quiz Required- quiz" at bounding box center [313, 538] width 245 height 35
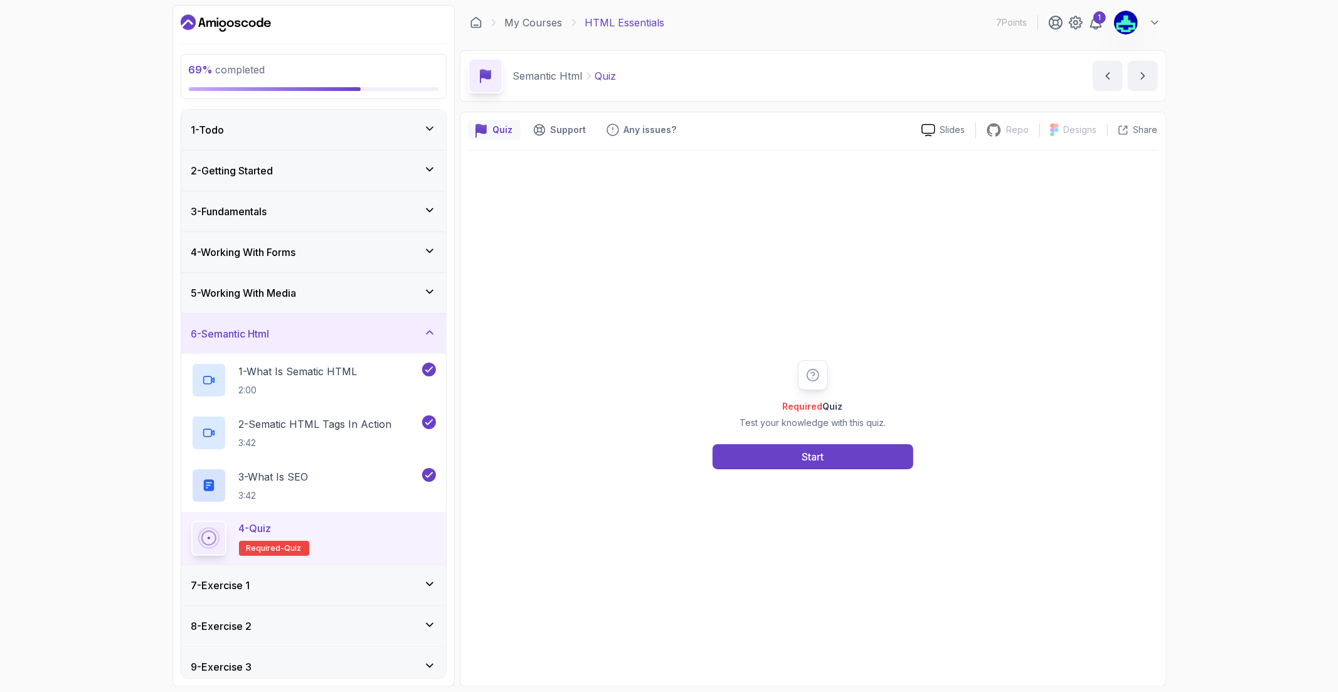
click at [757, 473] on div "Required Quiz Test your knowledge with this quiz. Start" at bounding box center [813, 415] width 690 height 528
click at [757, 460] on button "Start" at bounding box center [813, 456] width 201 height 25
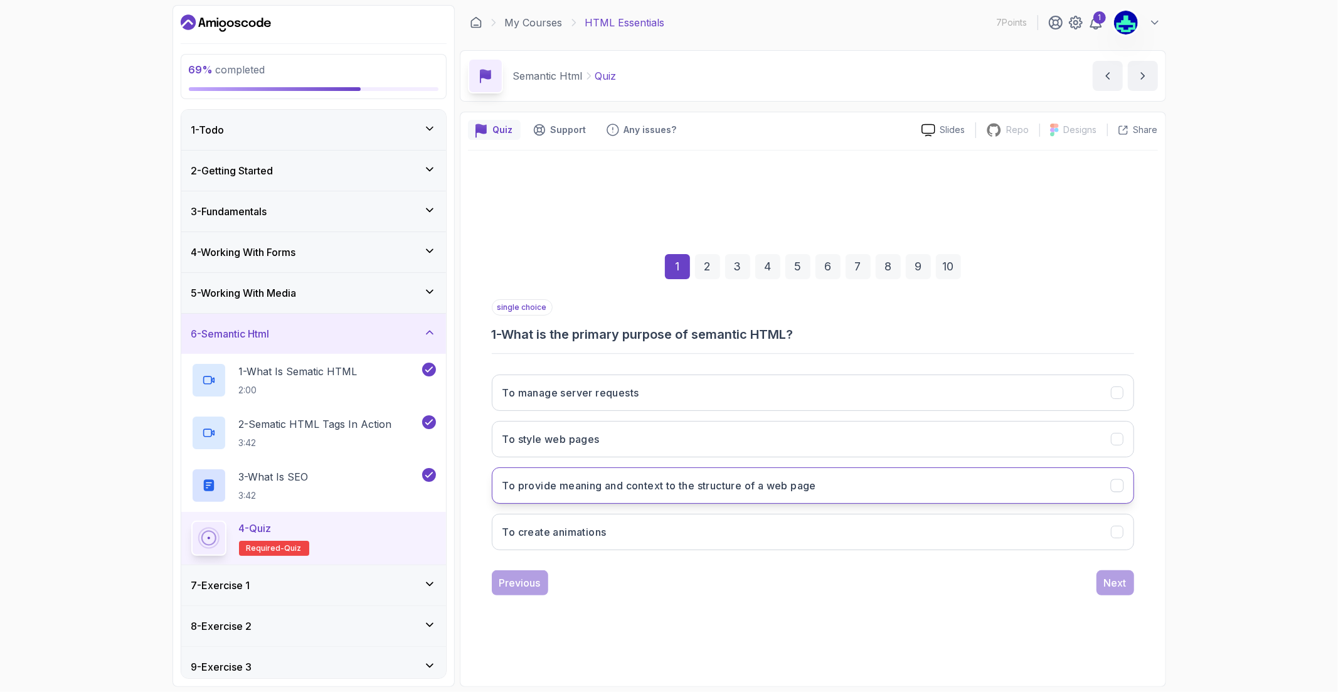
click at [704, 479] on h3 "To provide meaning and context to the structure of a web page" at bounding box center [660, 485] width 314 height 15
click at [1103, 588] on button "Next" at bounding box center [1116, 582] width 38 height 25
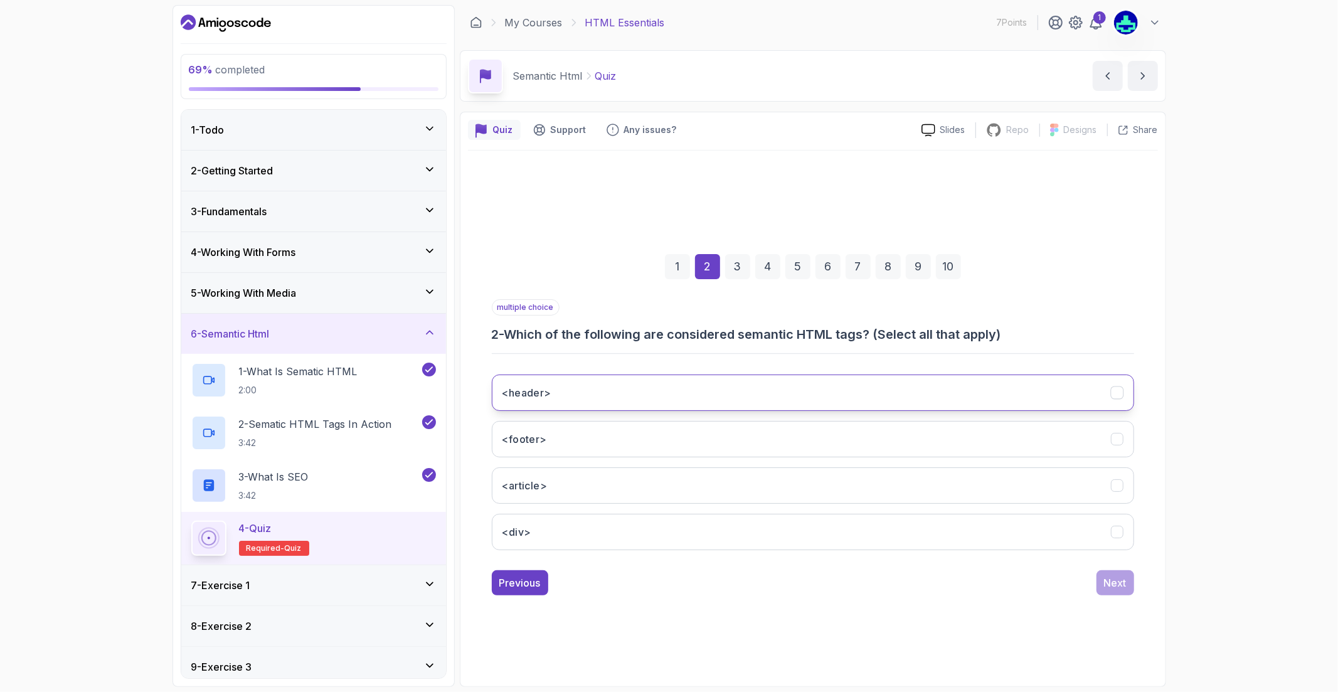
click at [789, 397] on button "<header>" at bounding box center [813, 393] width 643 height 36
click at [748, 430] on button "<footer>" at bounding box center [813, 439] width 643 height 36
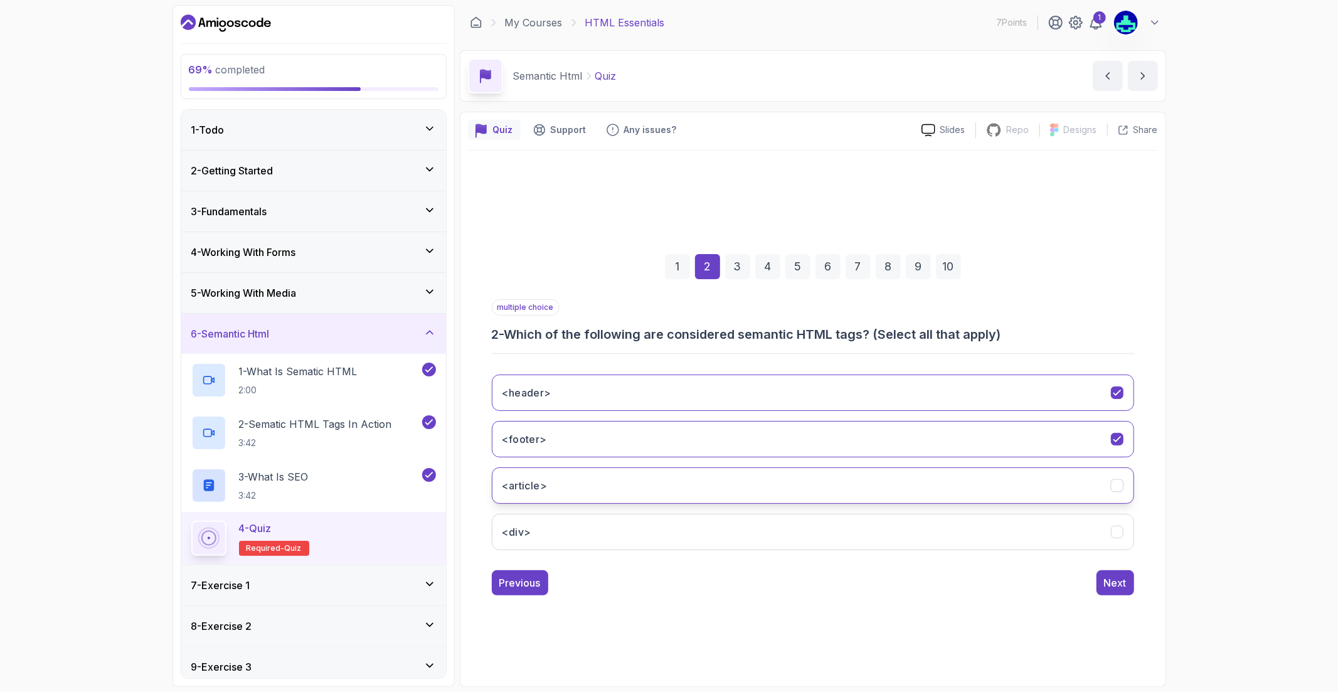
click at [714, 494] on button "<article>" at bounding box center [813, 486] width 643 height 36
click at [685, 528] on button "<div>" at bounding box center [813, 532] width 643 height 36
click at [1086, 531] on button "<div>" at bounding box center [813, 532] width 643 height 36
click at [1115, 587] on div "Next" at bounding box center [1115, 582] width 23 height 15
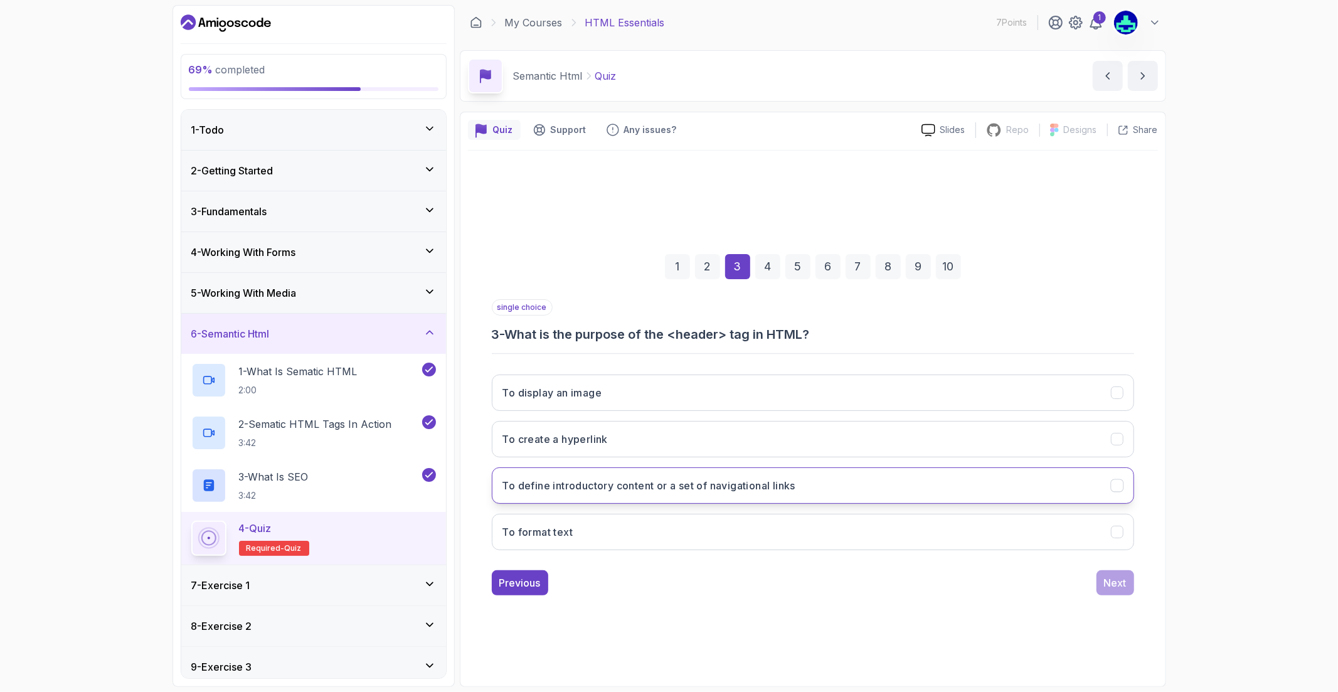
click at [648, 501] on button "To define introductory content or a set of navigational links" at bounding box center [813, 486] width 643 height 36
click at [1104, 587] on div "Next" at bounding box center [1115, 582] width 23 height 15
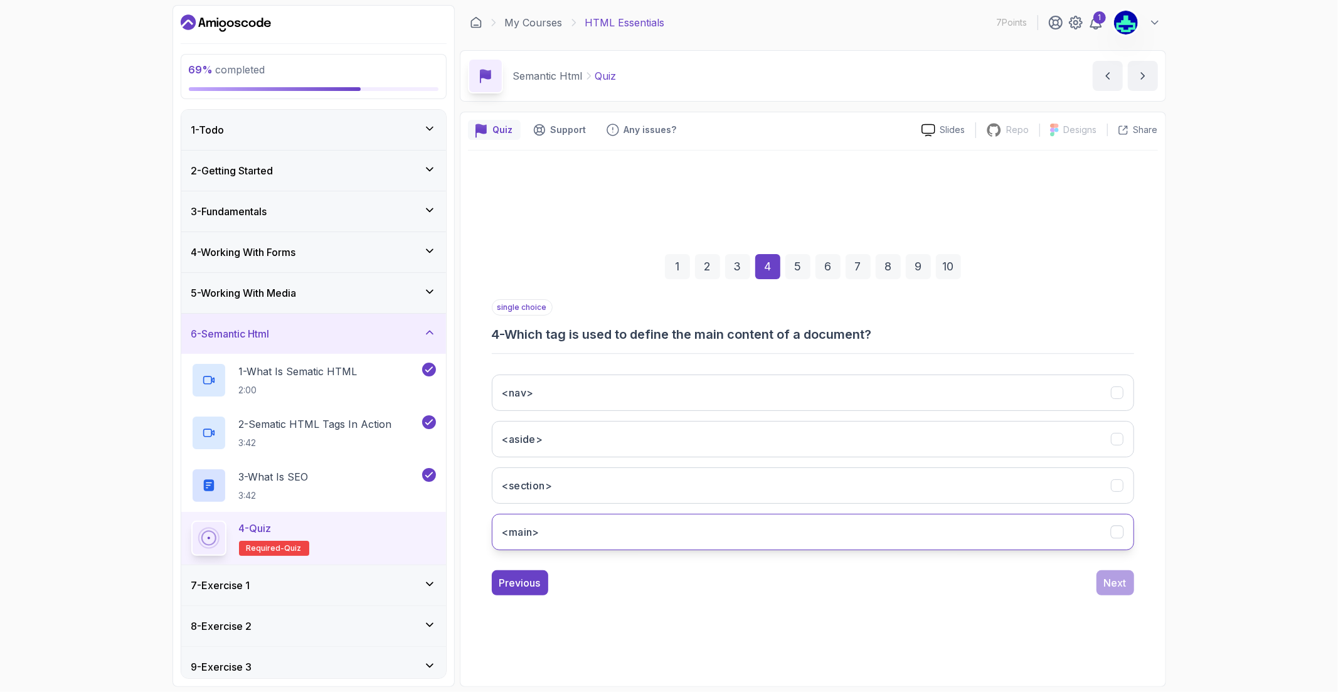
click at [733, 535] on button "<main>" at bounding box center [813, 532] width 643 height 36
click at [1111, 575] on div "Next" at bounding box center [1115, 582] width 23 height 15
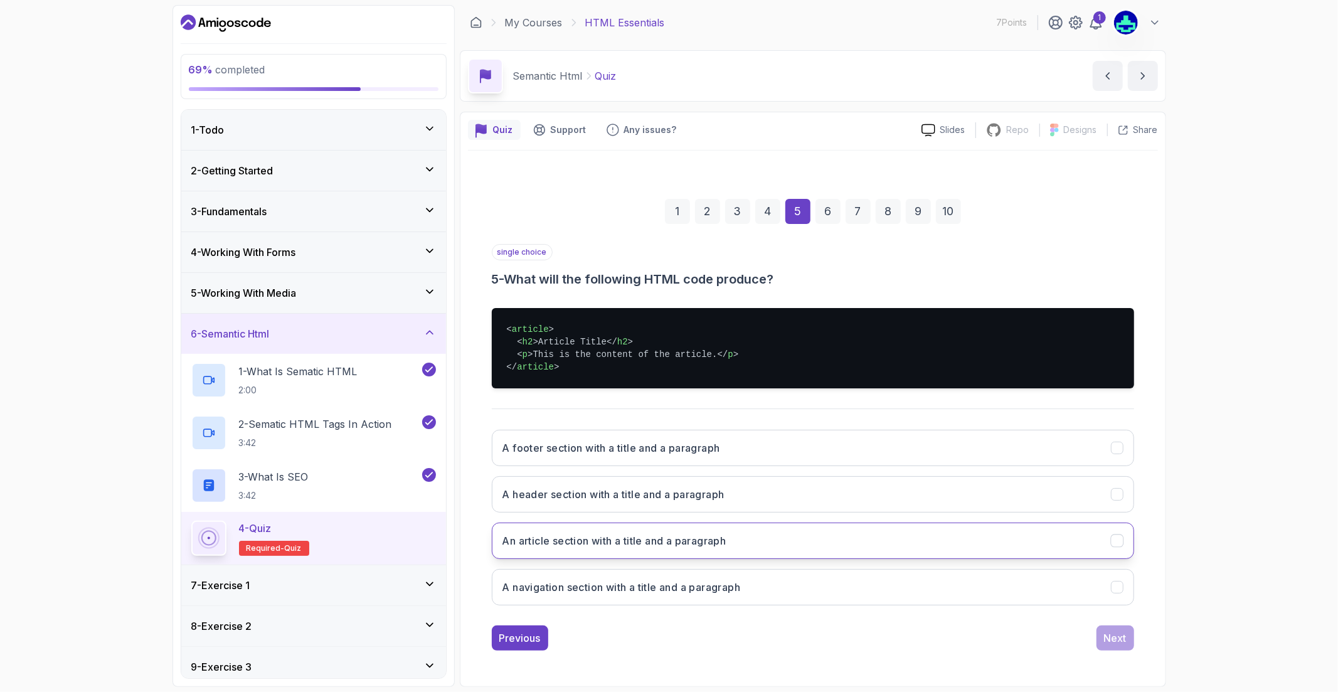
click at [734, 543] on button "An article section with a title and a paragraph" at bounding box center [813, 541] width 643 height 36
click at [1131, 628] on button "Next" at bounding box center [1116, 638] width 38 height 25
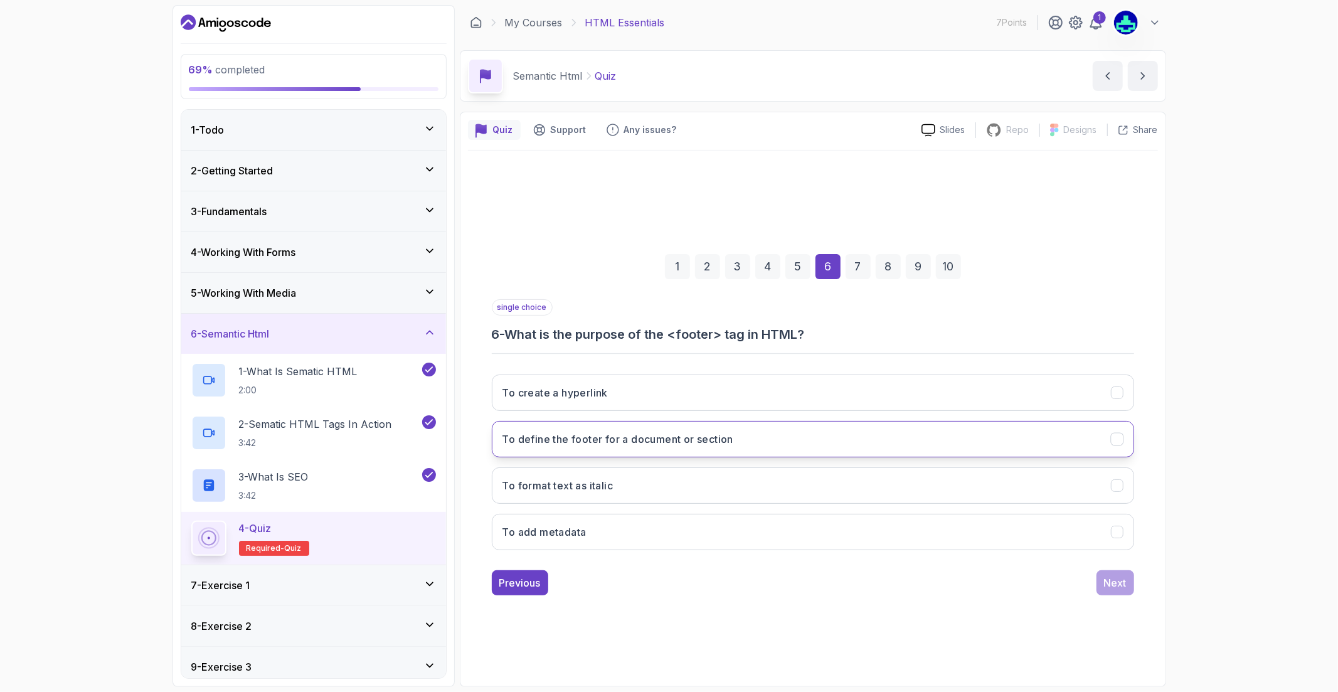
click at [771, 436] on button "To define the footer for a document or section" at bounding box center [813, 439] width 643 height 36
click at [1120, 579] on div "Next" at bounding box center [1115, 582] width 23 height 15
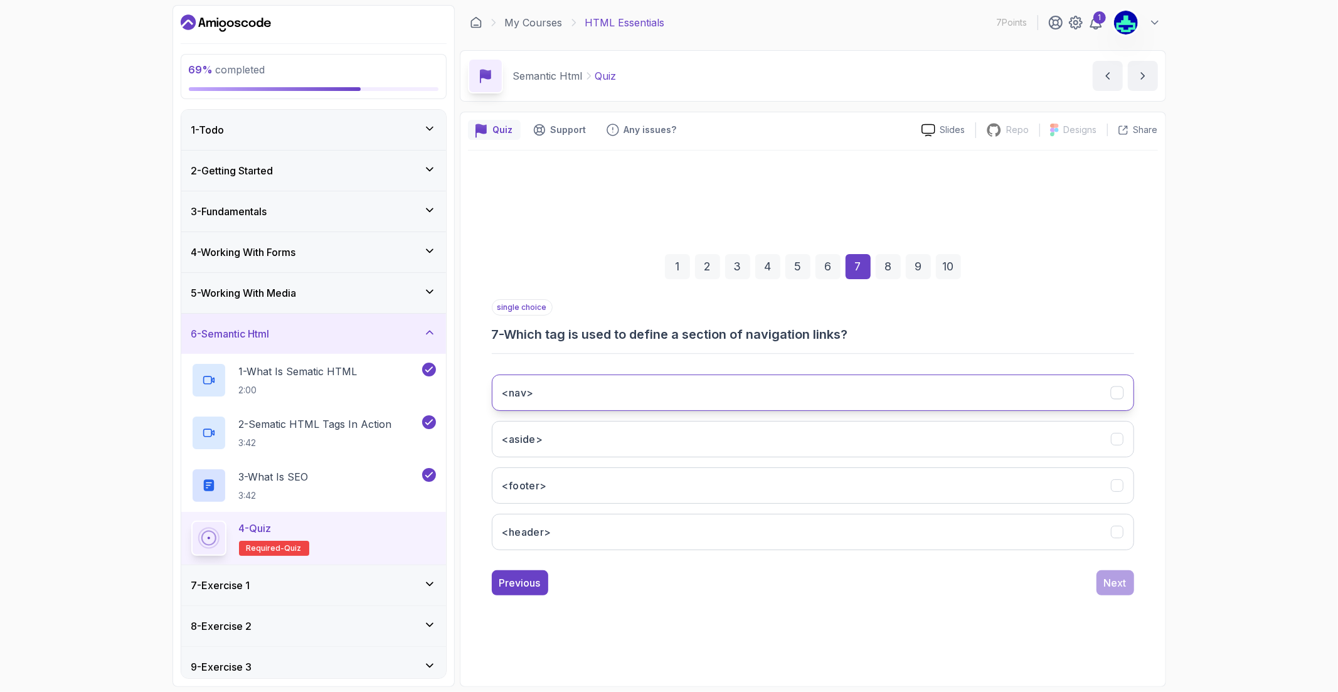
click at [719, 388] on button "<nav>" at bounding box center [813, 393] width 643 height 36
click at [1101, 591] on button "Next" at bounding box center [1116, 582] width 38 height 25
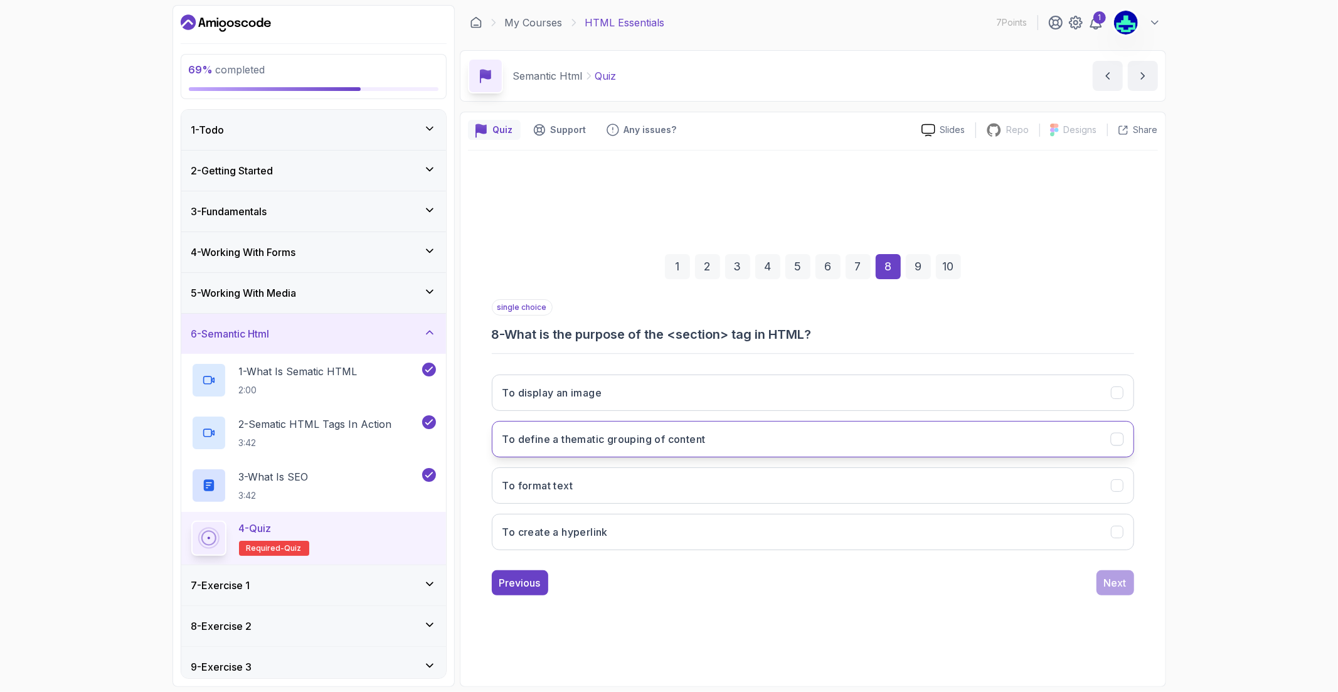
click at [690, 441] on h3 "To define a thematic grouping of content" at bounding box center [604, 439] width 203 height 15
click at [1118, 579] on div "Next" at bounding box center [1115, 582] width 23 height 15
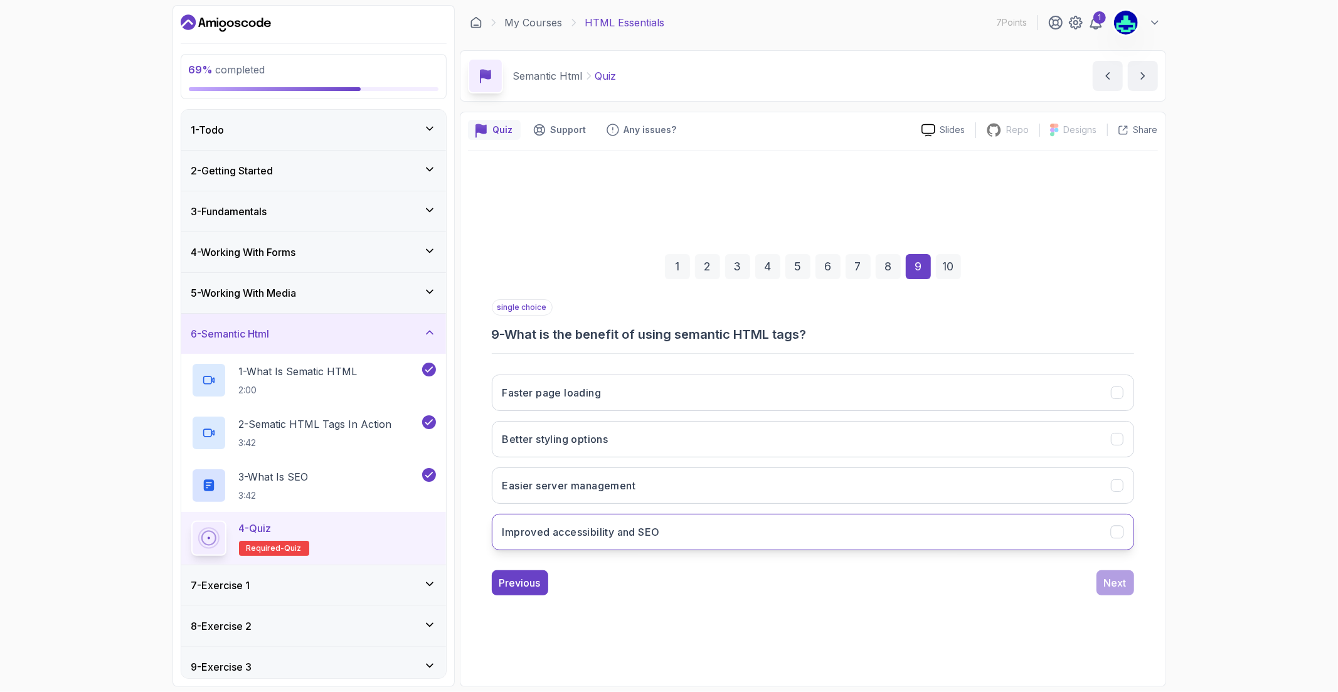
click at [743, 546] on button "Improved accessibility and SEO" at bounding box center [813, 532] width 643 height 36
click at [1122, 591] on button "Next" at bounding box center [1116, 582] width 38 height 25
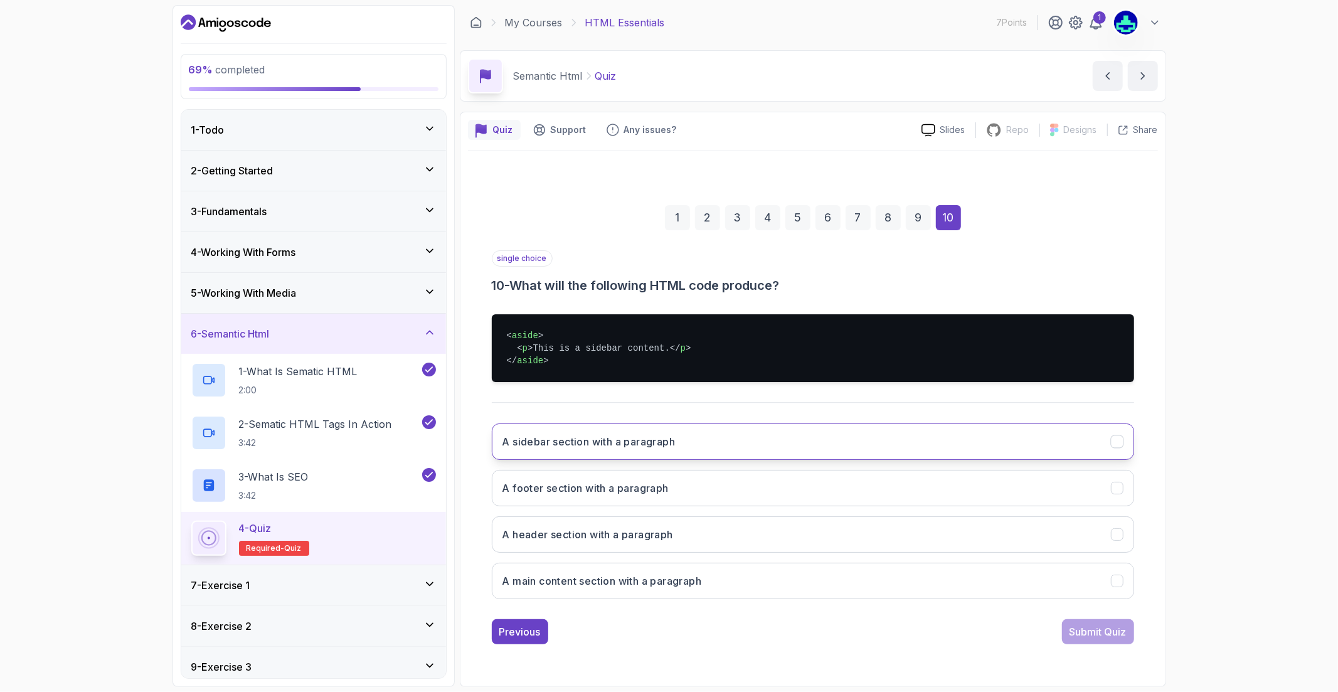
click at [741, 439] on button "A sidebar section with a paragraph" at bounding box center [813, 442] width 643 height 36
click at [1098, 637] on div "Submit Quiz" at bounding box center [1098, 631] width 57 height 15
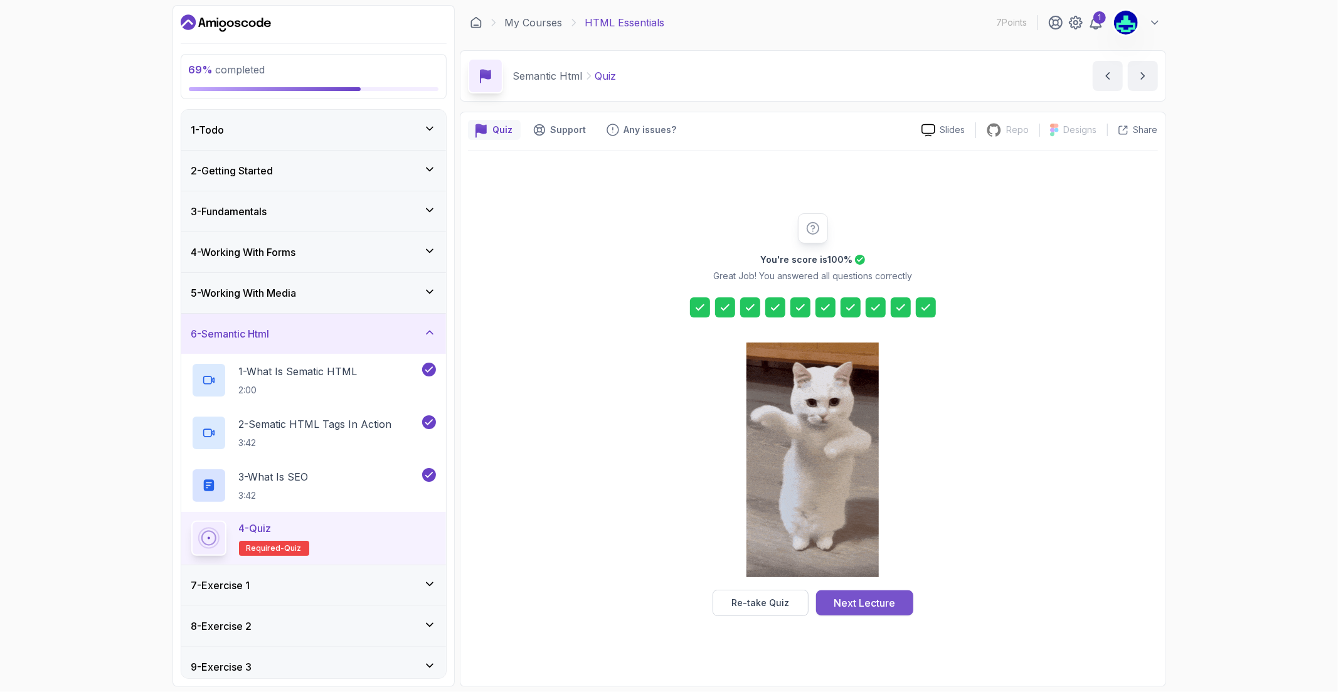
click at [893, 601] on div "Next Lecture" at bounding box center [864, 603] width 61 height 15
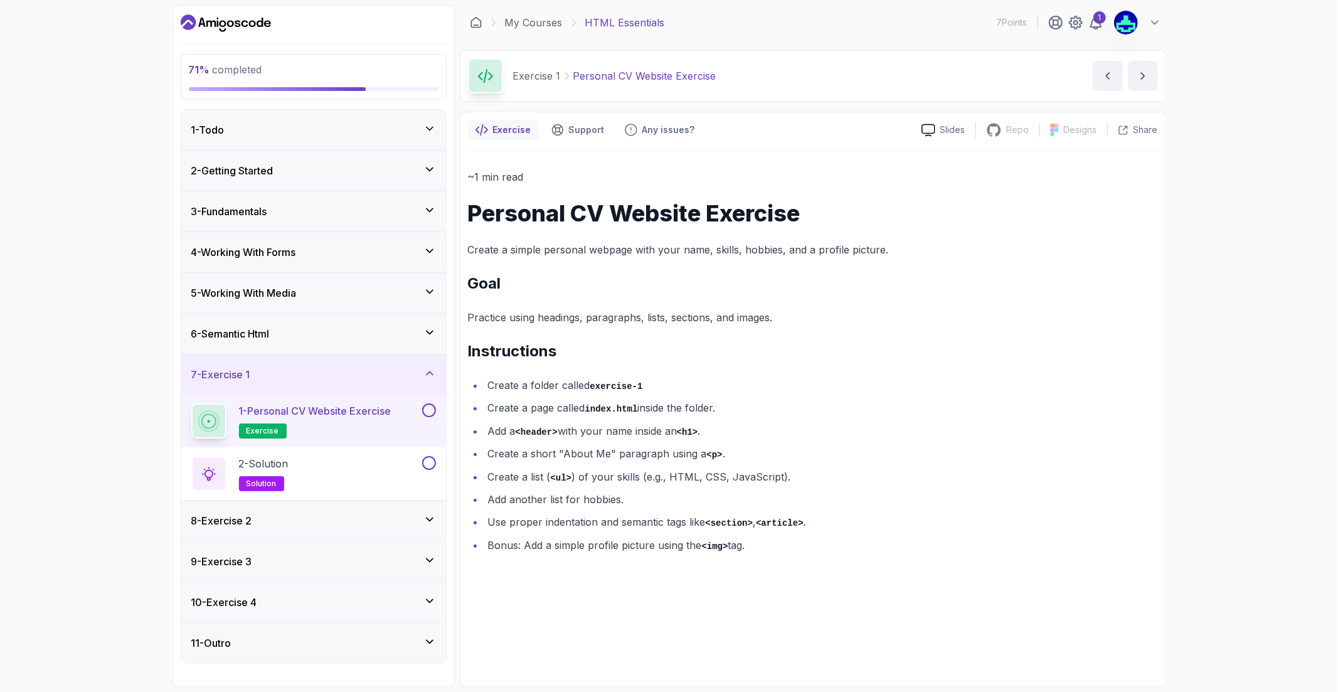
click at [382, 511] on div "8 - Exercise 2" at bounding box center [313, 521] width 265 height 40
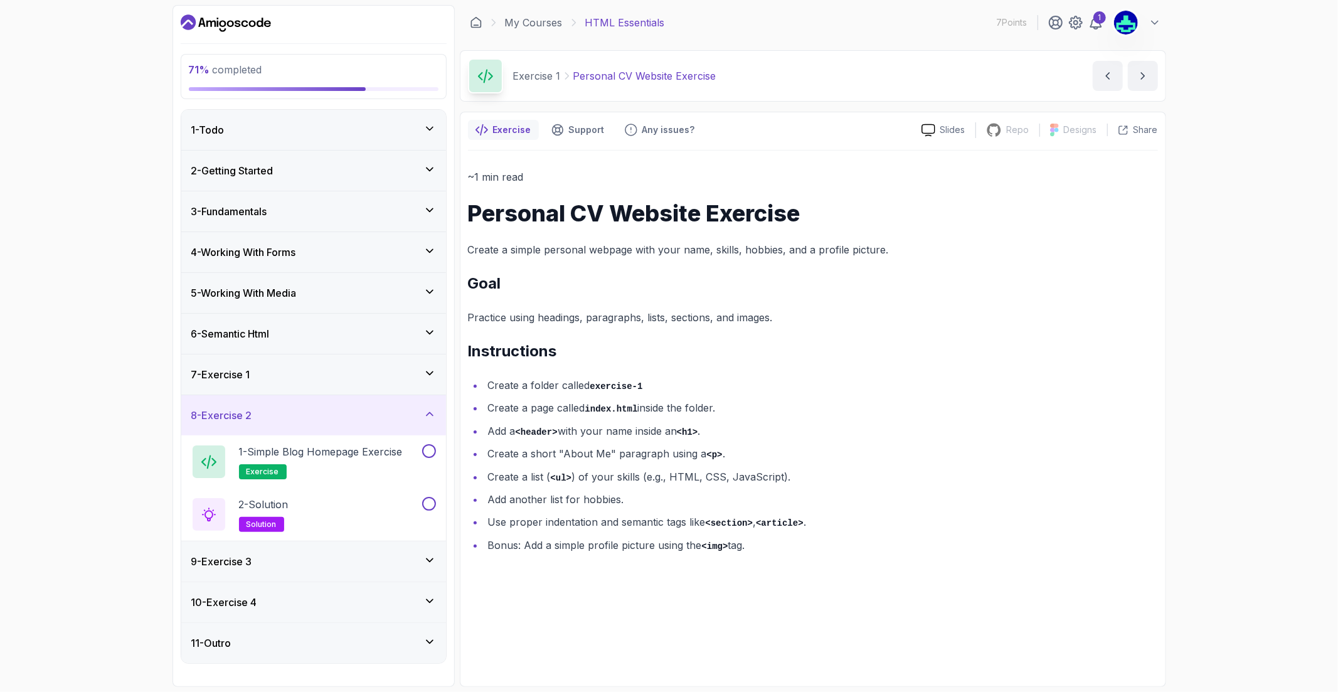
click at [392, 388] on div "7 - Exercise 1" at bounding box center [313, 375] width 265 height 40
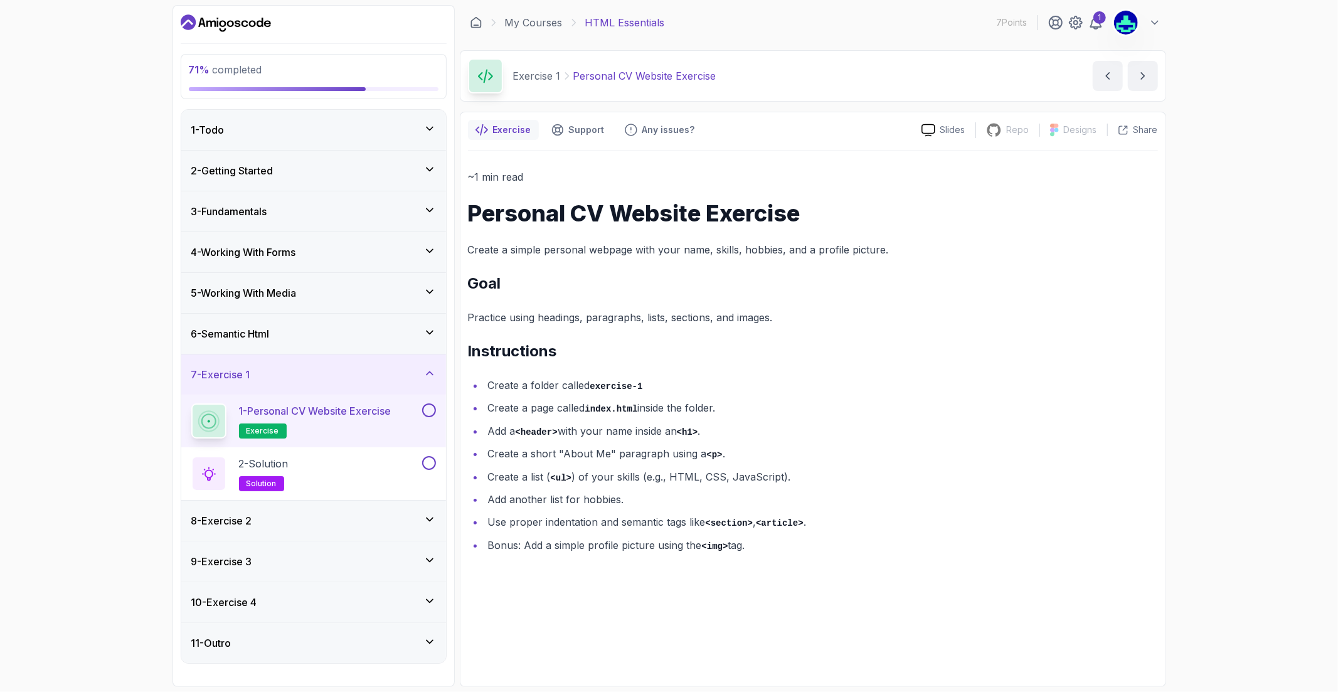
click at [430, 416] on button at bounding box center [429, 410] width 14 height 14
click at [432, 415] on icon at bounding box center [429, 410] width 11 height 13
click at [432, 414] on button at bounding box center [429, 410] width 14 height 14
click at [425, 467] on button at bounding box center [429, 463] width 14 height 14
click at [405, 518] on div "8 - Exercise 2" at bounding box center [313, 520] width 245 height 15
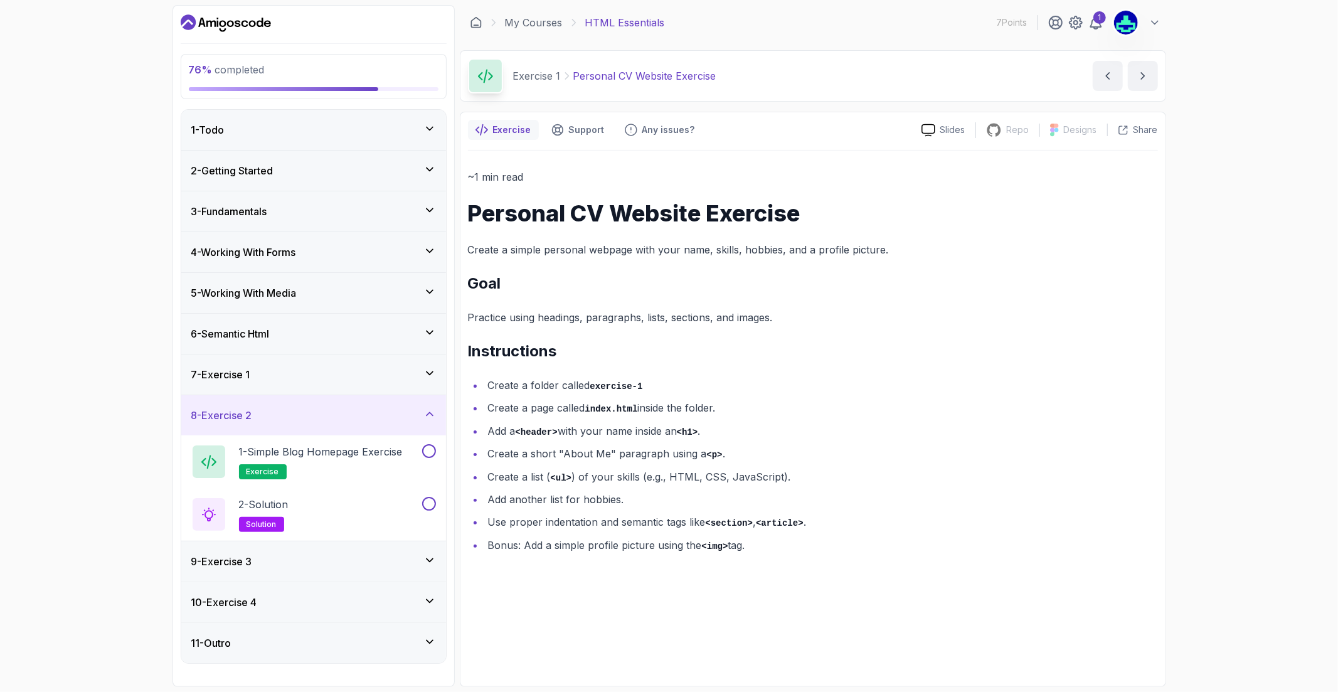
click at [356, 385] on div "7 - Exercise 1" at bounding box center [313, 375] width 265 height 40
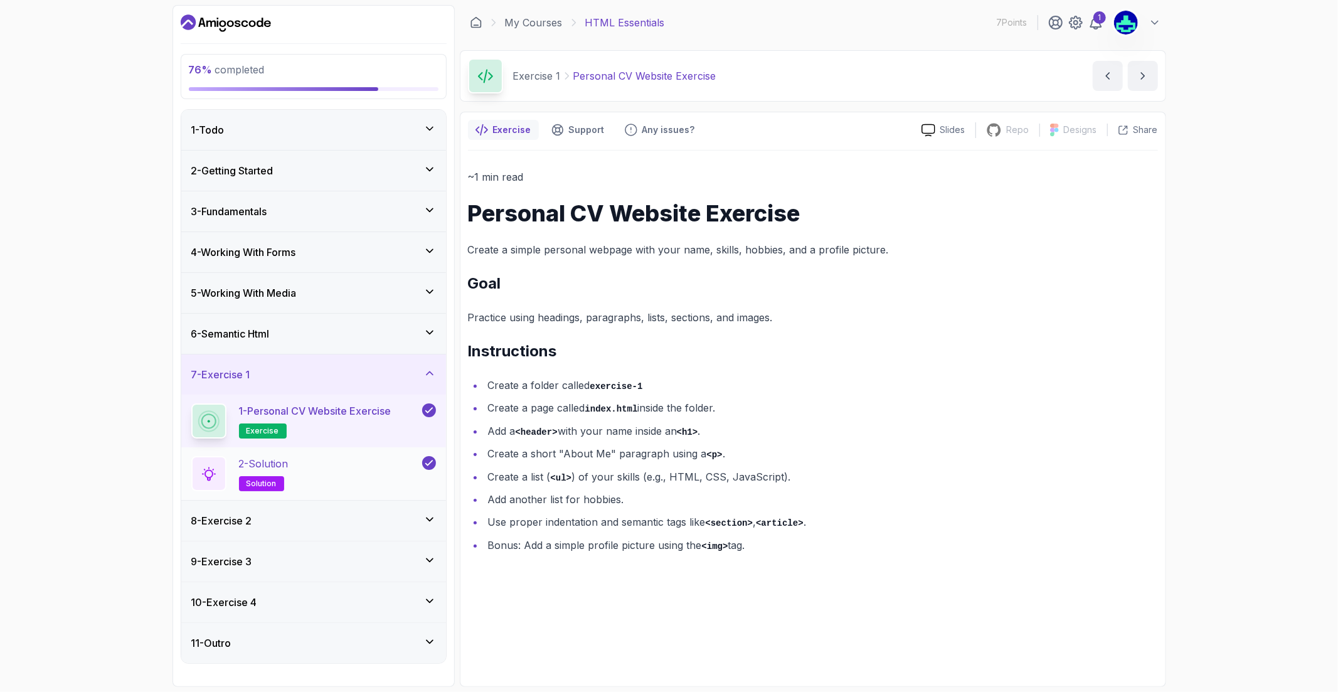
click at [310, 473] on div "2 - Solution solution" at bounding box center [305, 473] width 228 height 35
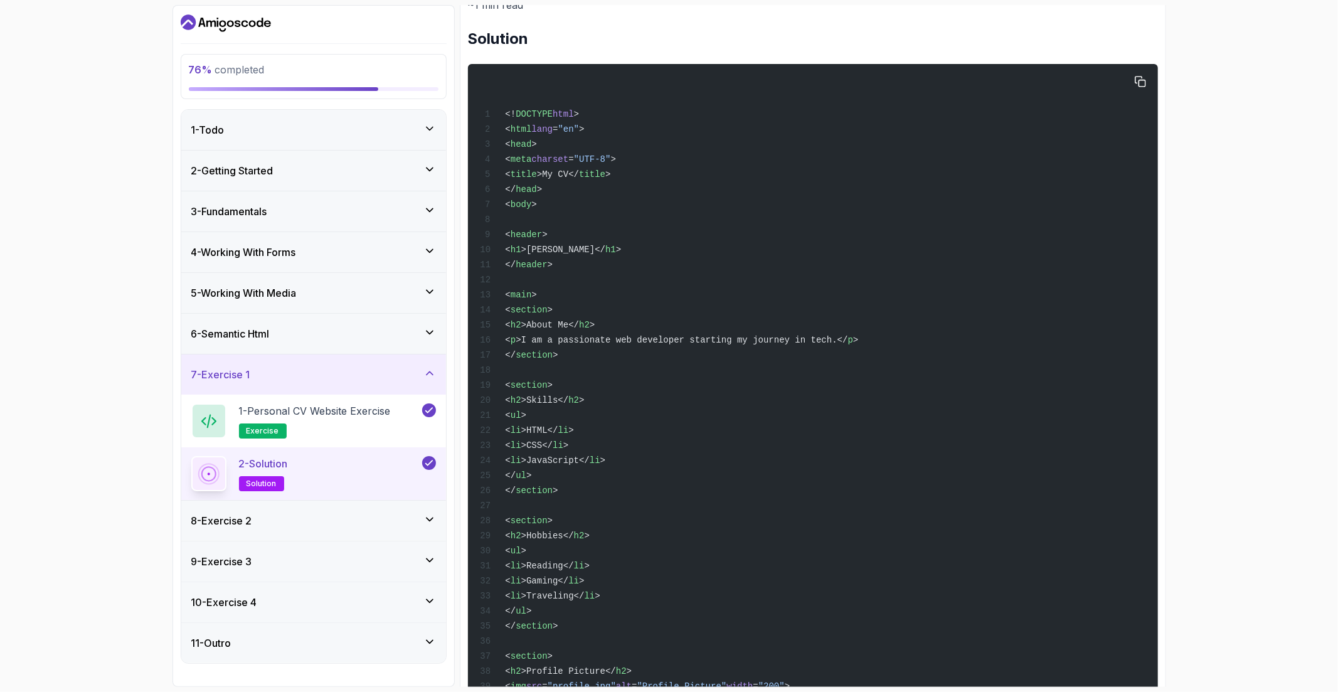
scroll to position [320, 0]
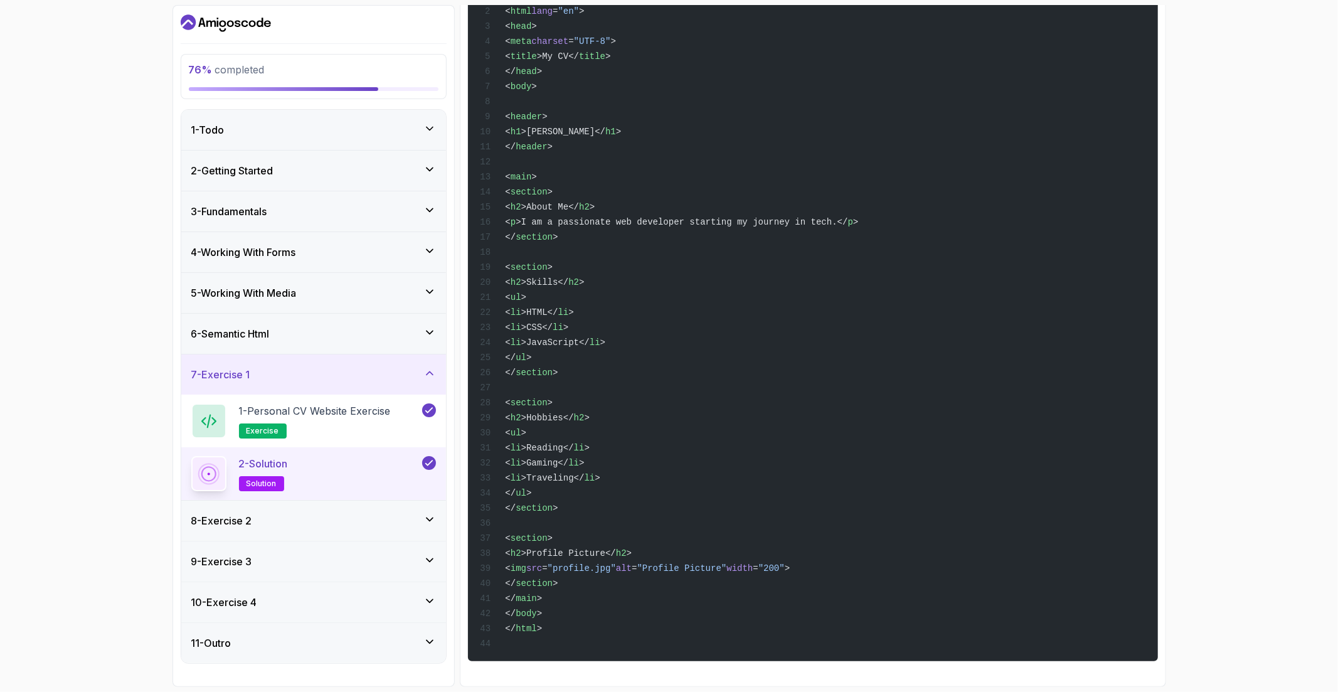
click at [312, 520] on div "8 - Exercise 2" at bounding box center [313, 520] width 245 height 15
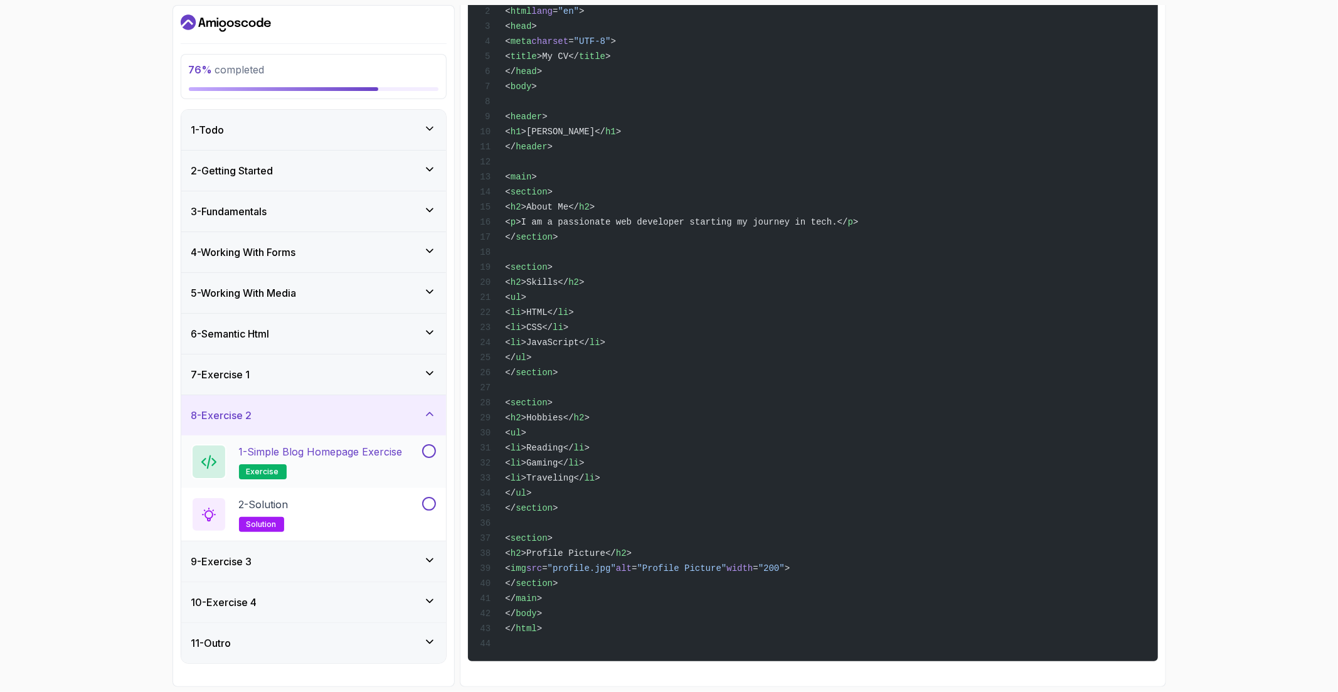
click at [321, 459] on p "1 - Simple Blog Homepage Exercise" at bounding box center [321, 451] width 164 height 15
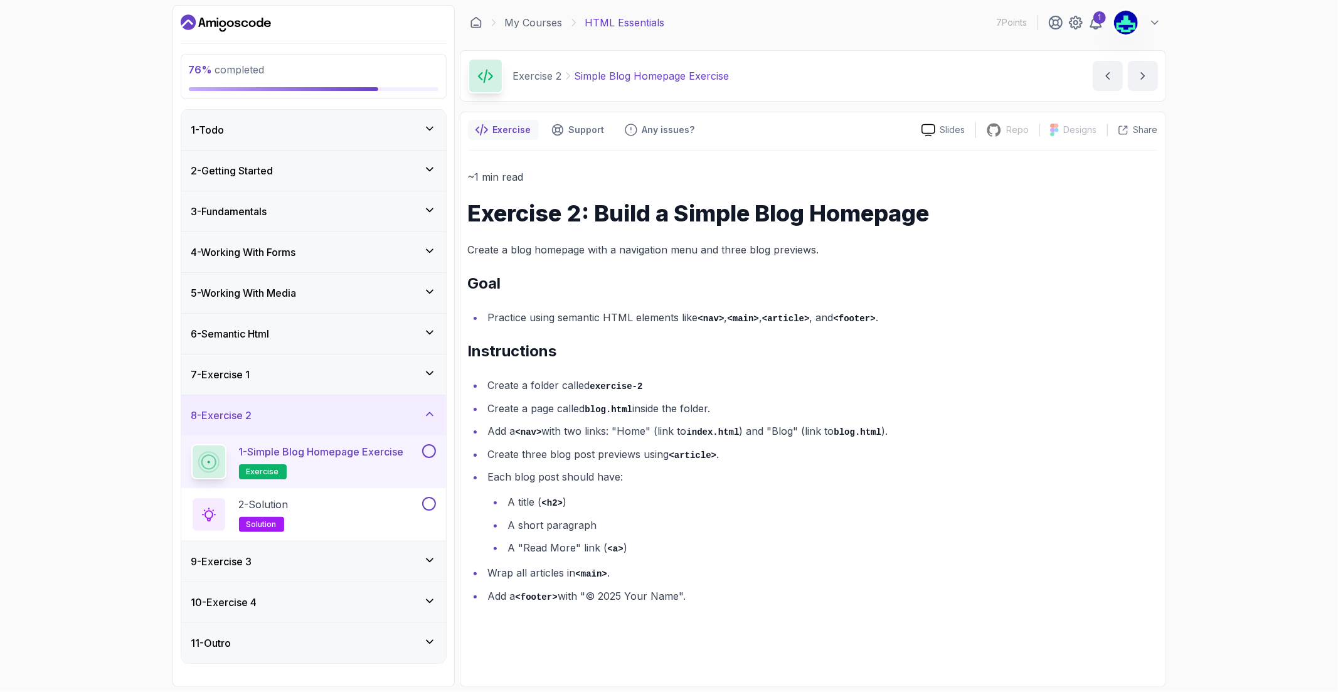
click at [365, 564] on div "9 - Exercise 3" at bounding box center [313, 561] width 245 height 15
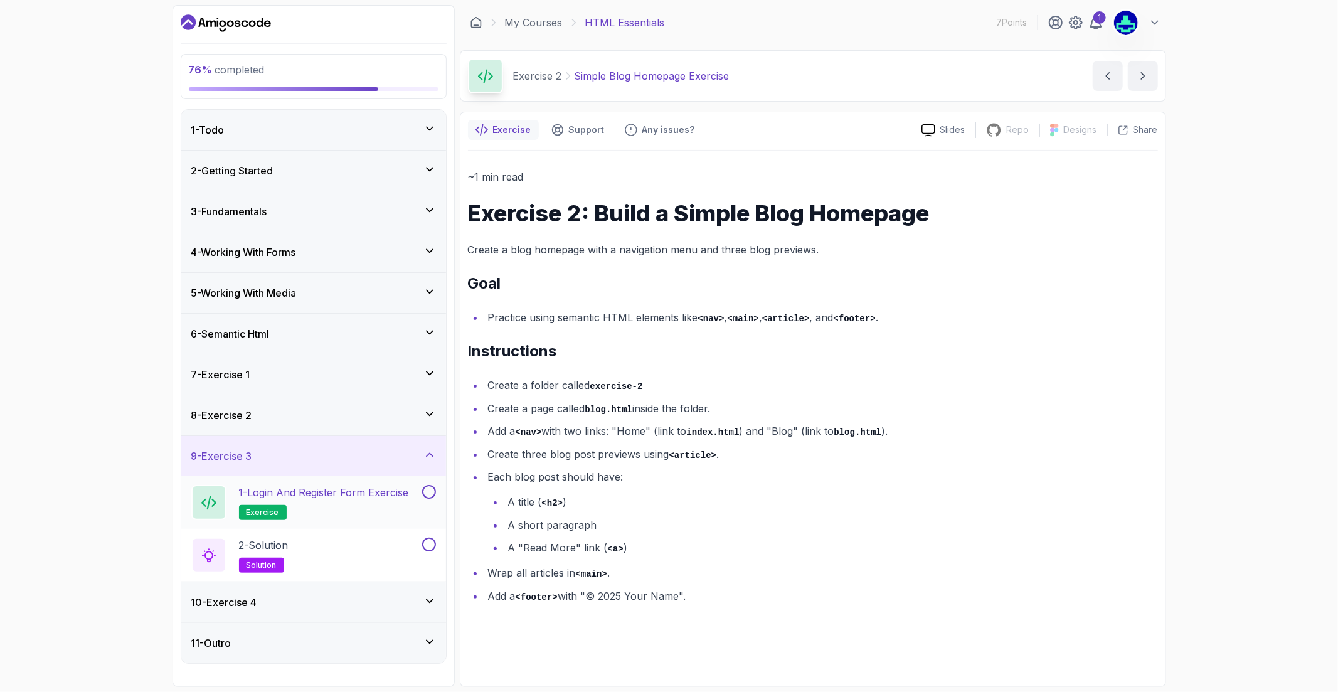
click at [352, 500] on p "1 - Login and Register Form Exercise" at bounding box center [324, 492] width 170 height 15
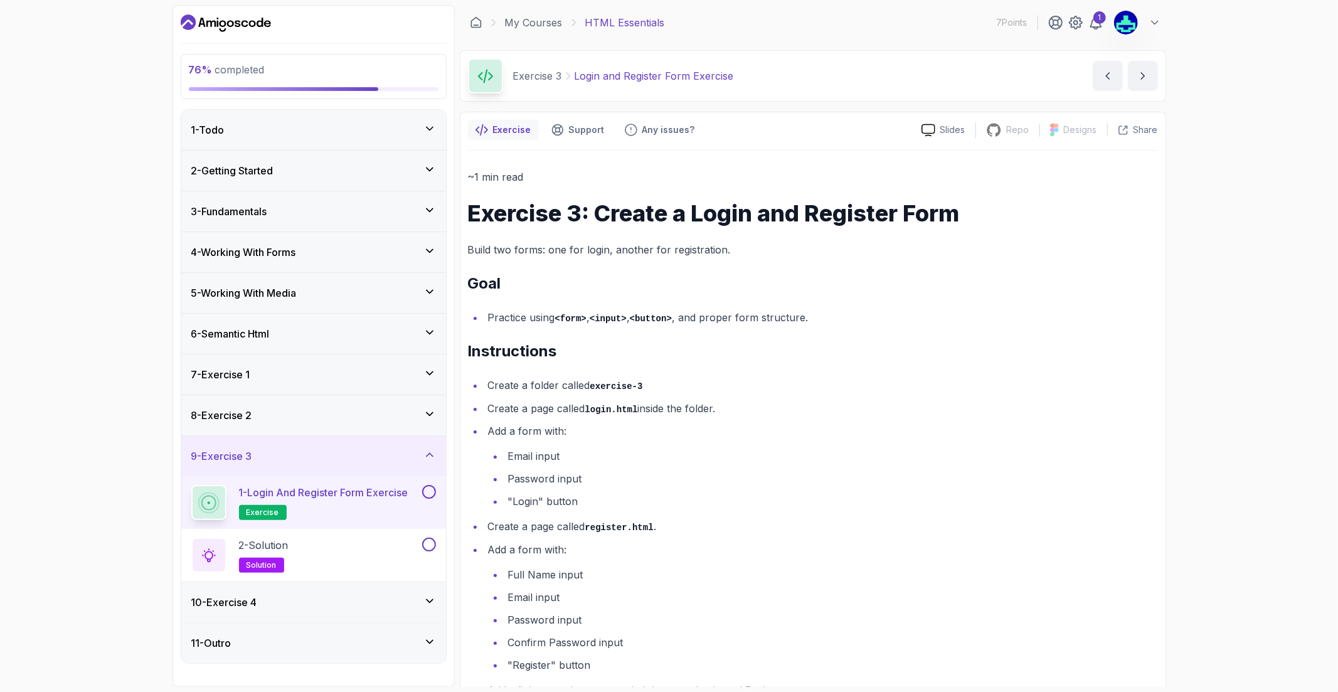
click at [435, 504] on button "1 - Login and Register Form Exercise exercise" at bounding box center [313, 502] width 245 height 35
click at [428, 496] on button at bounding box center [429, 492] width 14 height 14
click at [429, 549] on button at bounding box center [429, 545] width 14 height 14
click at [425, 415] on icon at bounding box center [430, 414] width 13 height 13
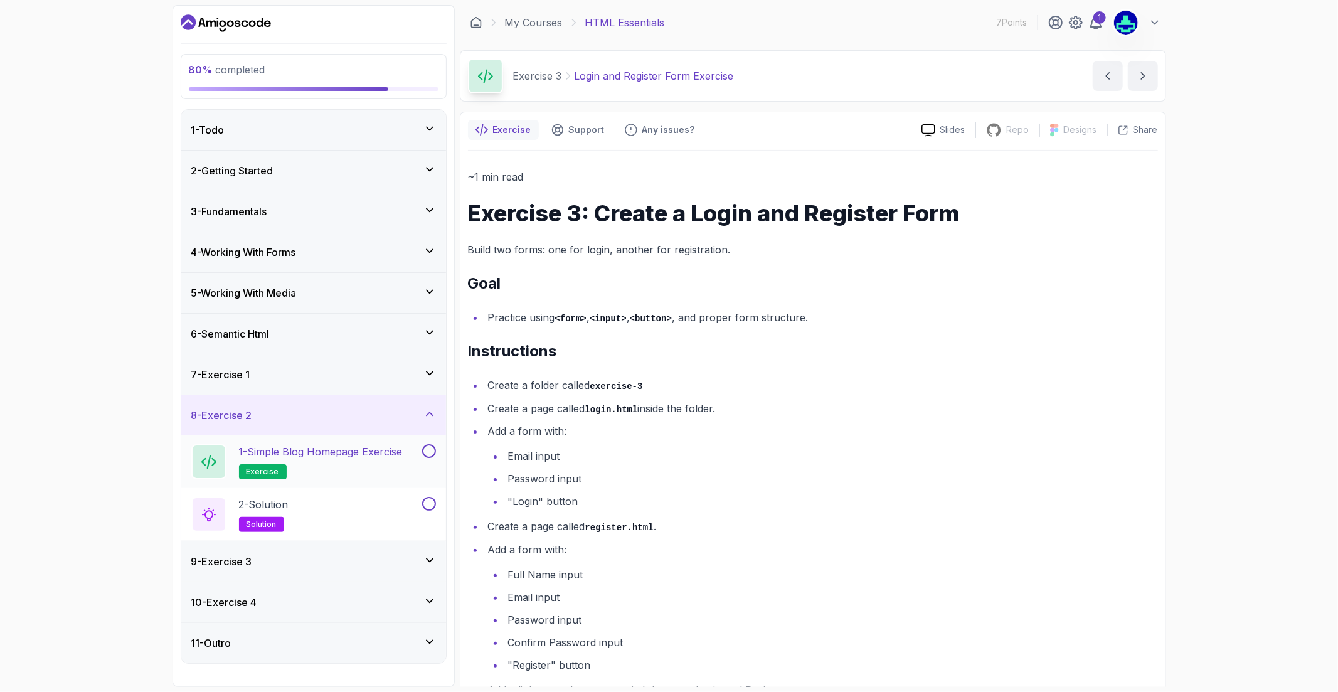
click at [368, 469] on h2 "1 - Simple Blog Homepage Exercise exercise" at bounding box center [321, 461] width 164 height 35
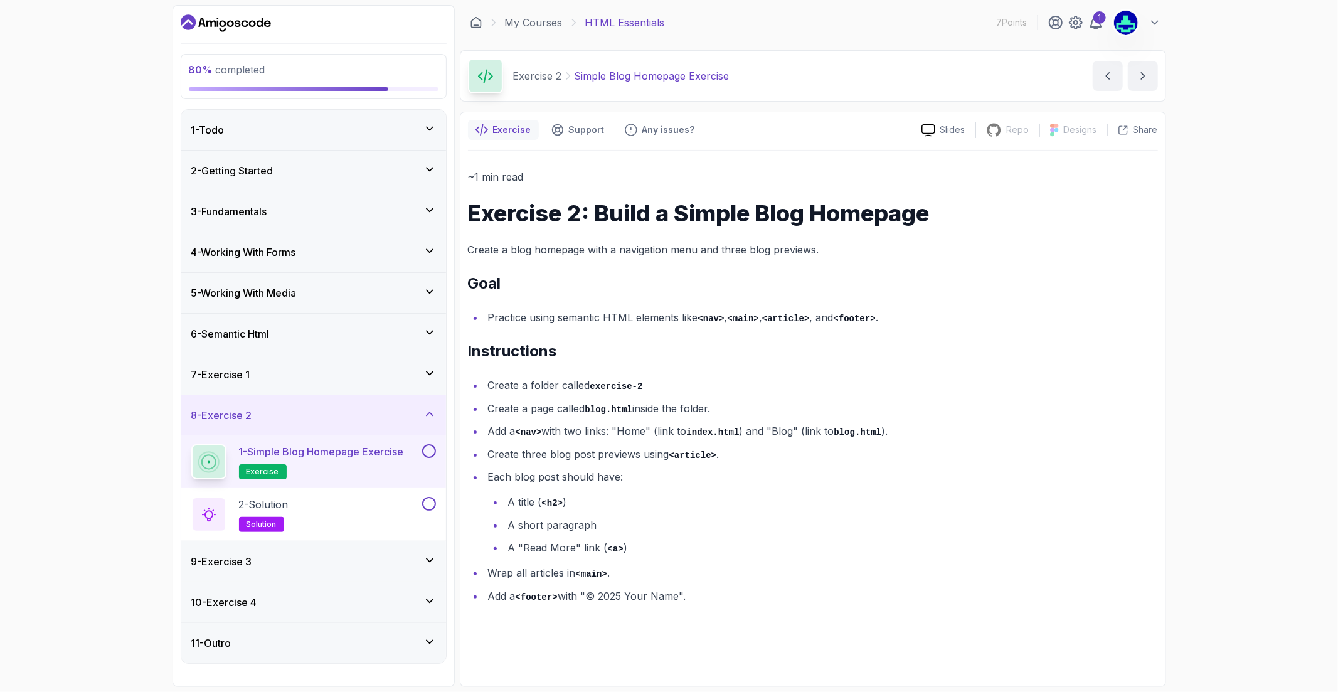
click at [433, 452] on button at bounding box center [429, 451] width 14 height 14
click at [428, 500] on button at bounding box center [429, 504] width 14 height 14
click at [371, 594] on div "10 - Exercise 4" at bounding box center [313, 602] width 265 height 40
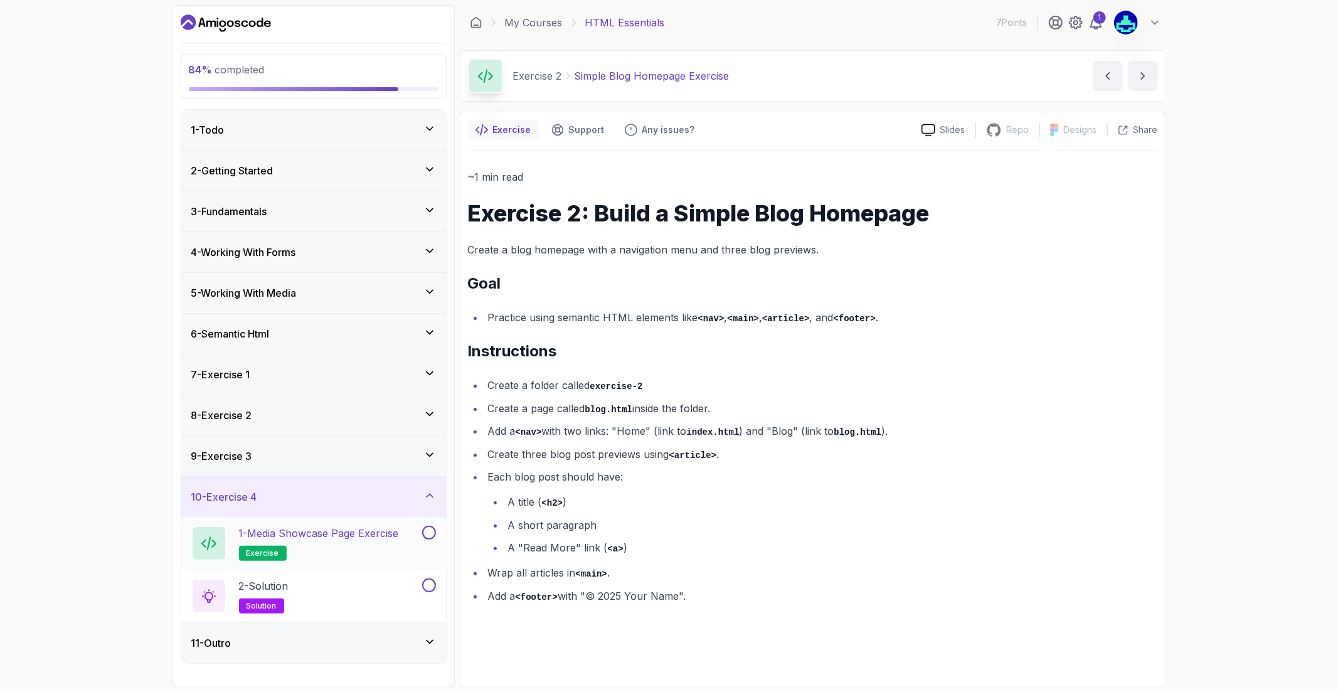
click at [364, 535] on p "1 - Media Showcase Page Exercise" at bounding box center [319, 533] width 160 height 15
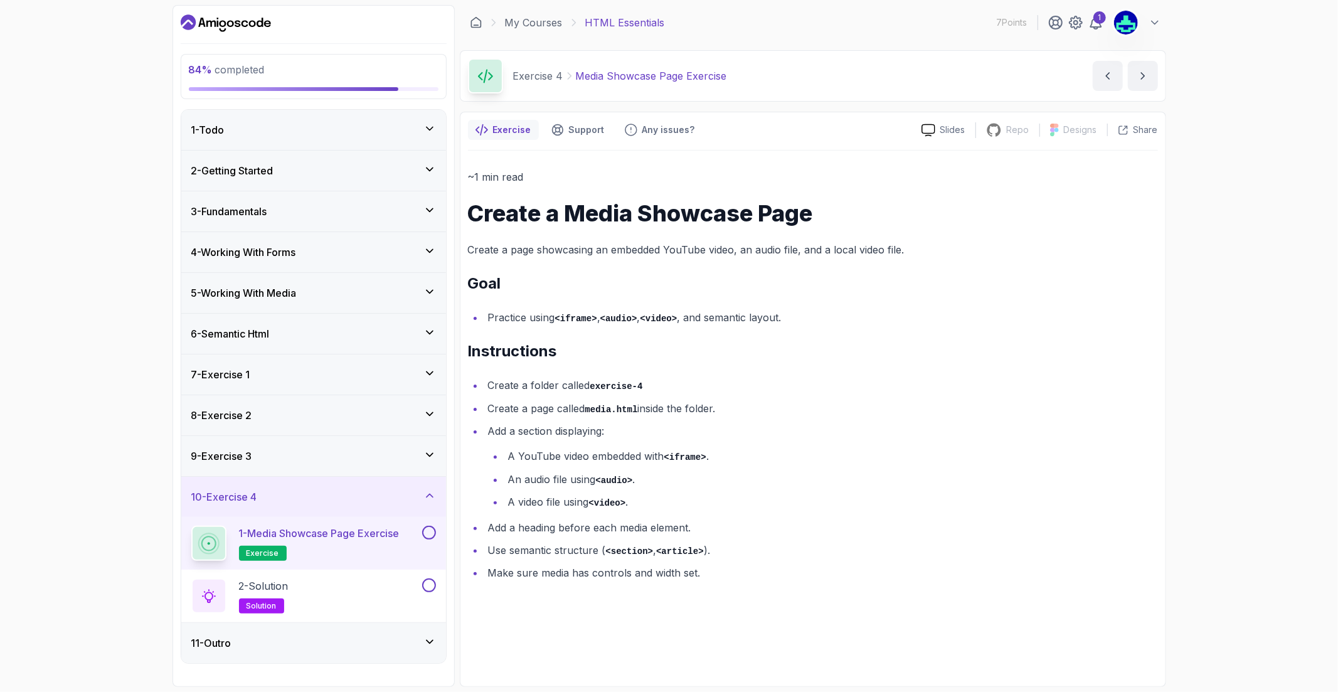
click at [428, 530] on button at bounding box center [429, 533] width 14 height 14
click at [427, 585] on button at bounding box center [429, 586] width 14 height 14
click at [404, 638] on div "11 - Outro" at bounding box center [313, 643] width 245 height 15
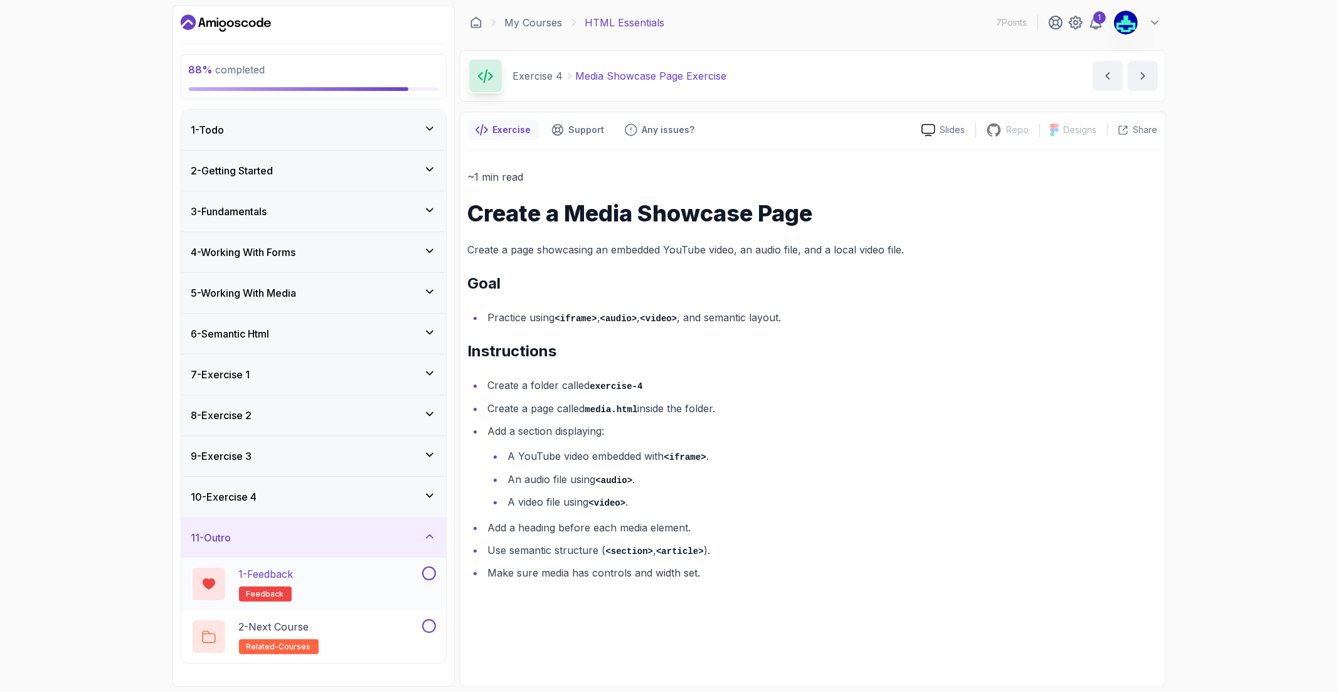
click at [428, 577] on button at bounding box center [429, 574] width 14 height 14
click at [427, 631] on button at bounding box center [429, 626] width 14 height 14
